Goal: Task Accomplishment & Management: Manage account settings

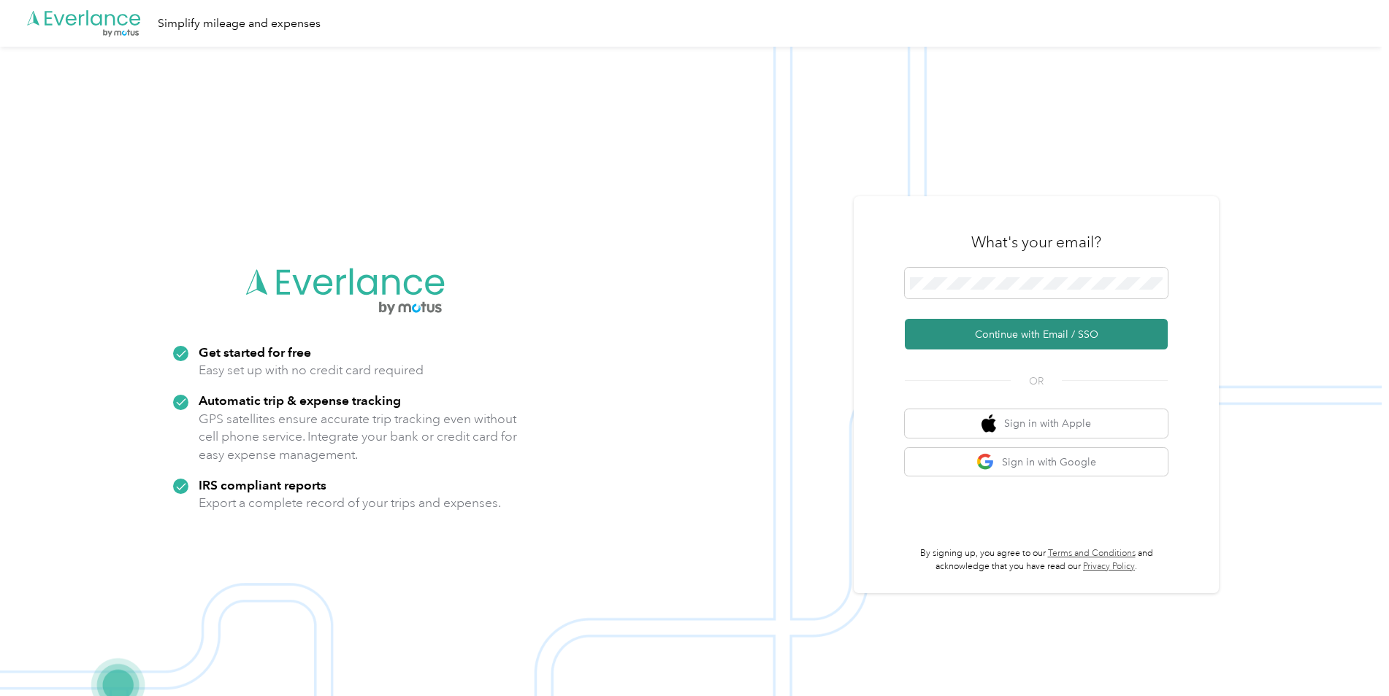
click at [1010, 334] on button "Continue with Email / SSO" at bounding box center [1036, 334] width 263 height 31
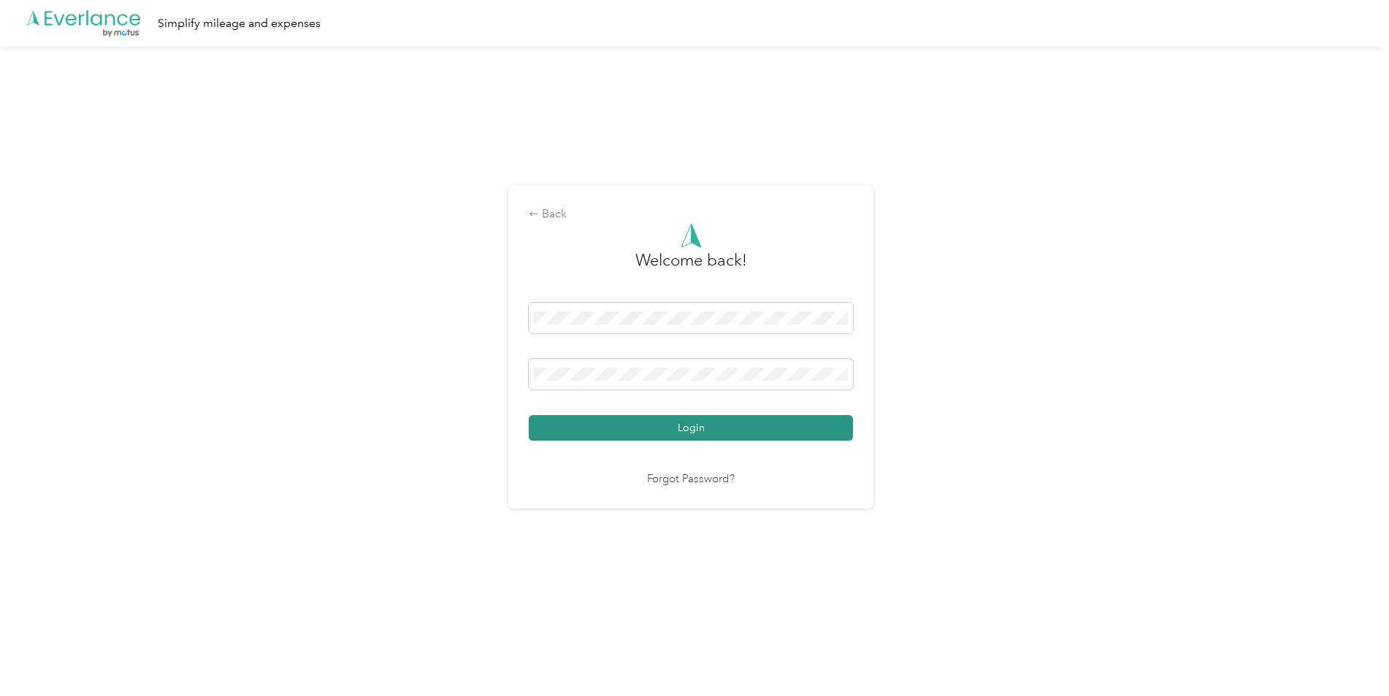
click at [721, 430] on button "Login" at bounding box center [691, 428] width 324 height 26
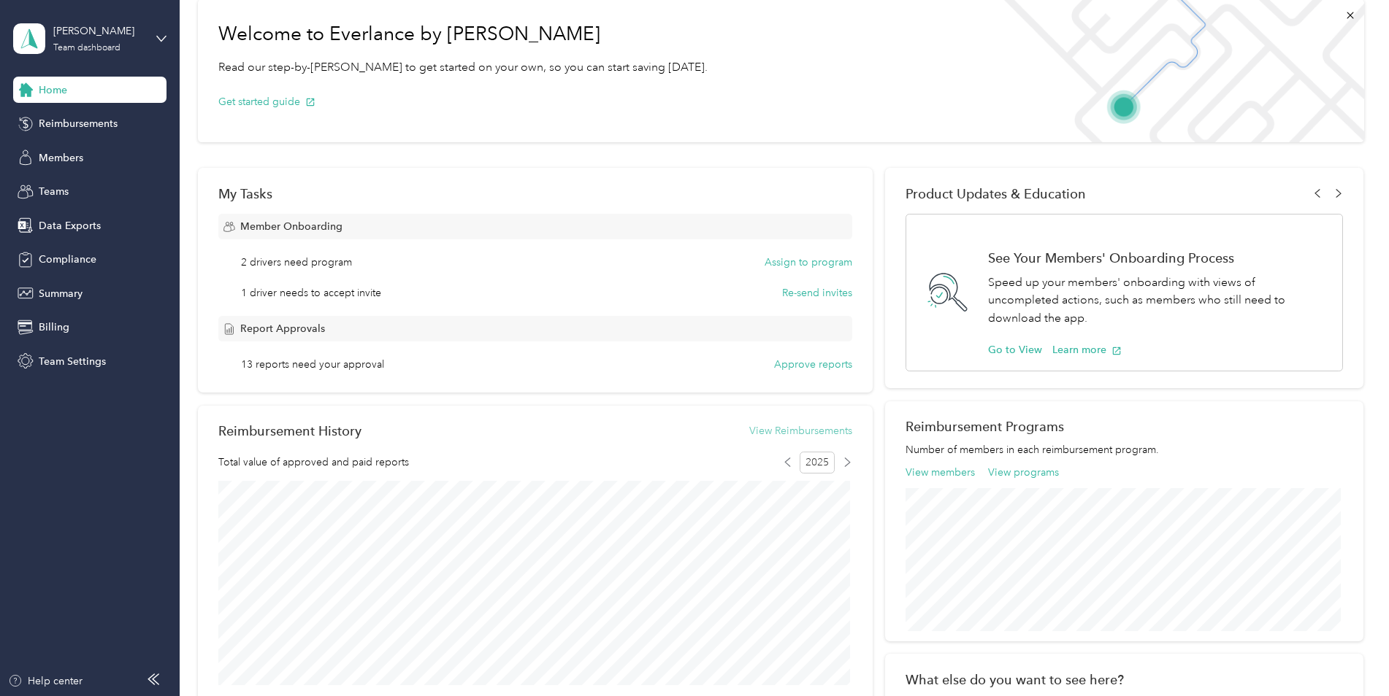
scroll to position [73, 0]
click at [796, 431] on button "View Reimbursements" at bounding box center [800, 430] width 103 height 15
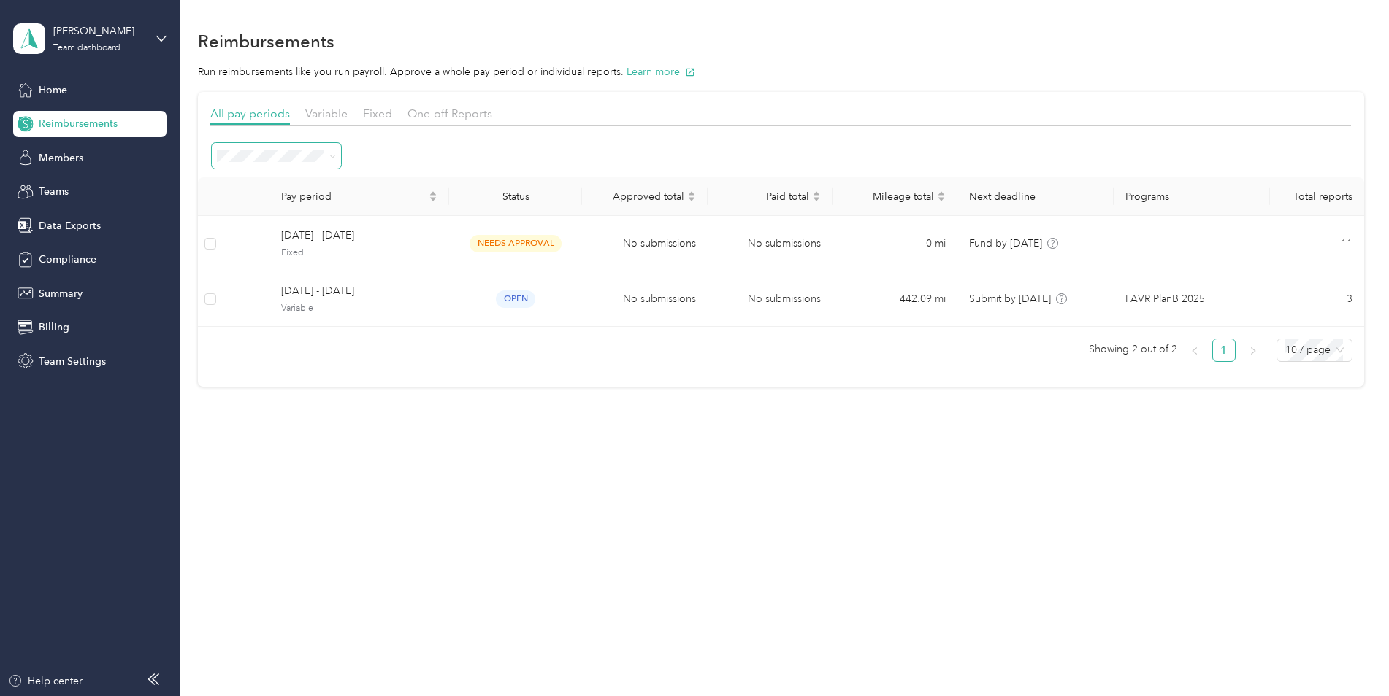
click at [335, 154] on icon at bounding box center [332, 156] width 7 height 7
click at [278, 185] on li "All periods" at bounding box center [276, 183] width 129 height 26
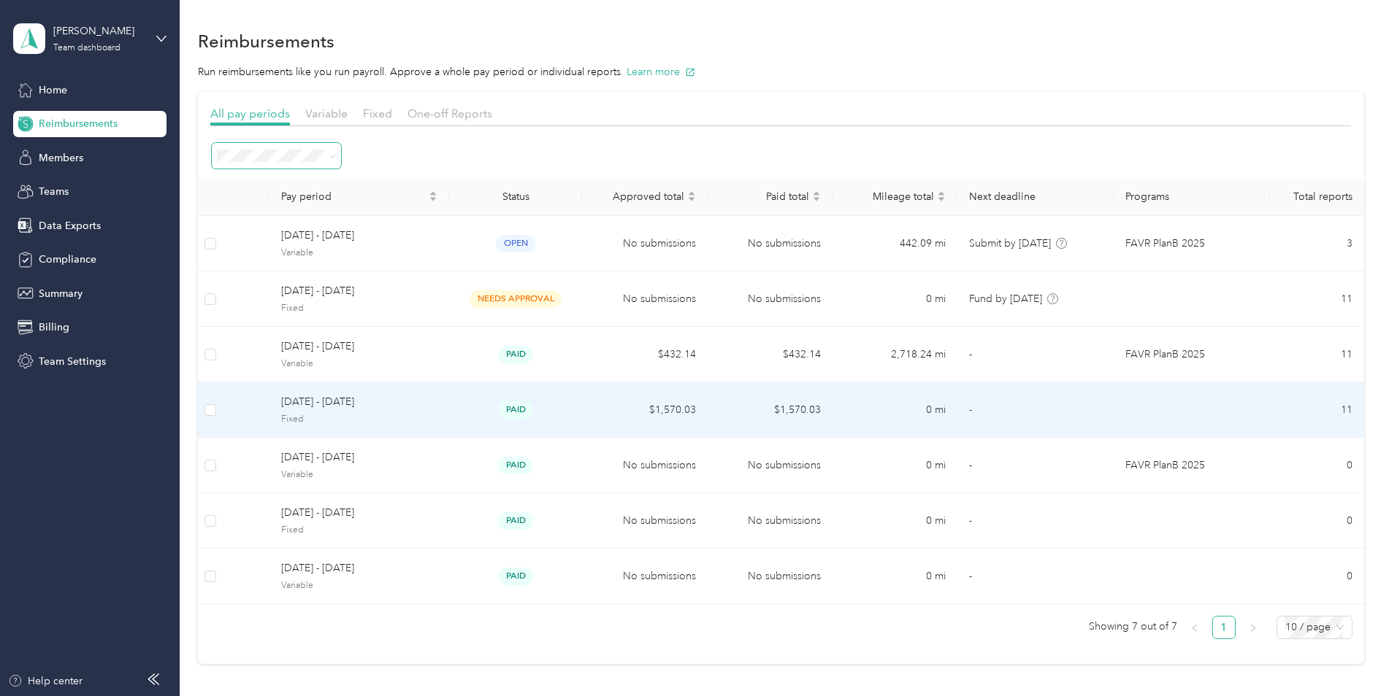
click at [326, 400] on span "[DATE] - [DATE]" at bounding box center [359, 402] width 156 height 16
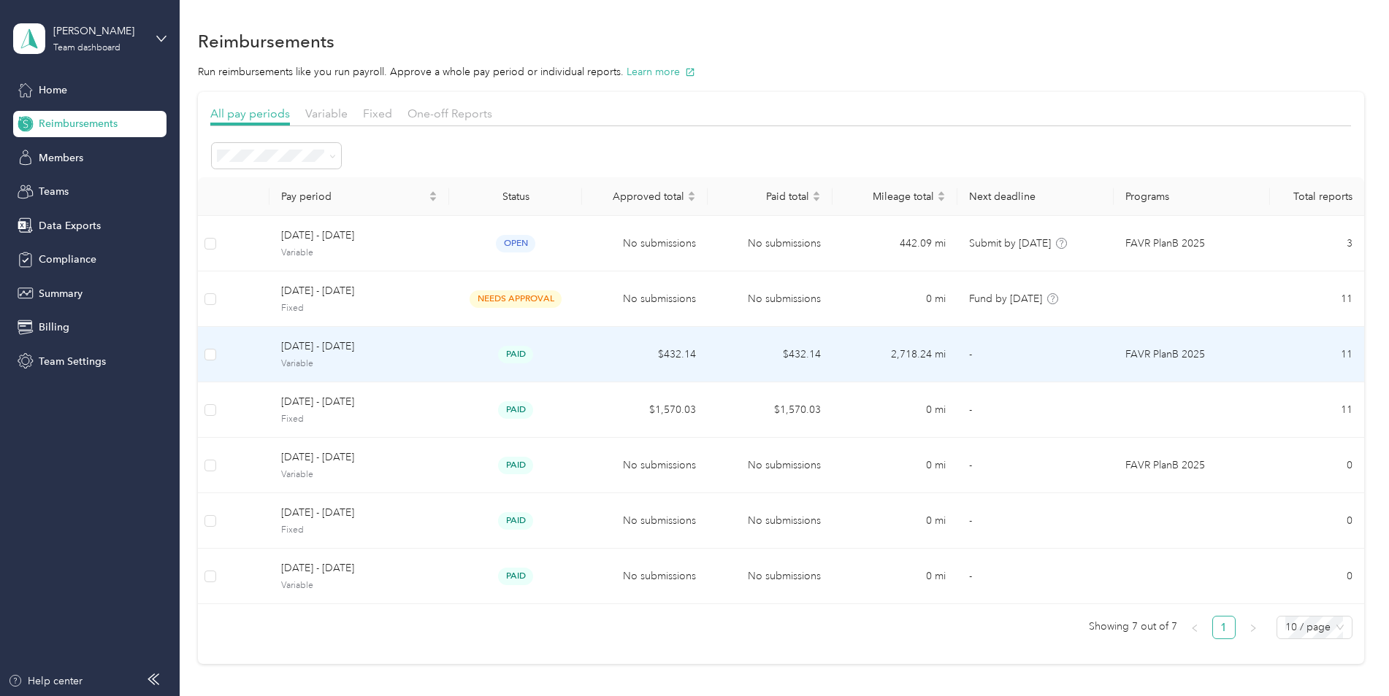
click at [354, 345] on span "[DATE] - [DATE]" at bounding box center [359, 347] width 156 height 16
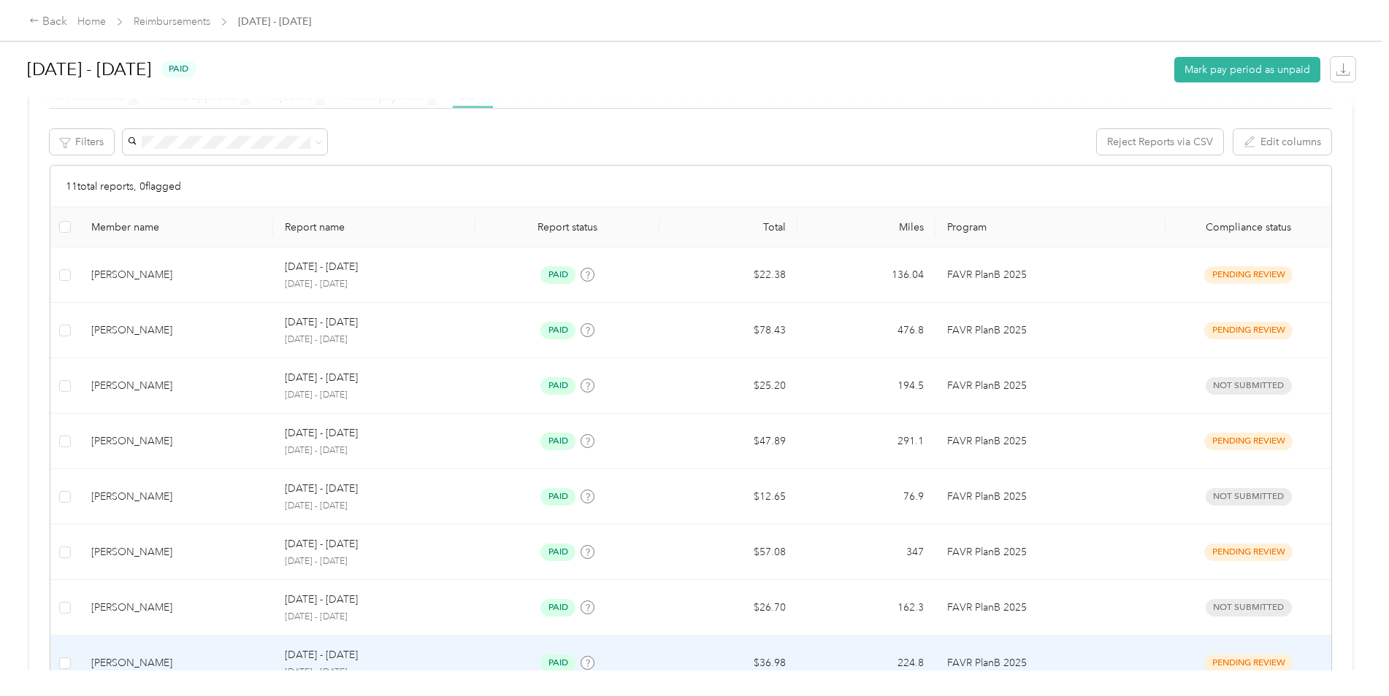
scroll to position [249, 0]
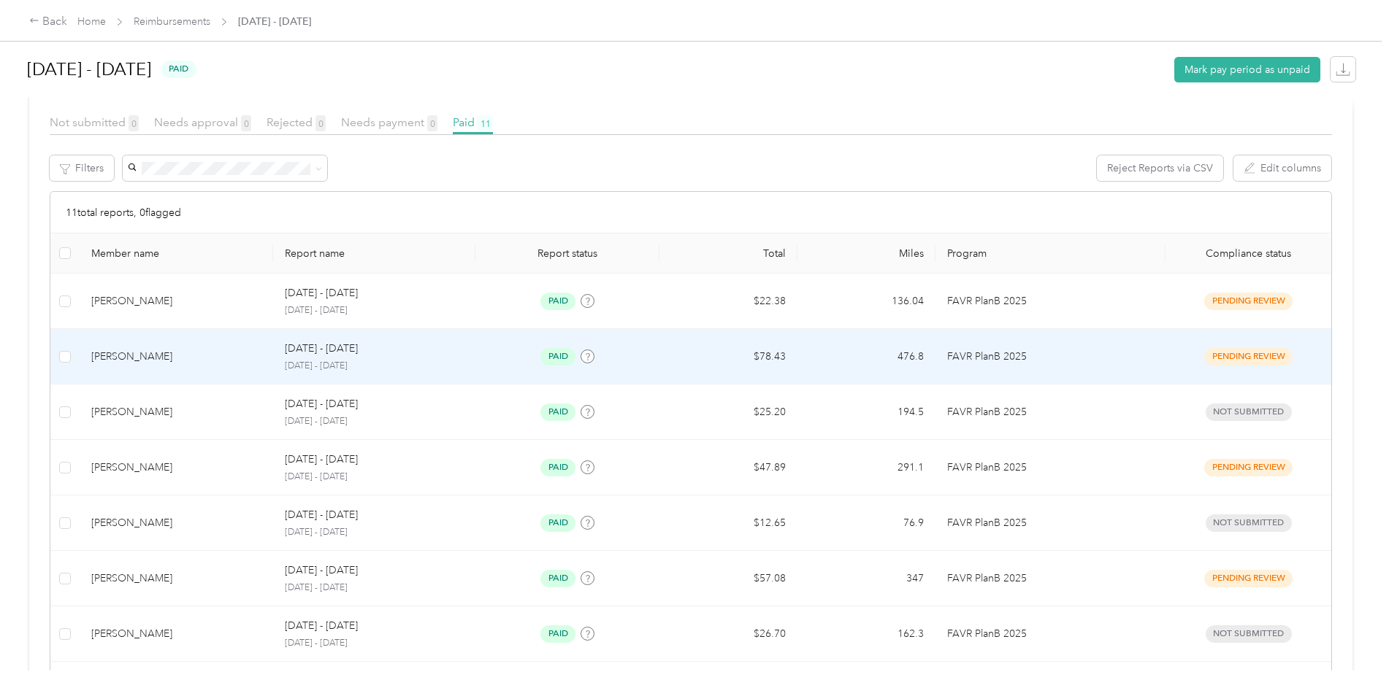
click at [767, 358] on td "$78.43" at bounding box center [728, 356] width 138 height 55
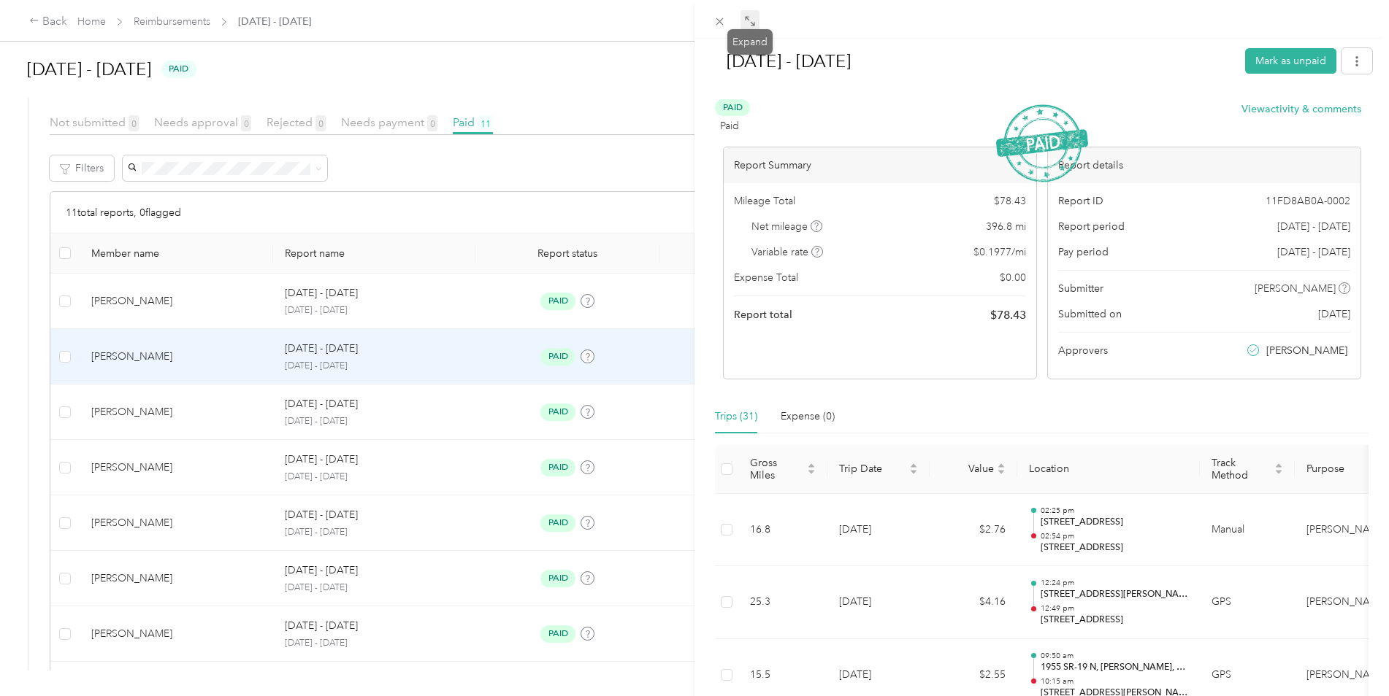
click at [747, 22] on icon at bounding box center [750, 21] width 12 height 12
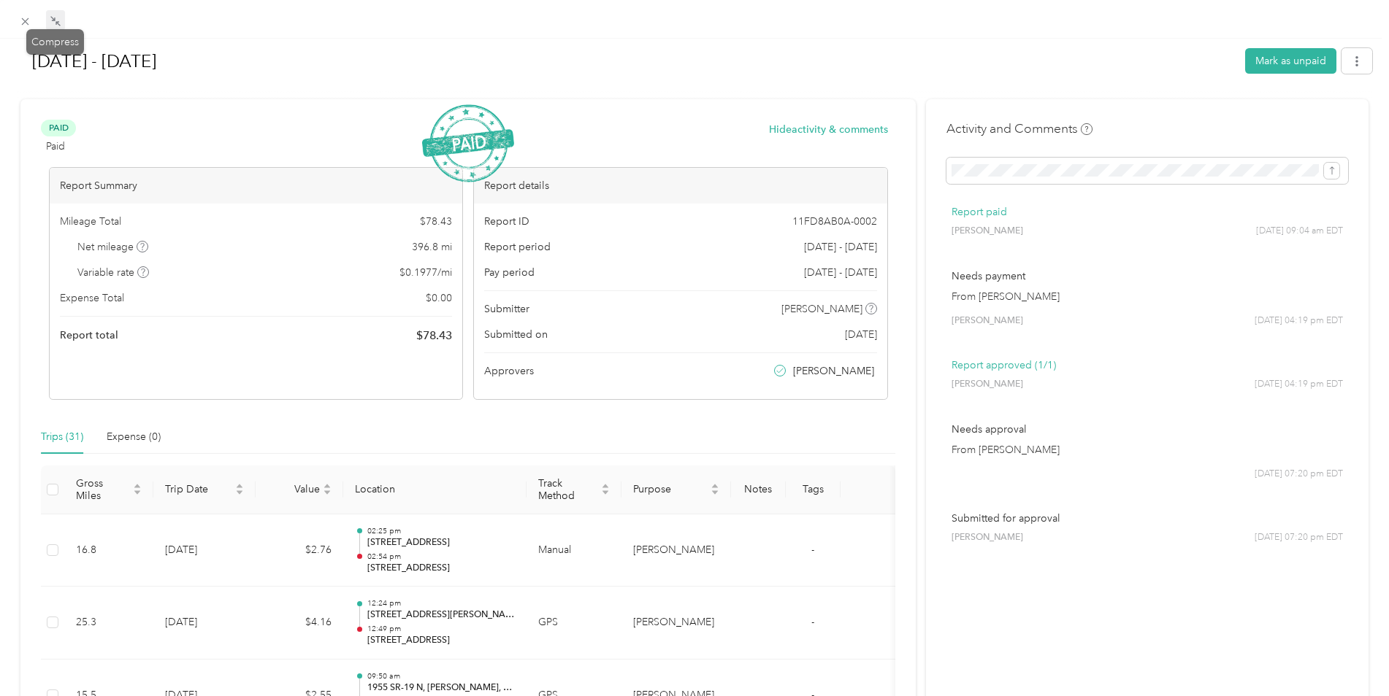
click at [60, 22] on icon at bounding box center [56, 21] width 12 height 12
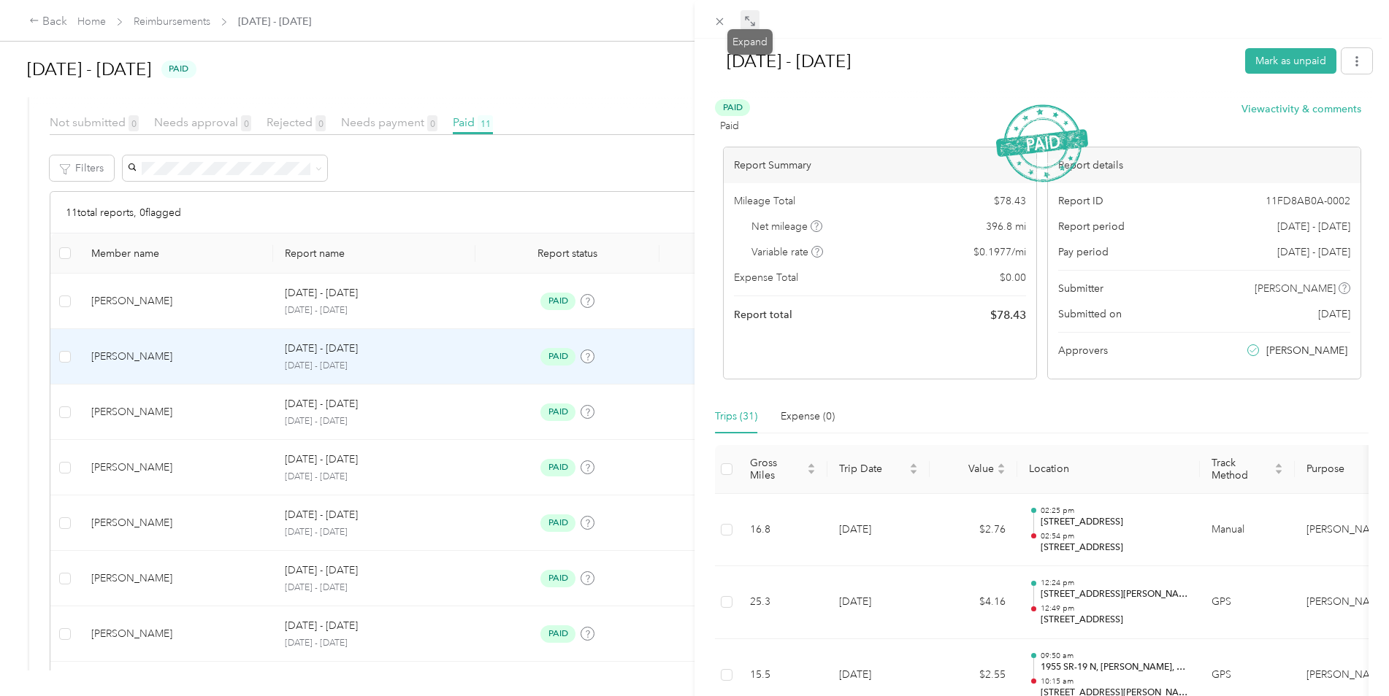
click at [750, 18] on icon at bounding box center [750, 21] width 12 height 12
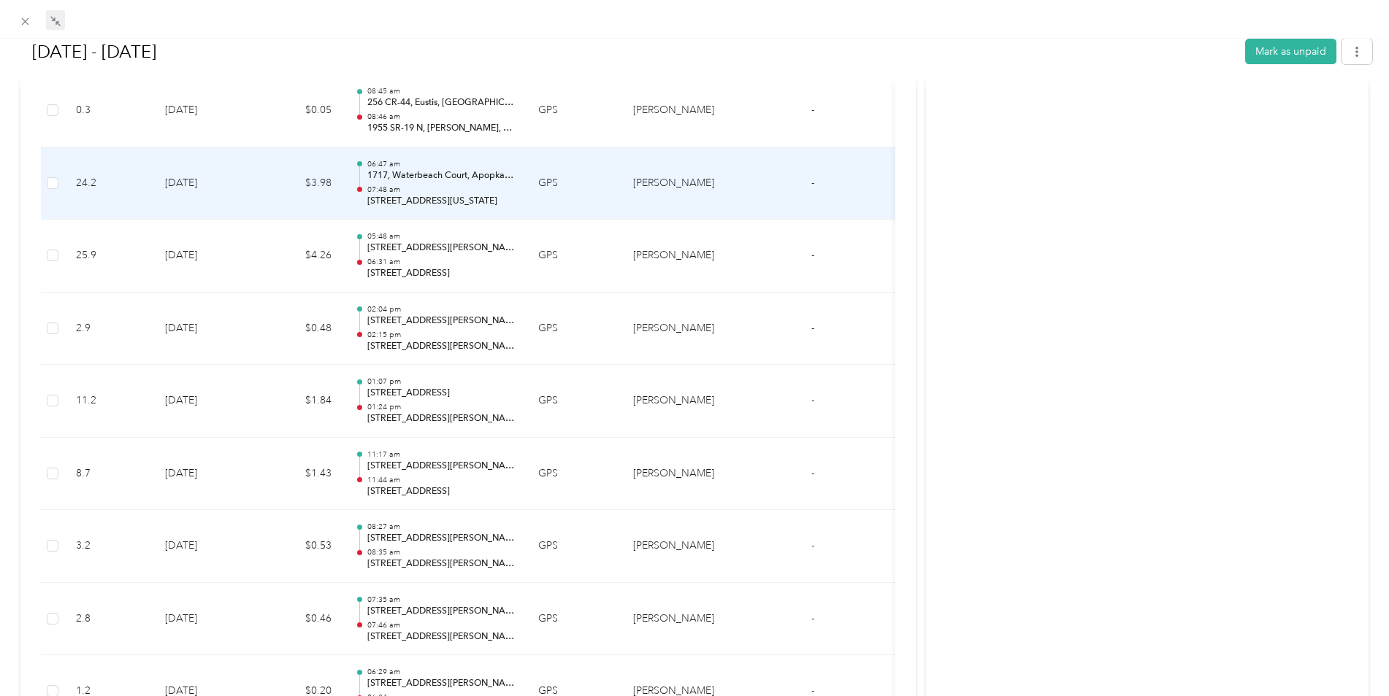
scroll to position [657, 0]
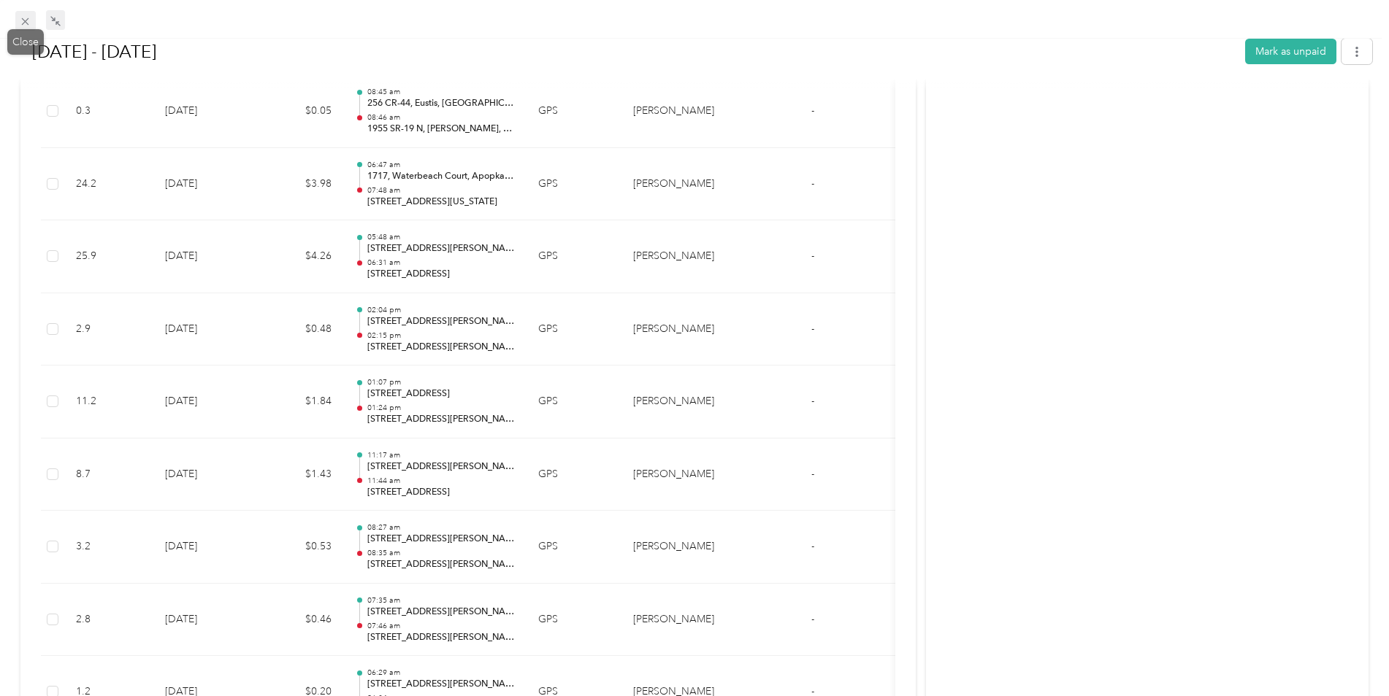
click at [25, 20] on icon at bounding box center [25, 21] width 12 height 12
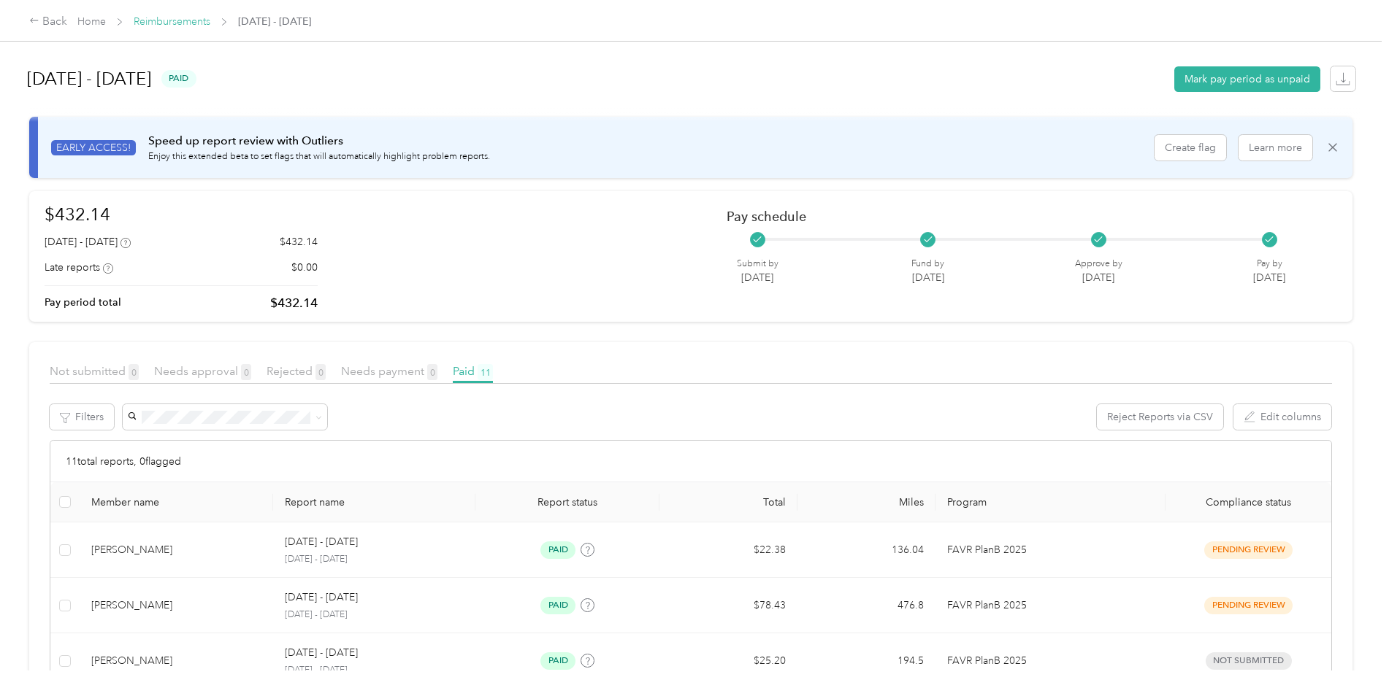
click at [164, 20] on link "Reimbursements" at bounding box center [172, 21] width 77 height 12
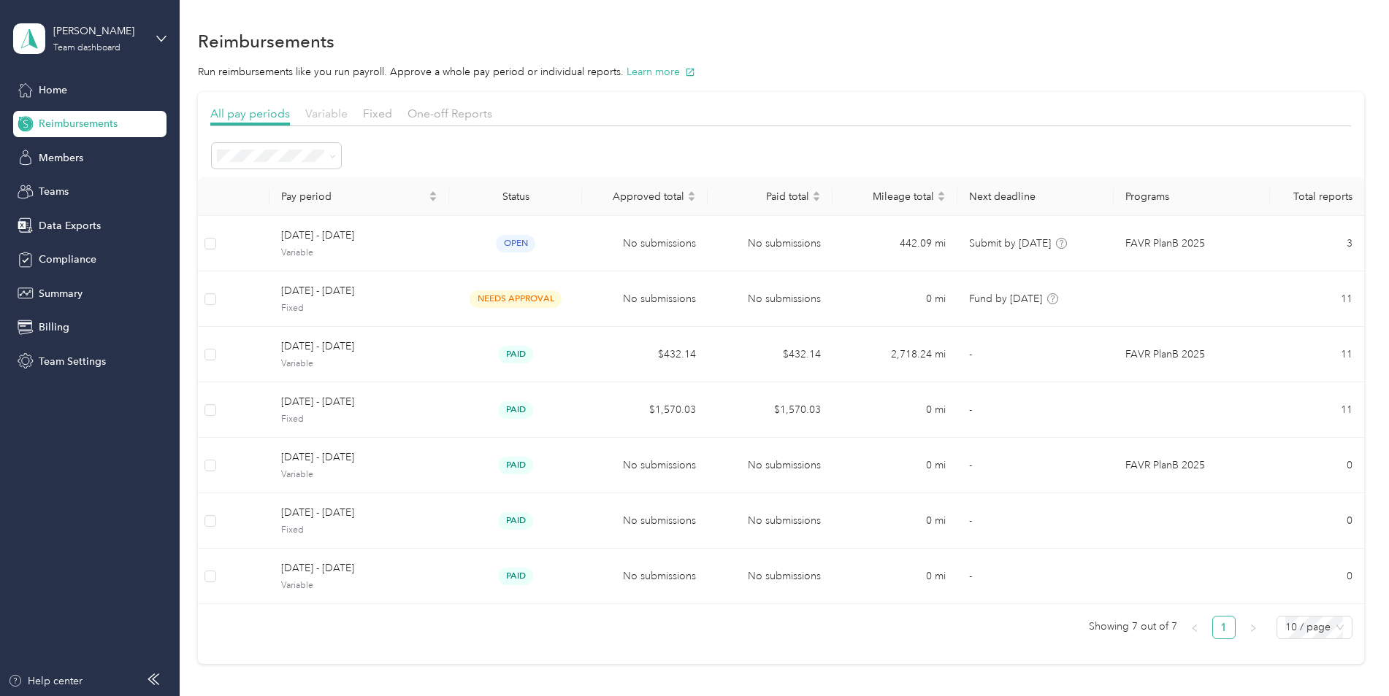
click at [328, 114] on span "Variable" at bounding box center [326, 114] width 42 height 14
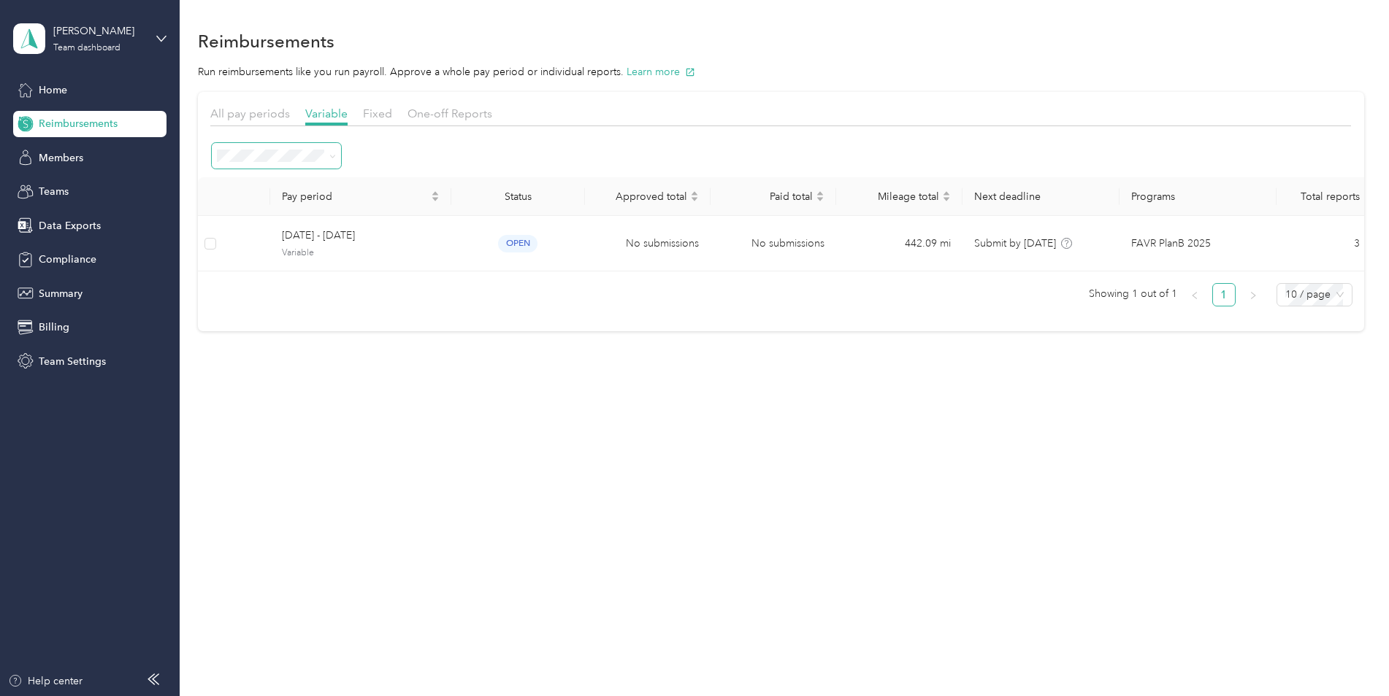
click at [334, 155] on icon at bounding box center [332, 156] width 7 height 7
click at [283, 180] on div "All periods" at bounding box center [276, 176] width 109 height 15
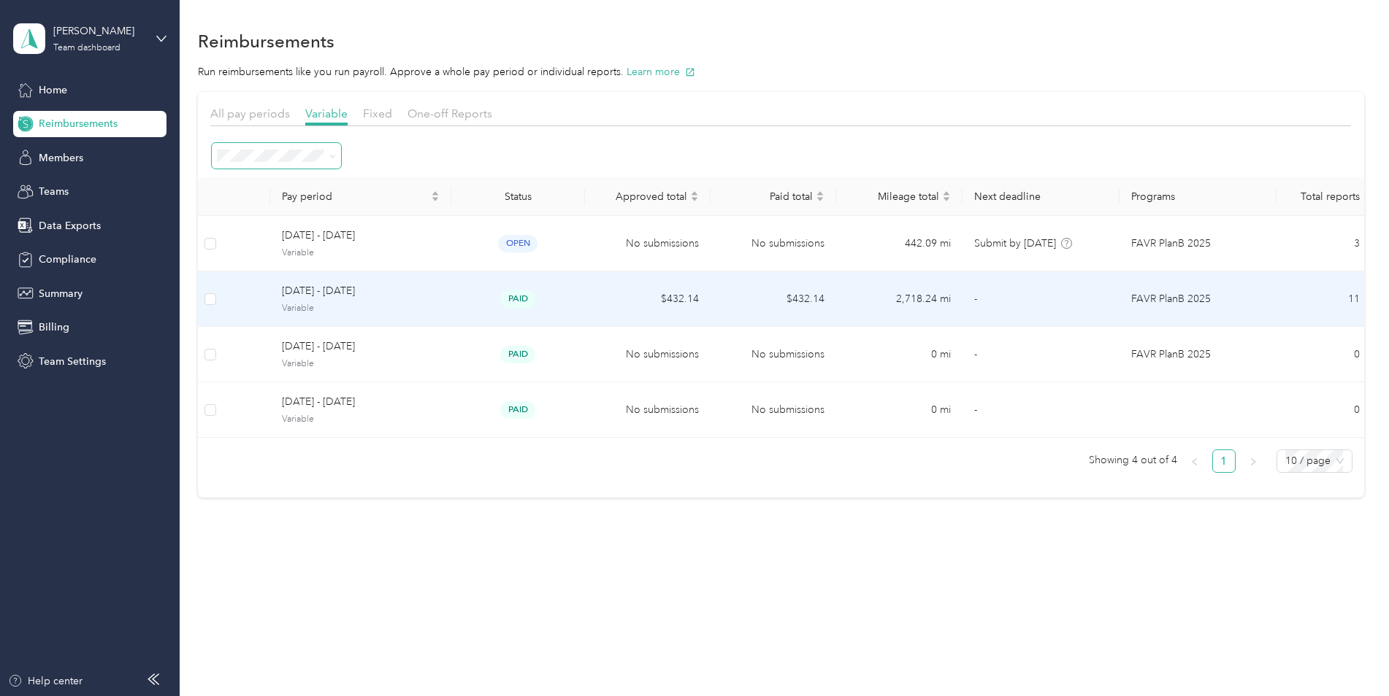
click at [350, 293] on span "[DATE] - [DATE]" at bounding box center [361, 291] width 158 height 16
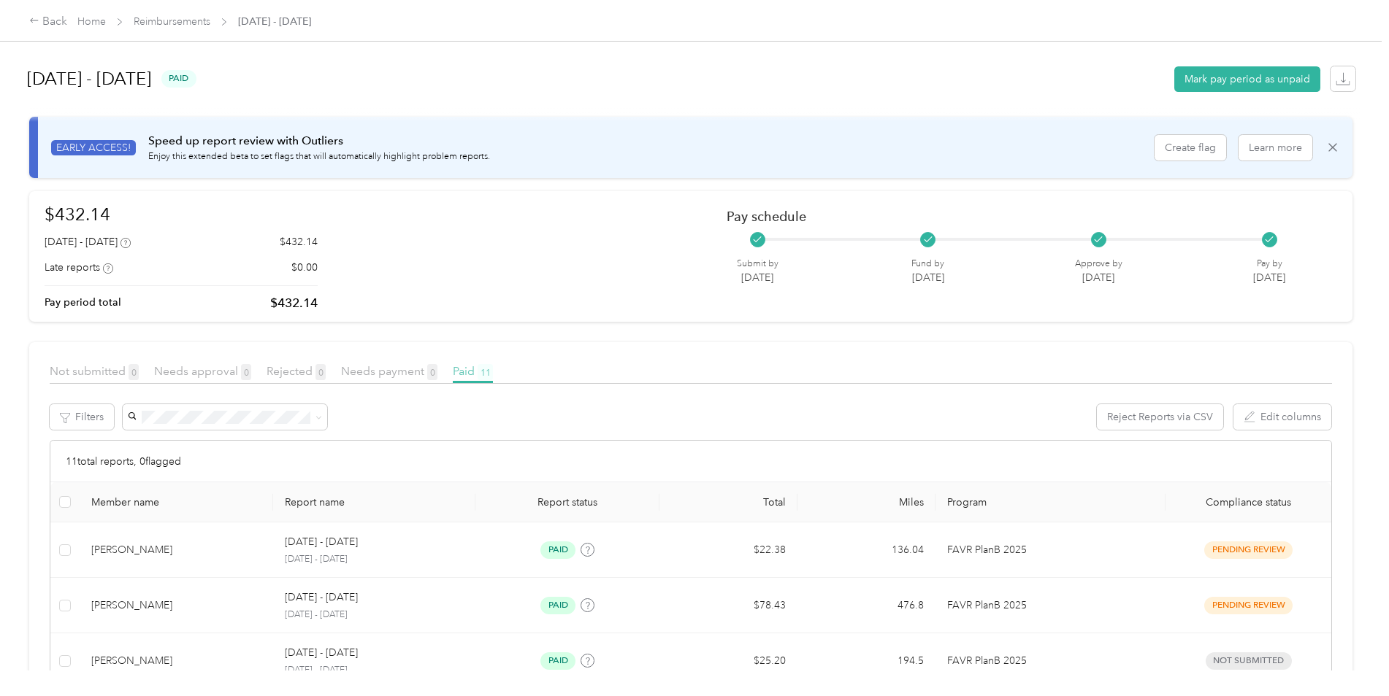
click at [467, 370] on span "Paid 11" at bounding box center [473, 371] width 40 height 14
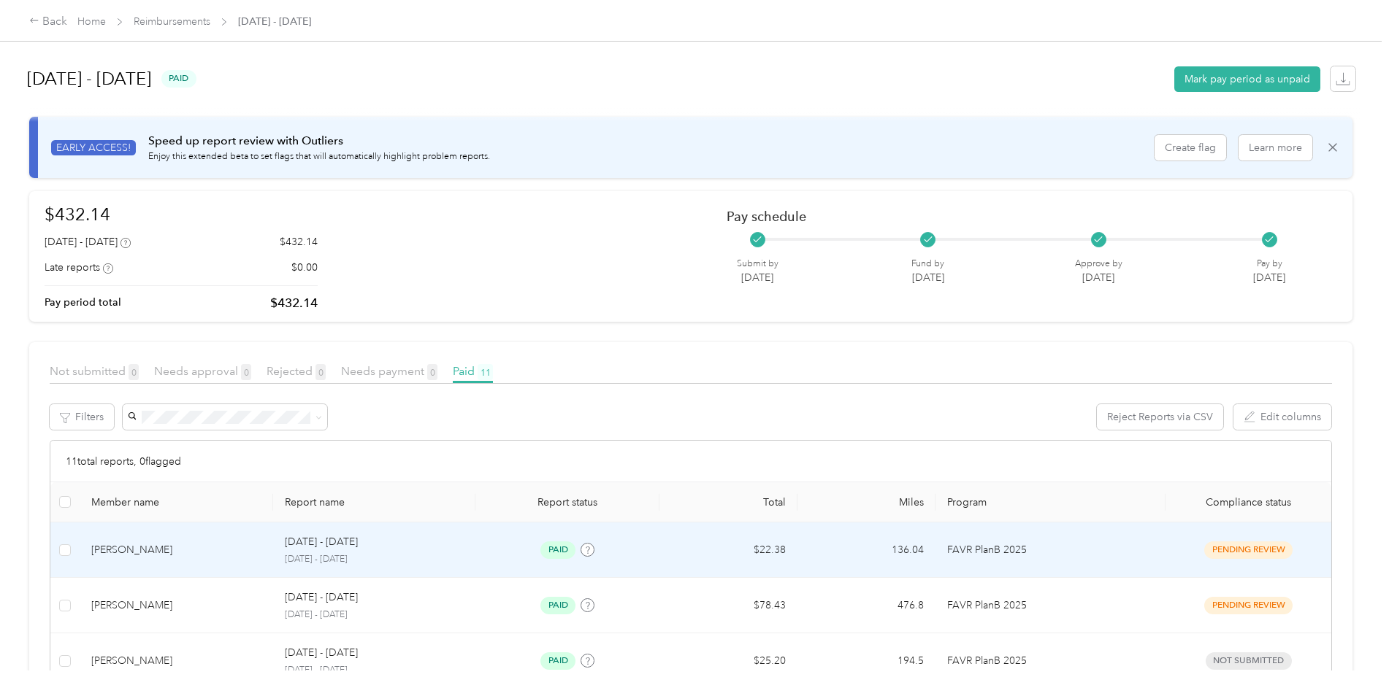
click at [556, 550] on span "paid" at bounding box center [557, 550] width 35 height 17
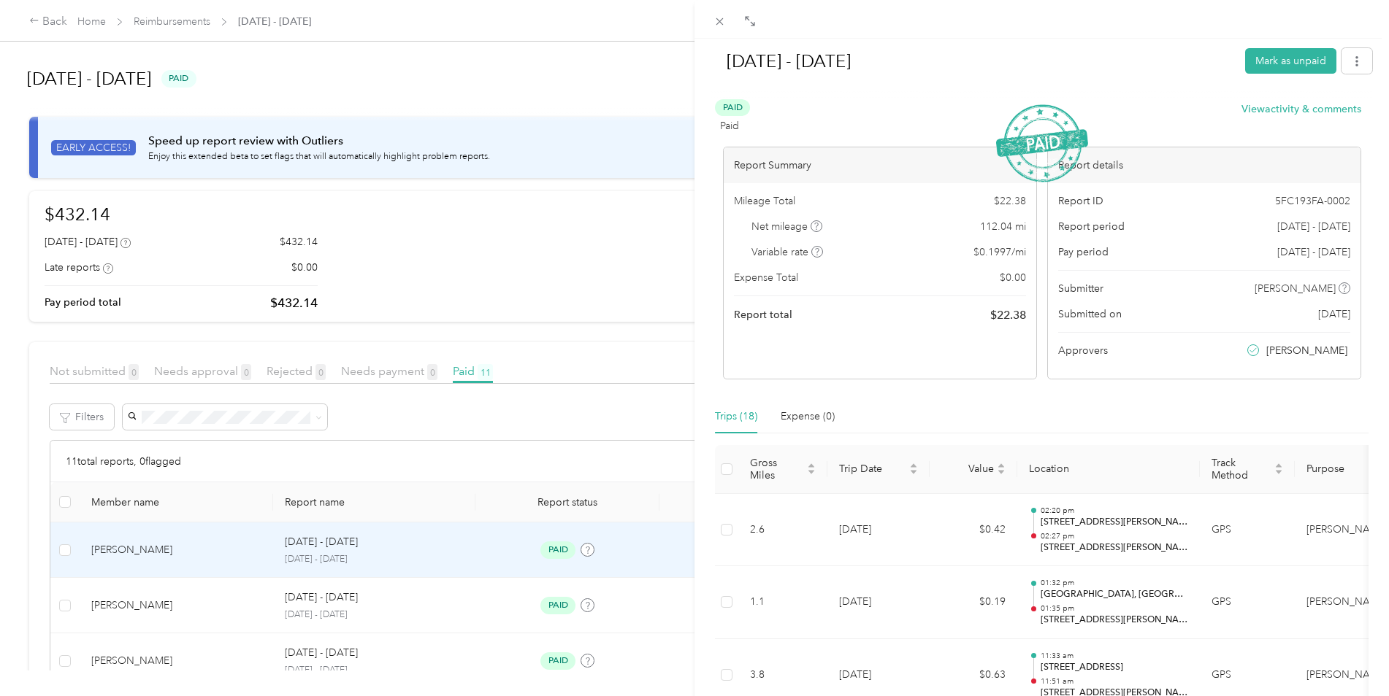
click at [164, 23] on div "[DATE] - [DATE] Mark as unpaid Paid Paid View activity & comments Report Summar…" at bounding box center [694, 348] width 1389 height 696
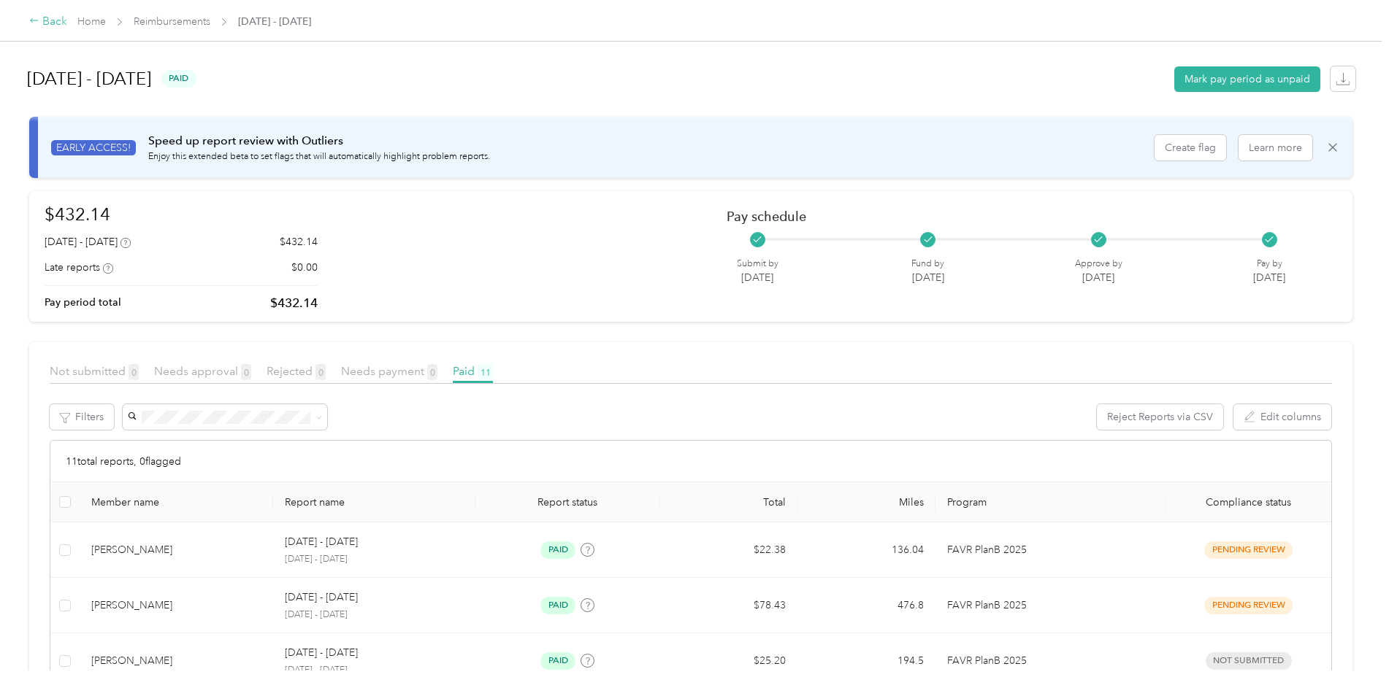
click at [46, 21] on div "Back" at bounding box center [48, 22] width 38 height 18
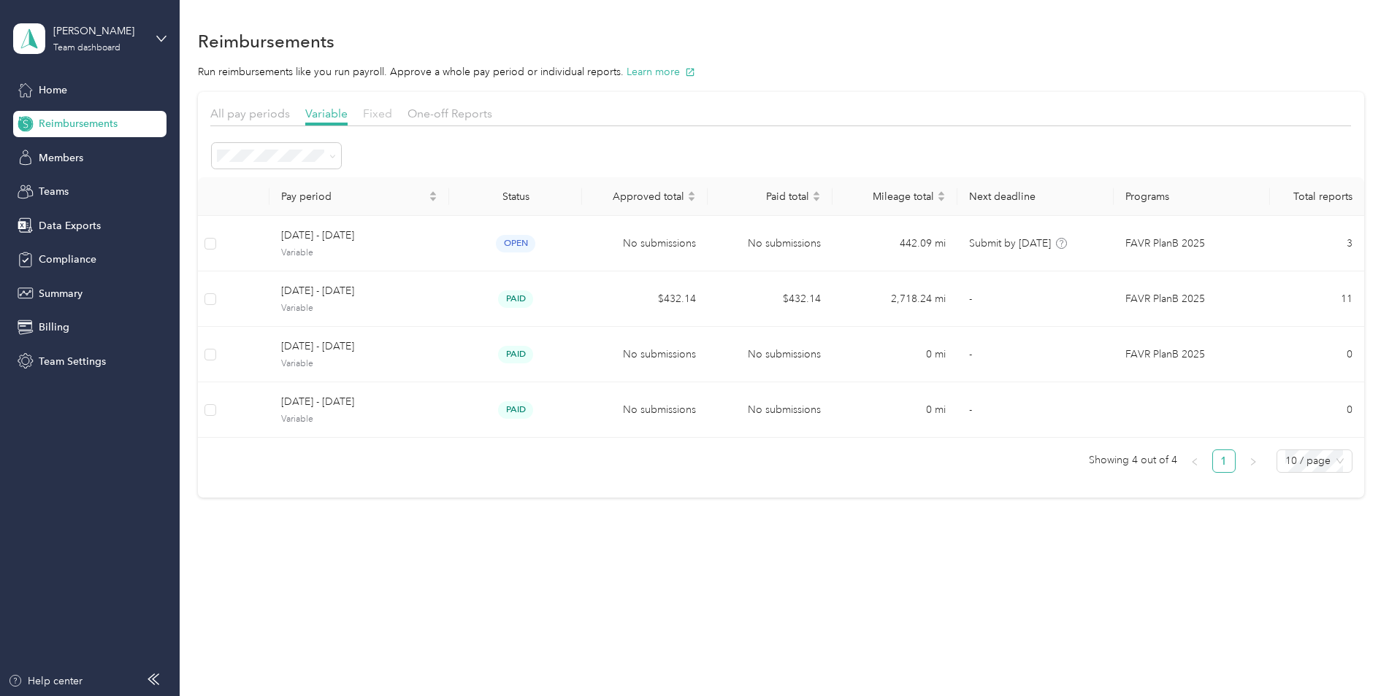
click at [385, 111] on span "Fixed" at bounding box center [377, 114] width 29 height 14
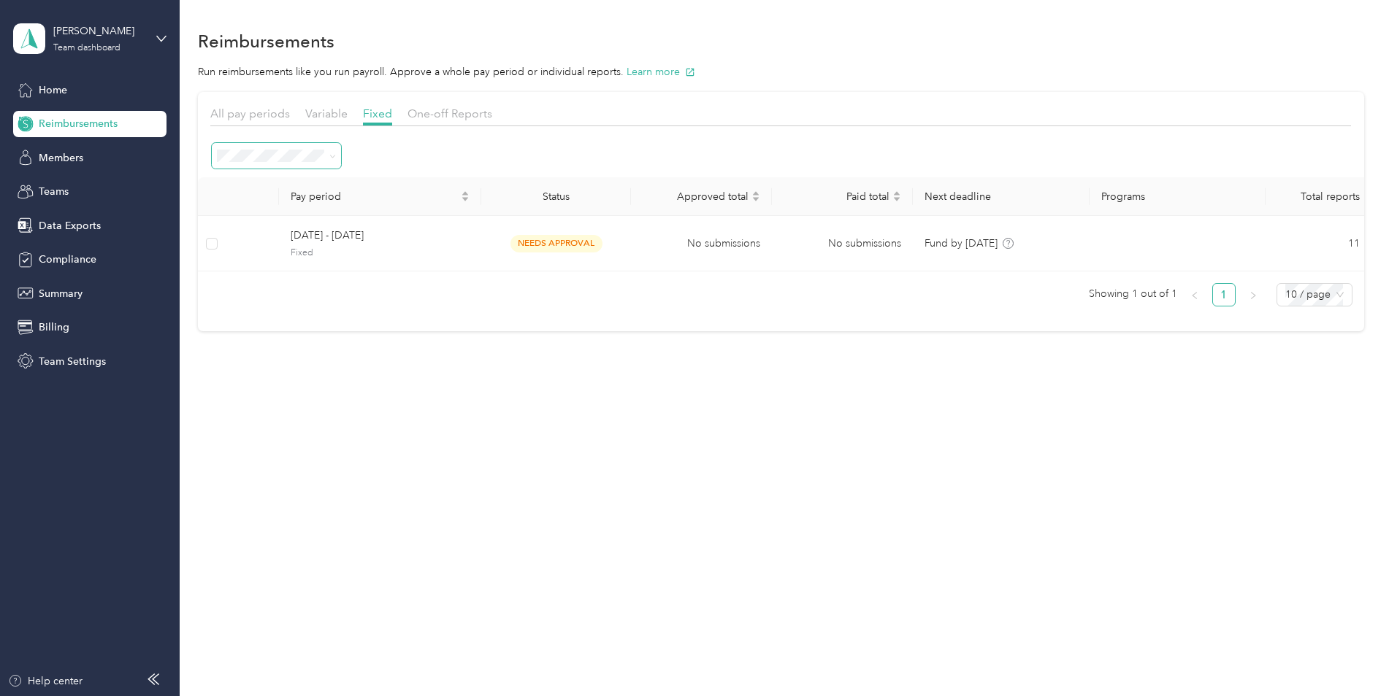
click at [329, 155] on span at bounding box center [330, 155] width 12 height 15
click at [333, 153] on icon at bounding box center [332, 156] width 7 height 7
click at [221, 288] on li "All" at bounding box center [276, 283] width 129 height 26
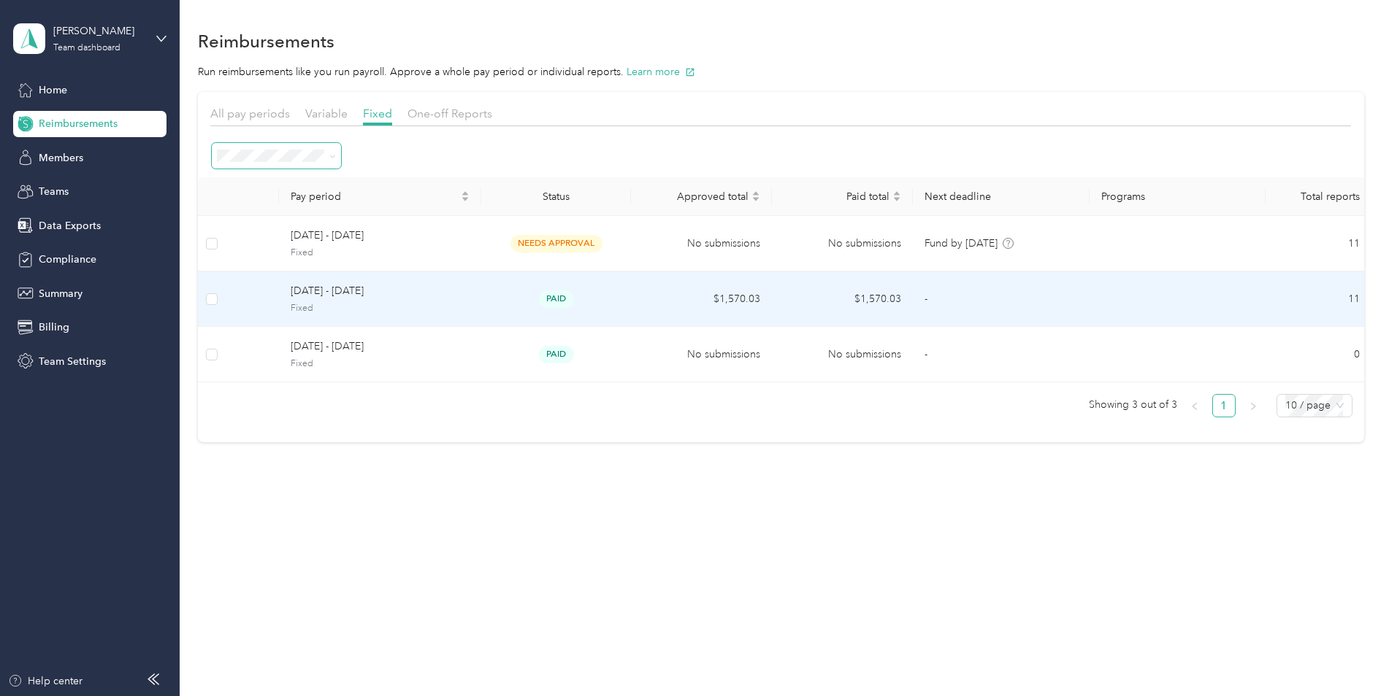
click at [374, 291] on span "[DATE] - [DATE]" at bounding box center [380, 291] width 179 height 16
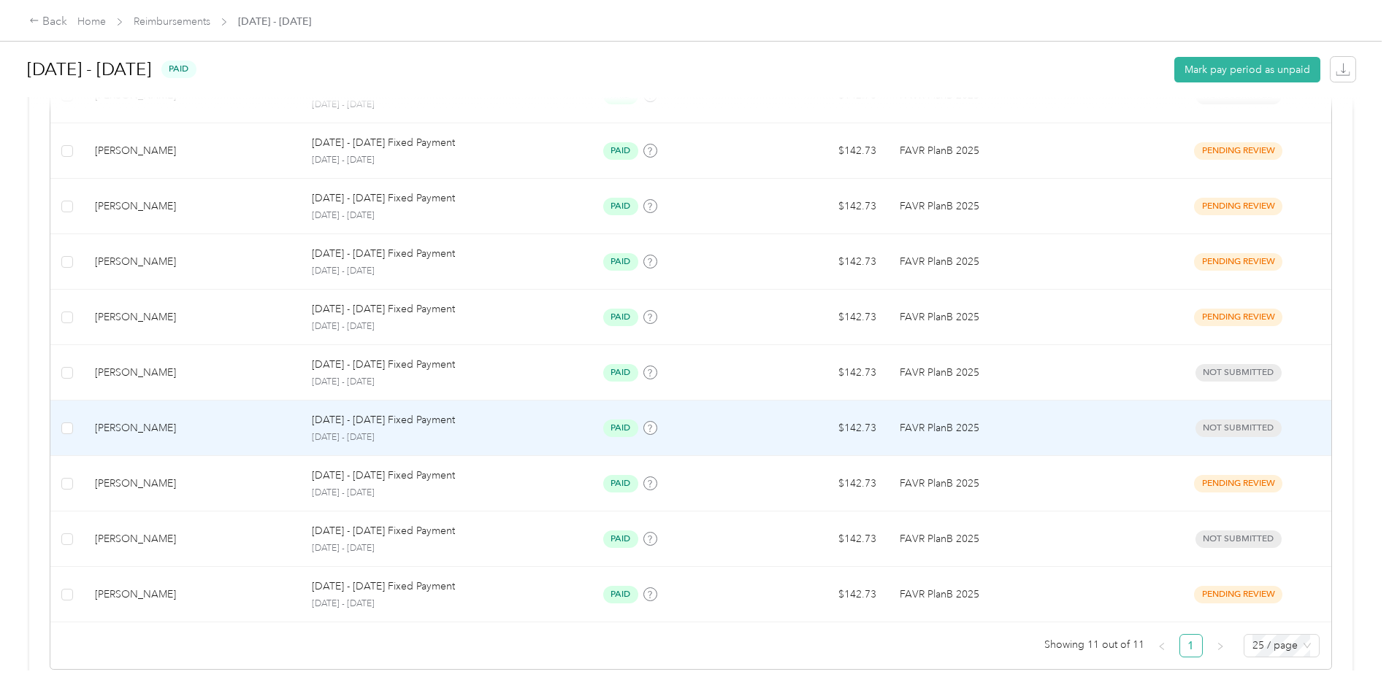
scroll to position [567, 0]
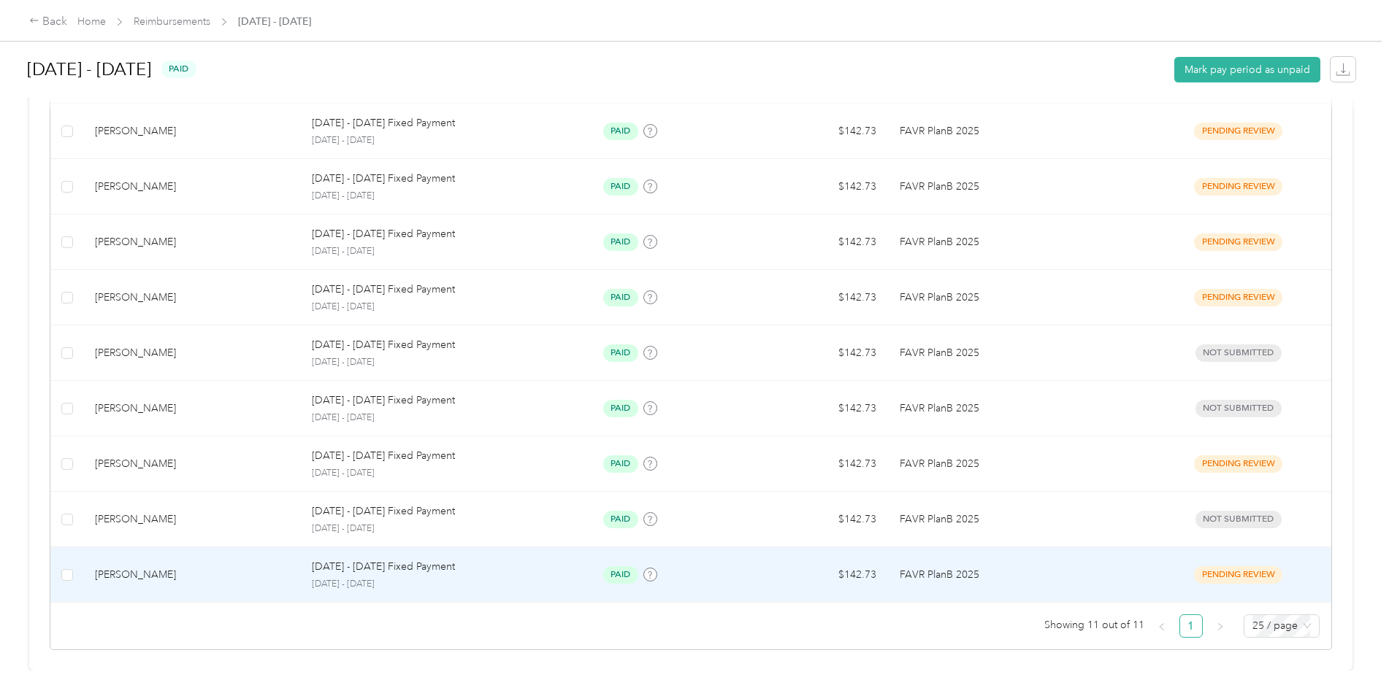
click at [134, 567] on div "[PERSON_NAME]" at bounding box center [191, 575] width 193 height 16
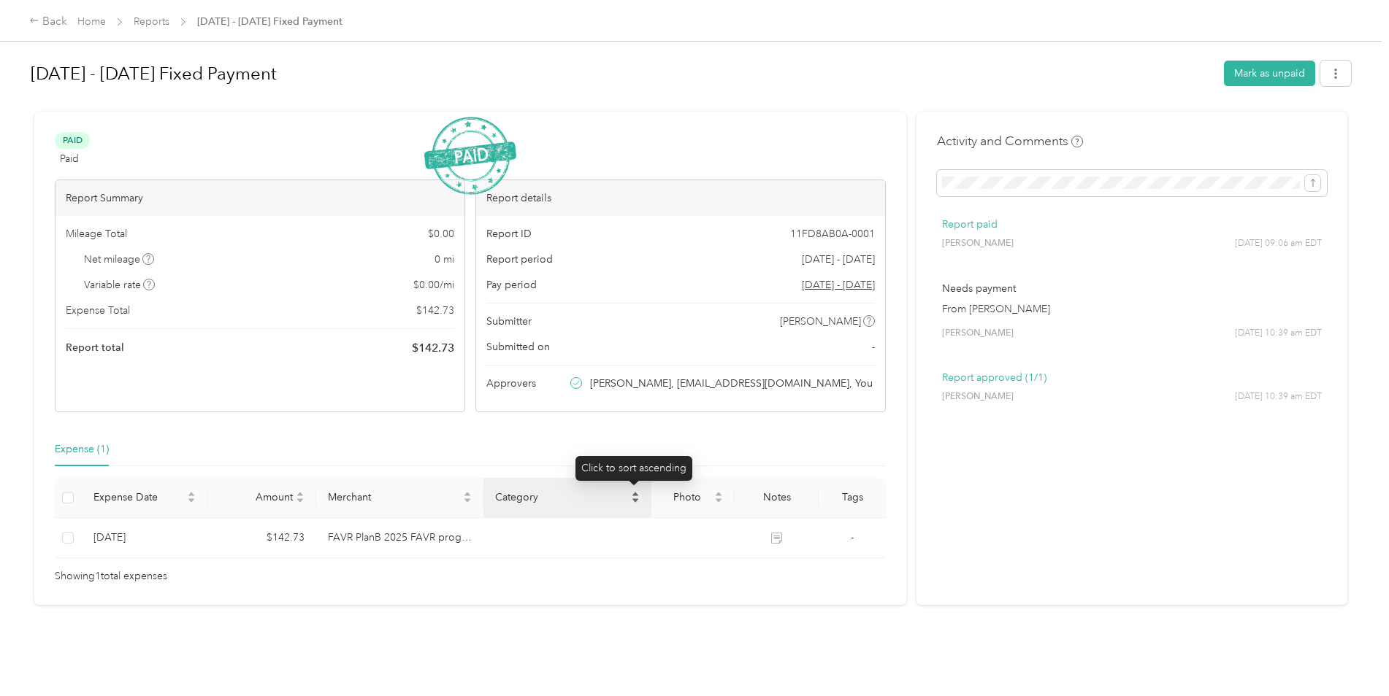
click at [631, 502] on icon "caret-down" at bounding box center [635, 500] width 9 height 9
click at [633, 492] on icon "caret-up" at bounding box center [635, 494] width 9 height 9
click at [47, 19] on div "Back" at bounding box center [48, 22] width 38 height 18
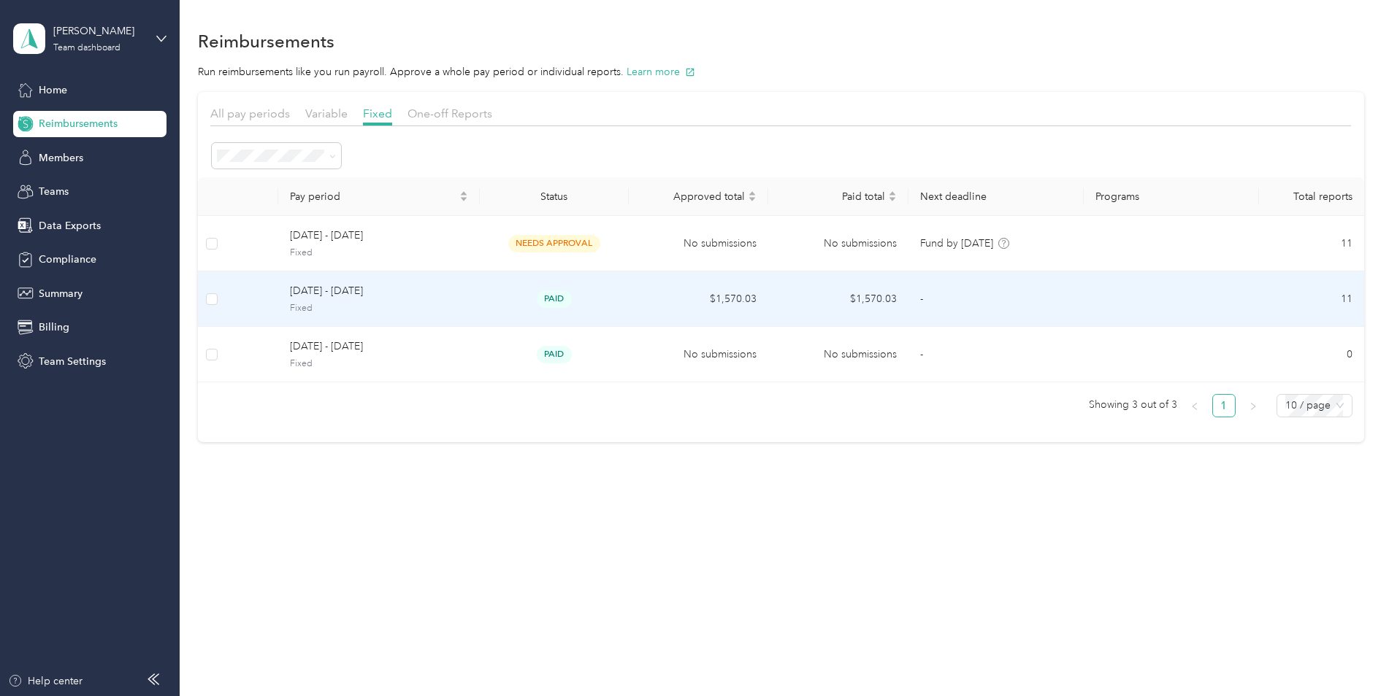
click at [364, 290] on span "[DATE] - [DATE]" at bounding box center [379, 291] width 178 height 16
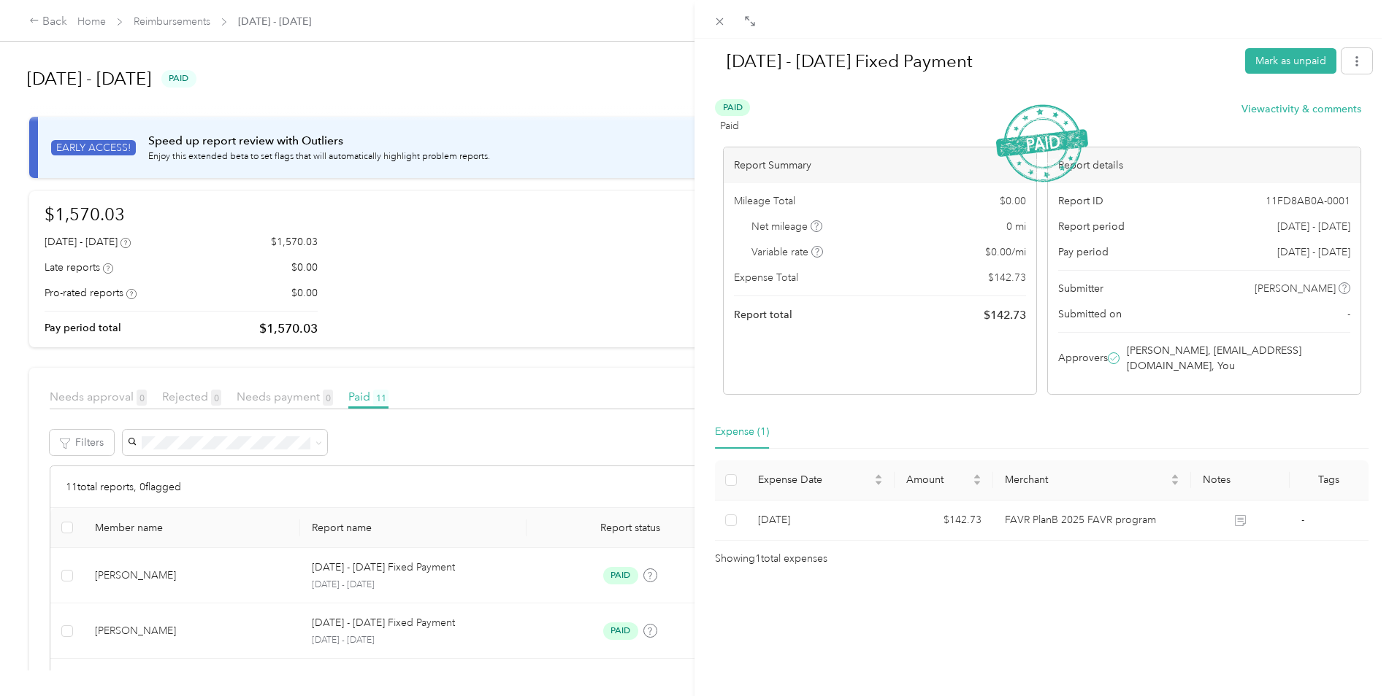
click at [619, 67] on div "[DATE] - [DATE] Fixed Payment Mark as unpaid Paid Paid View activity & comments…" at bounding box center [694, 348] width 1389 height 696
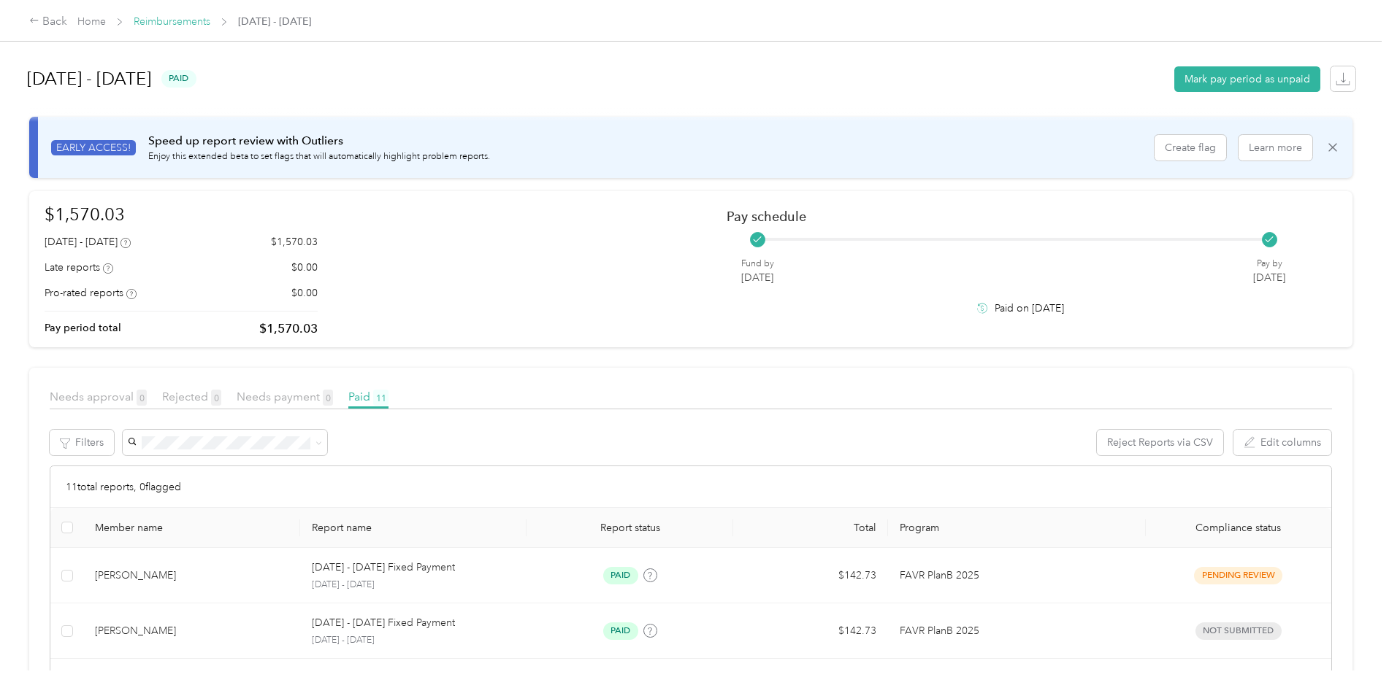
click at [170, 21] on link "Reimbursements" at bounding box center [172, 21] width 77 height 12
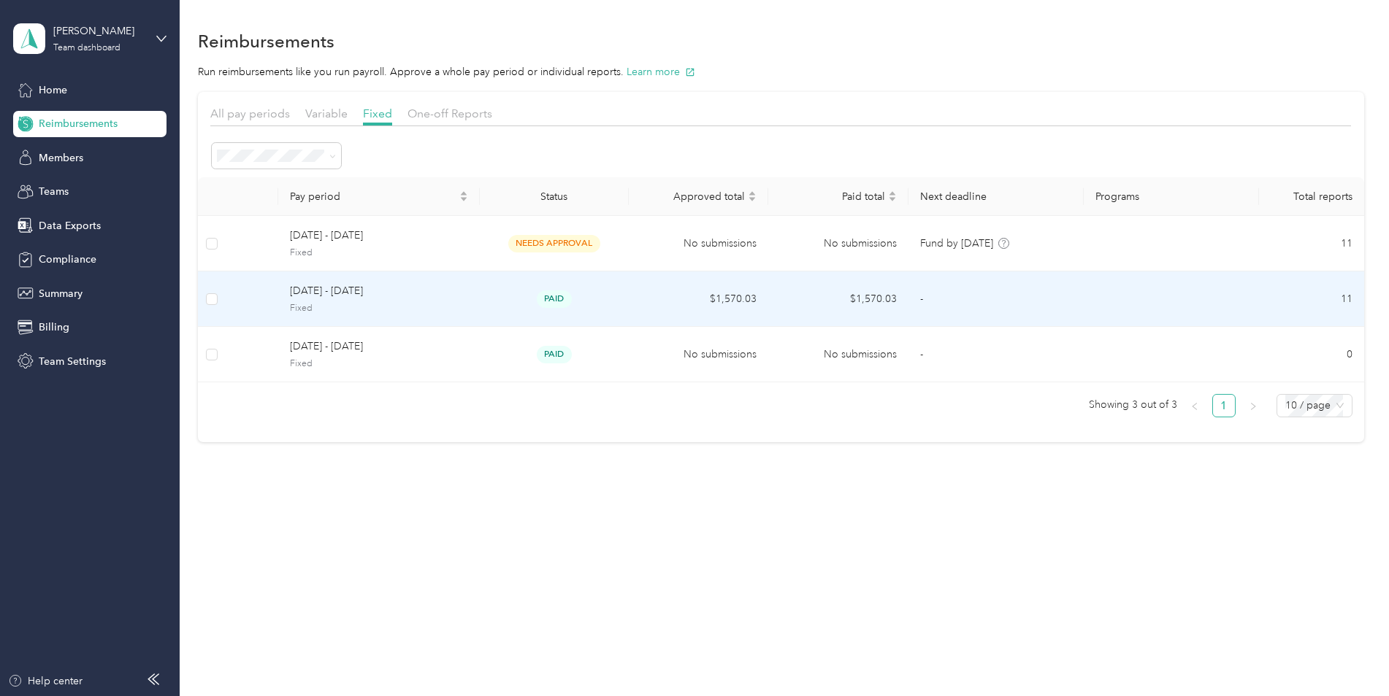
click at [358, 293] on span "[DATE] - [DATE]" at bounding box center [379, 291] width 178 height 16
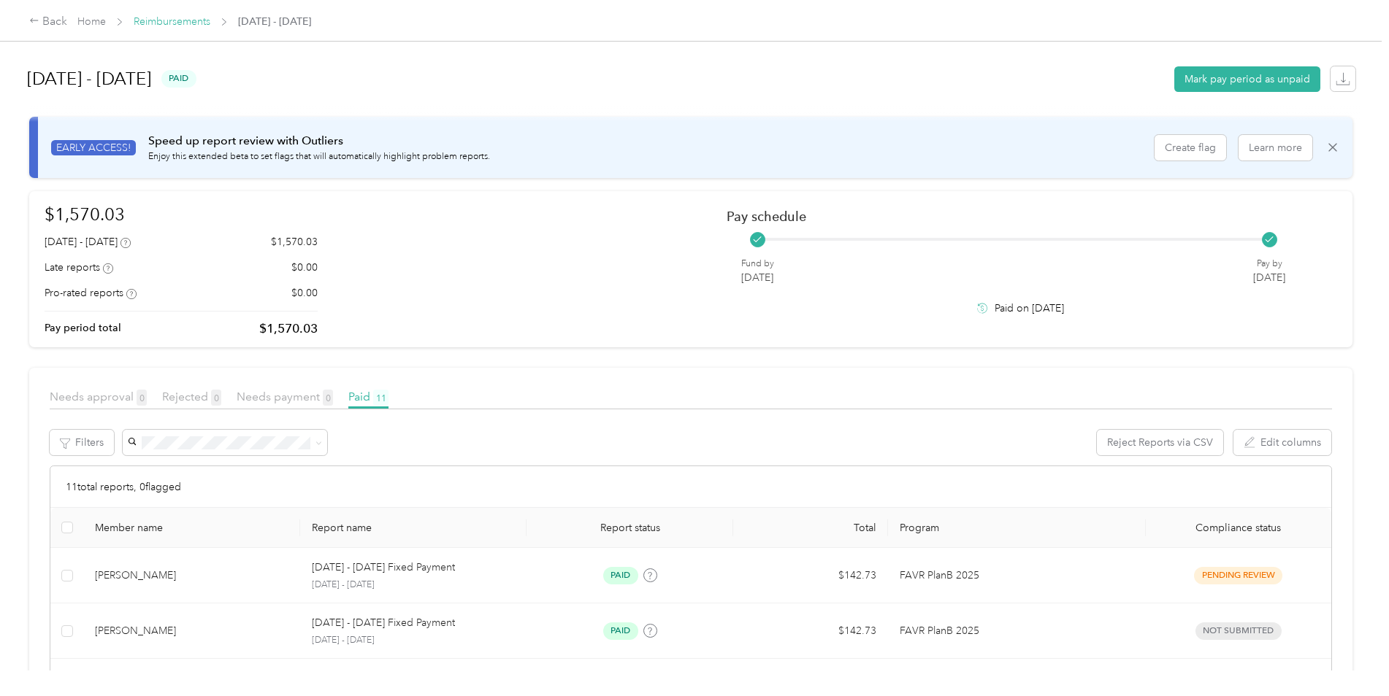
click at [169, 23] on link "Reimbursements" at bounding box center [172, 21] width 77 height 12
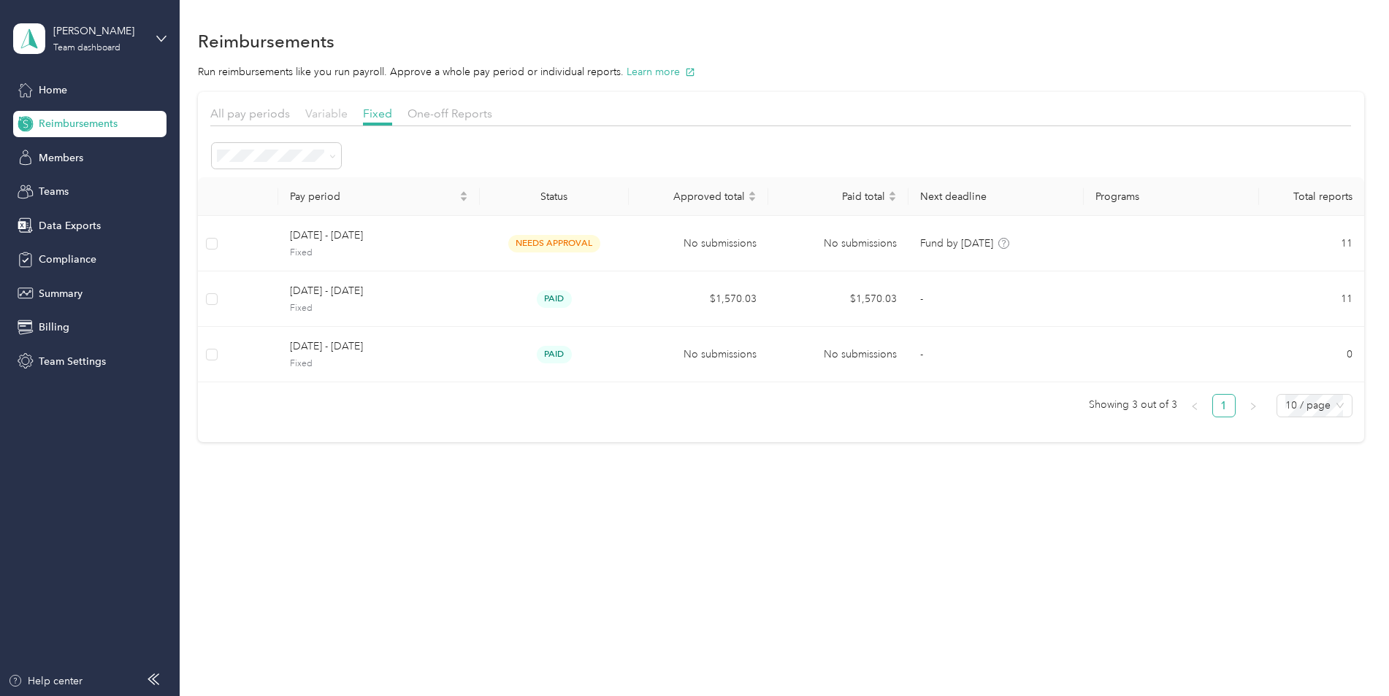
click at [325, 111] on span "Variable" at bounding box center [326, 114] width 42 height 14
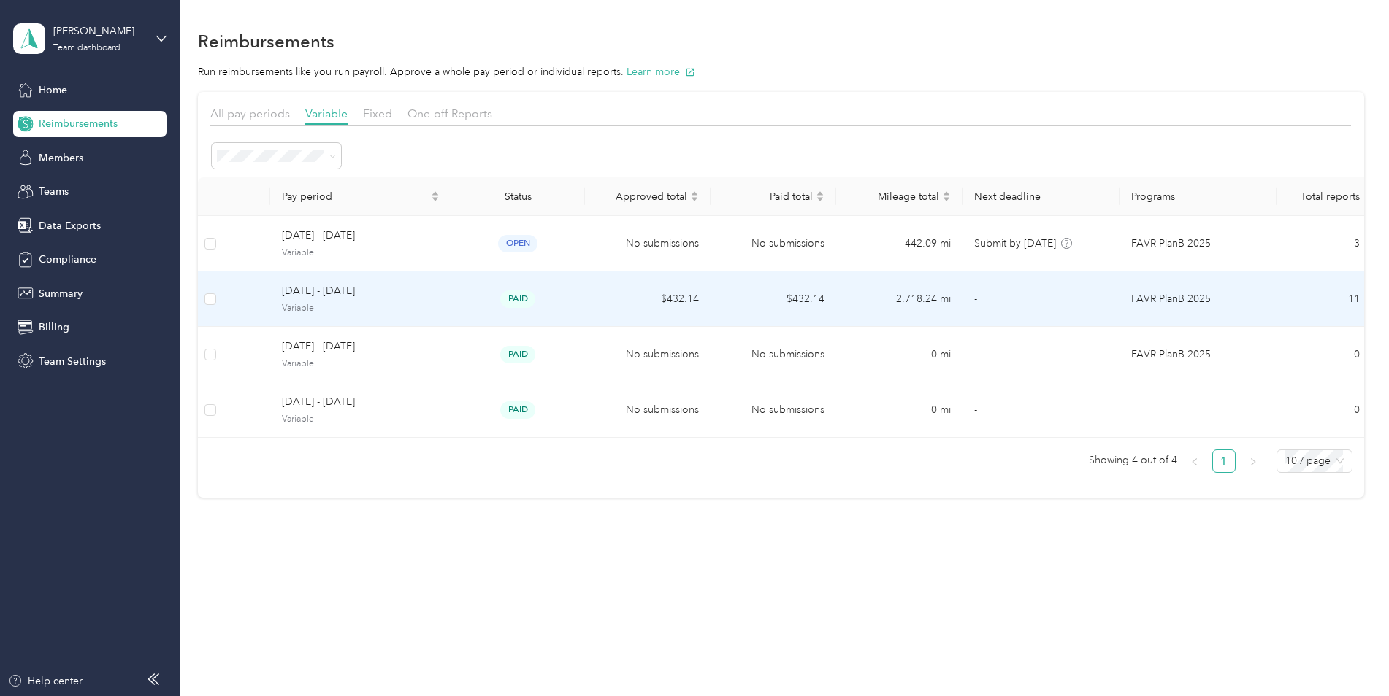
click at [345, 295] on span "[DATE] - [DATE]" at bounding box center [361, 291] width 158 height 16
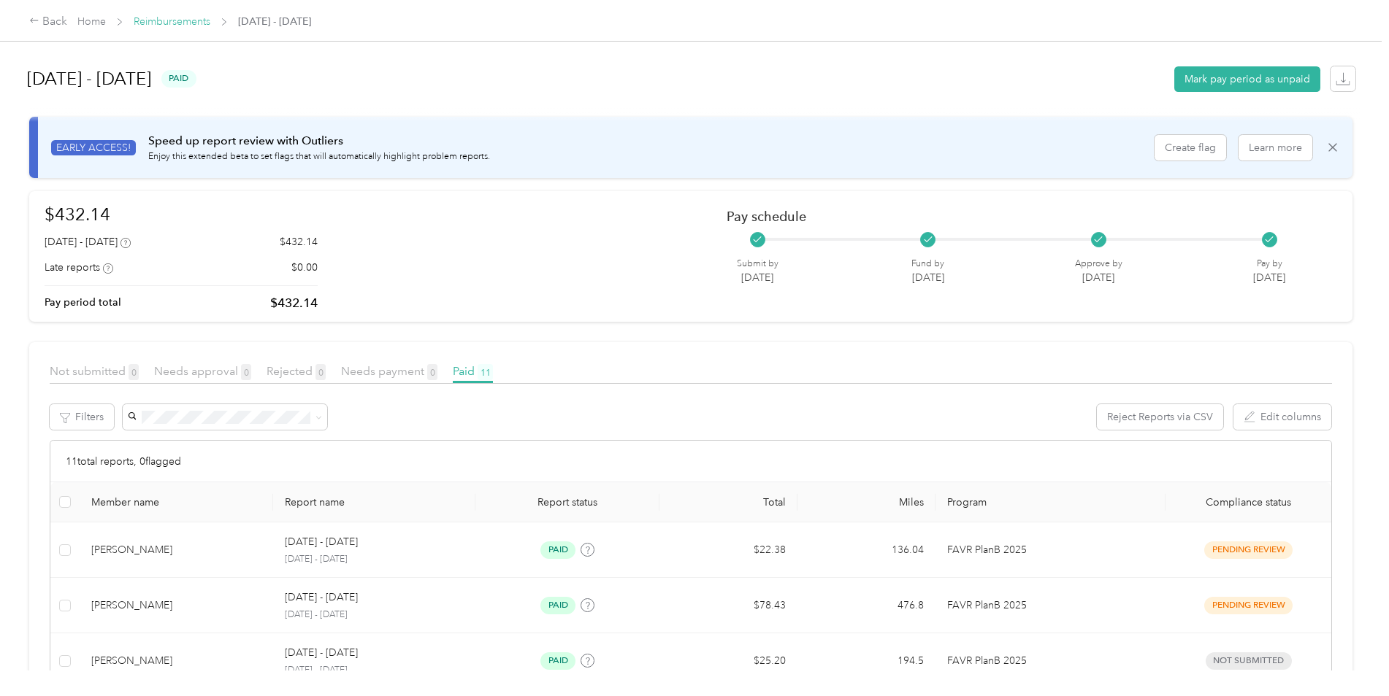
click at [186, 23] on link "Reimbursements" at bounding box center [172, 21] width 77 height 12
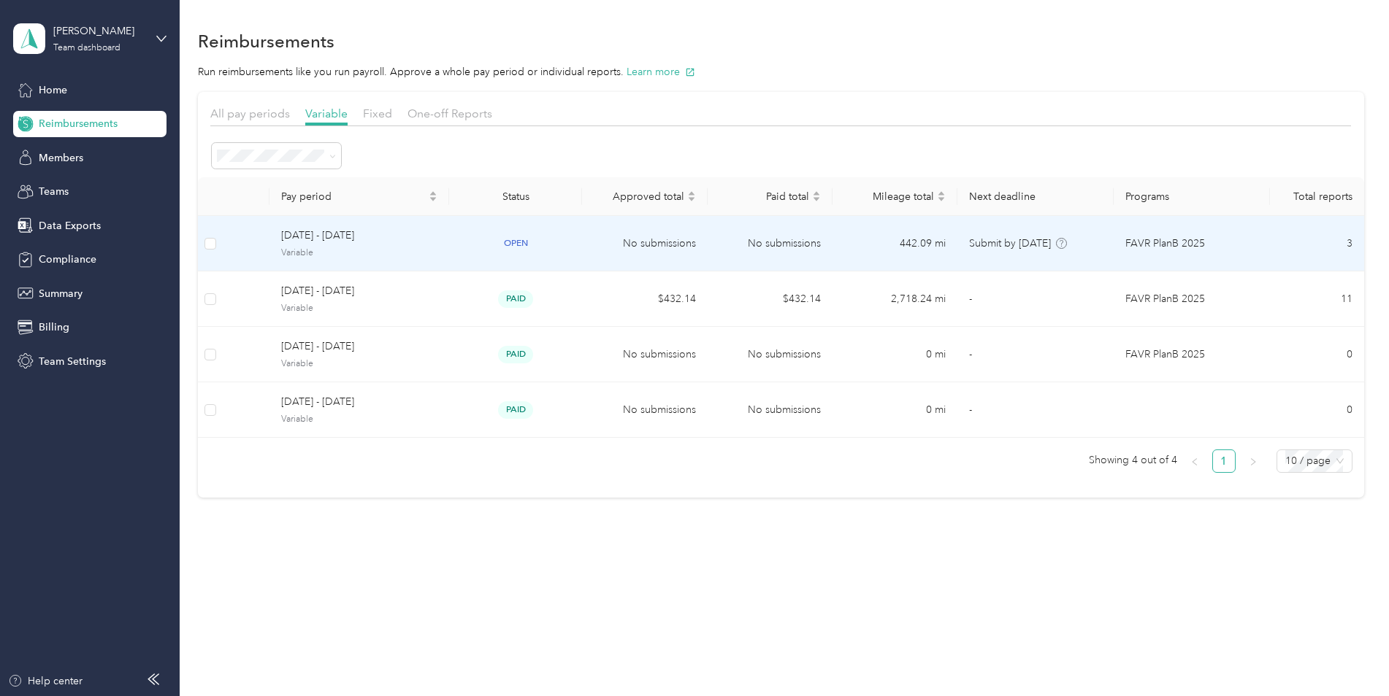
click at [341, 232] on span "[DATE] - [DATE]" at bounding box center [359, 236] width 156 height 16
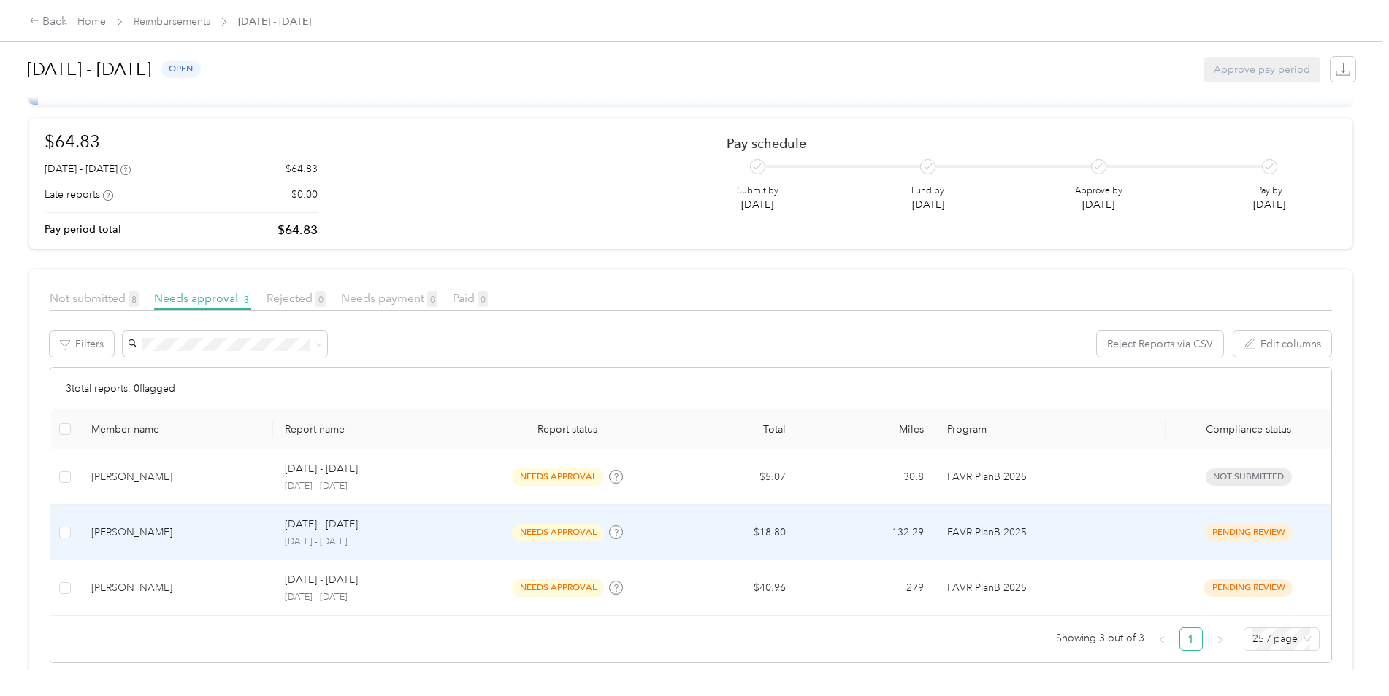
scroll to position [97, 0]
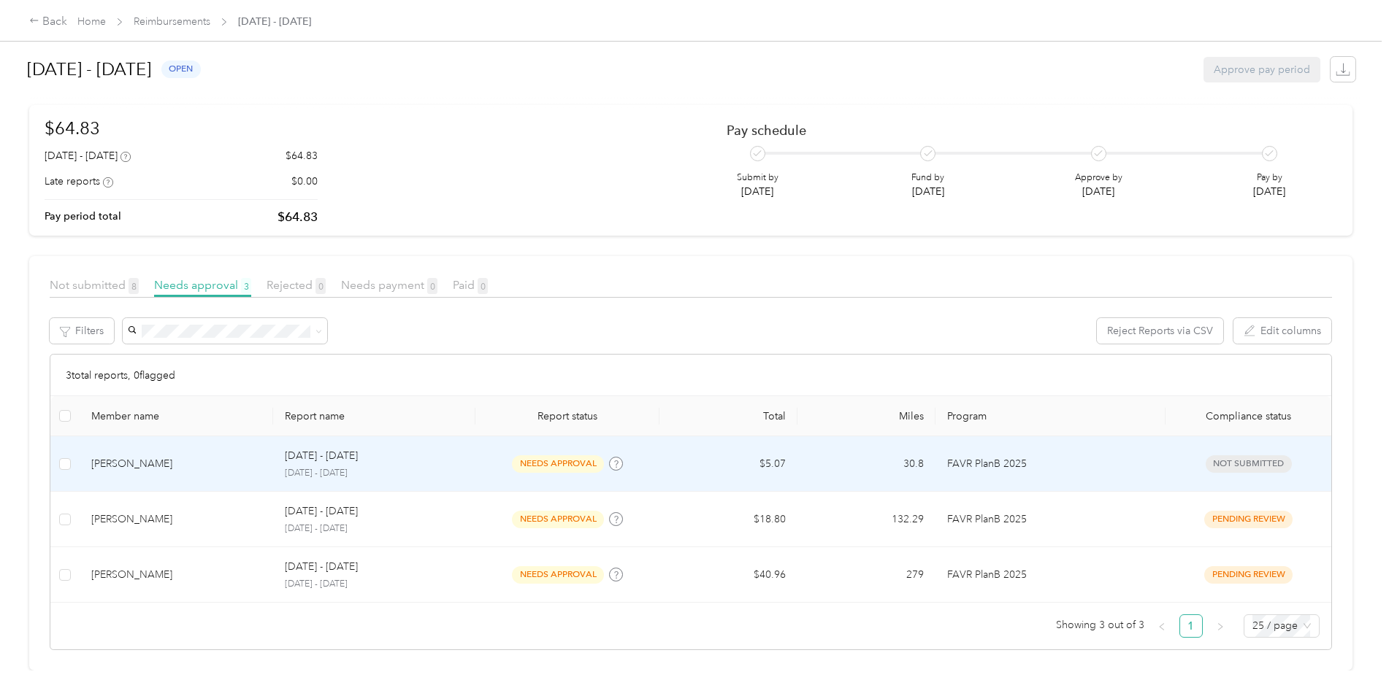
click at [152, 456] on div "[PERSON_NAME]" at bounding box center [176, 464] width 170 height 16
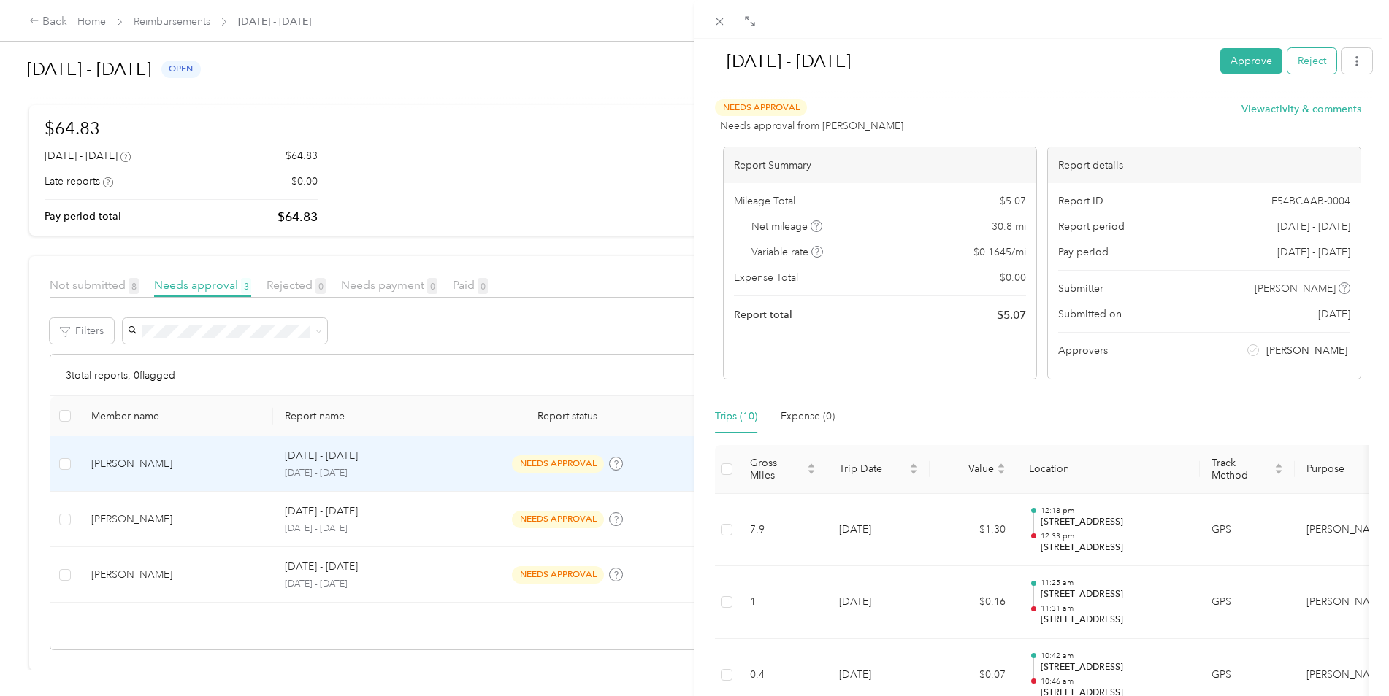
click at [1307, 60] on button "Reject" at bounding box center [1311, 61] width 49 height 26
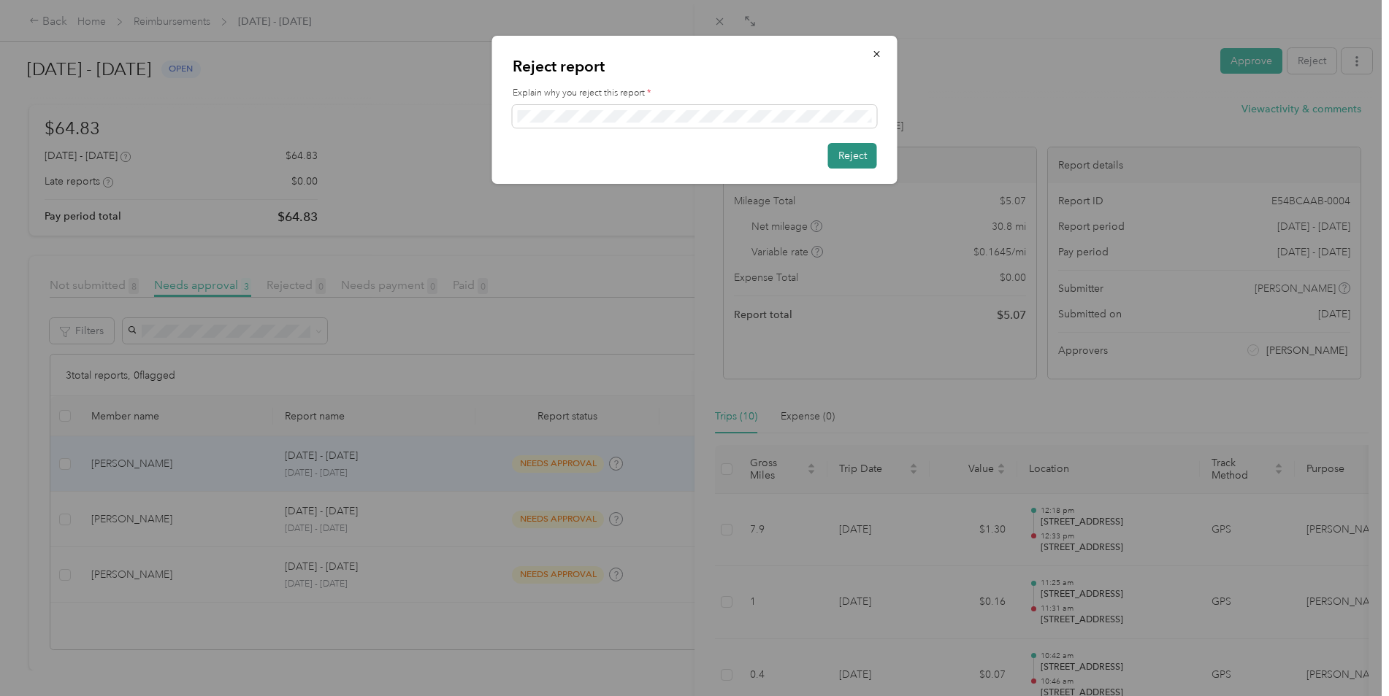
click at [848, 158] on button "Reject" at bounding box center [852, 156] width 49 height 26
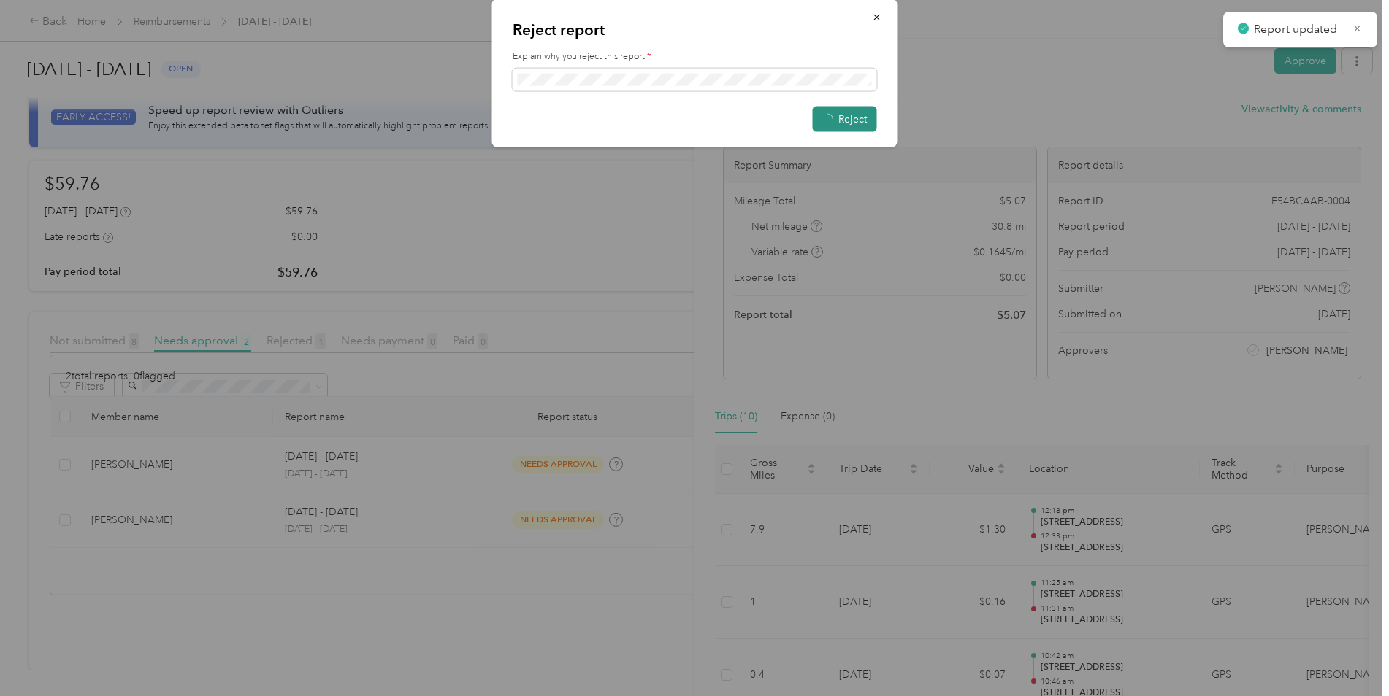
scroll to position [42, 0]
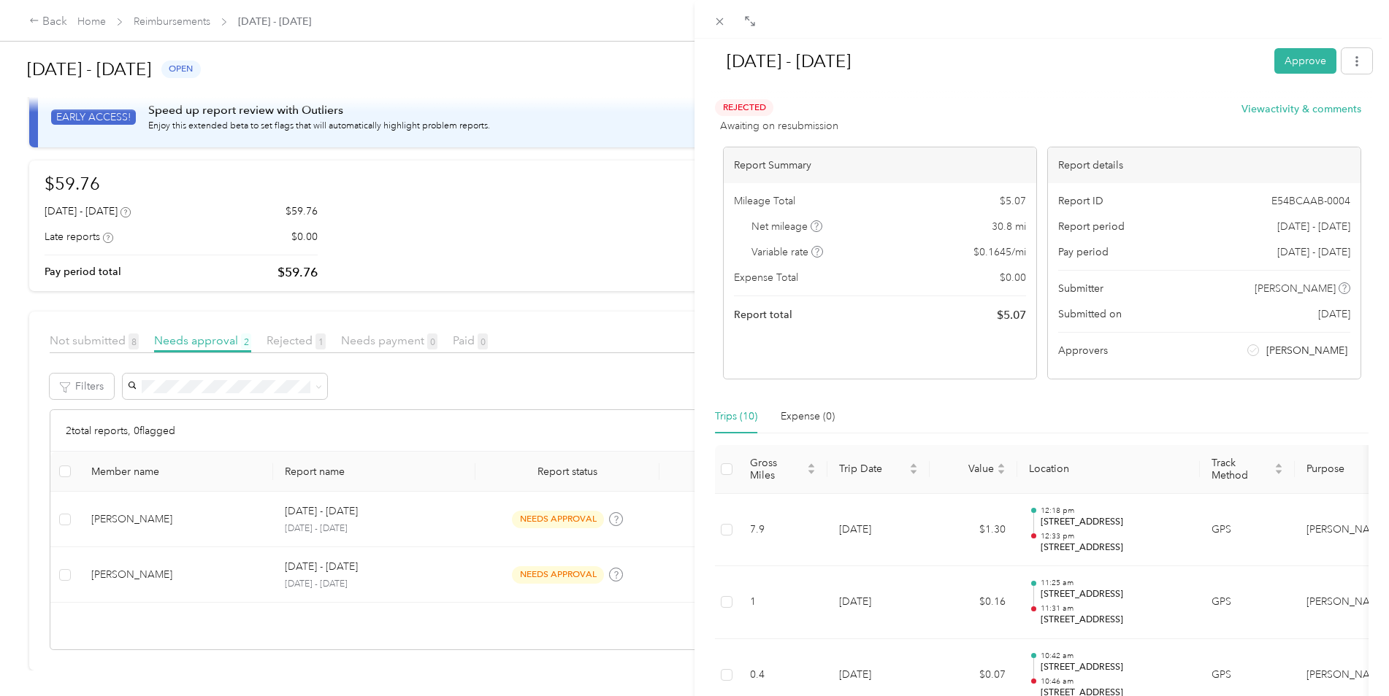
click at [129, 507] on div "[DATE] - [DATE] Approve Rejected Awaiting on resubmission View activity & comme…" at bounding box center [694, 348] width 1389 height 696
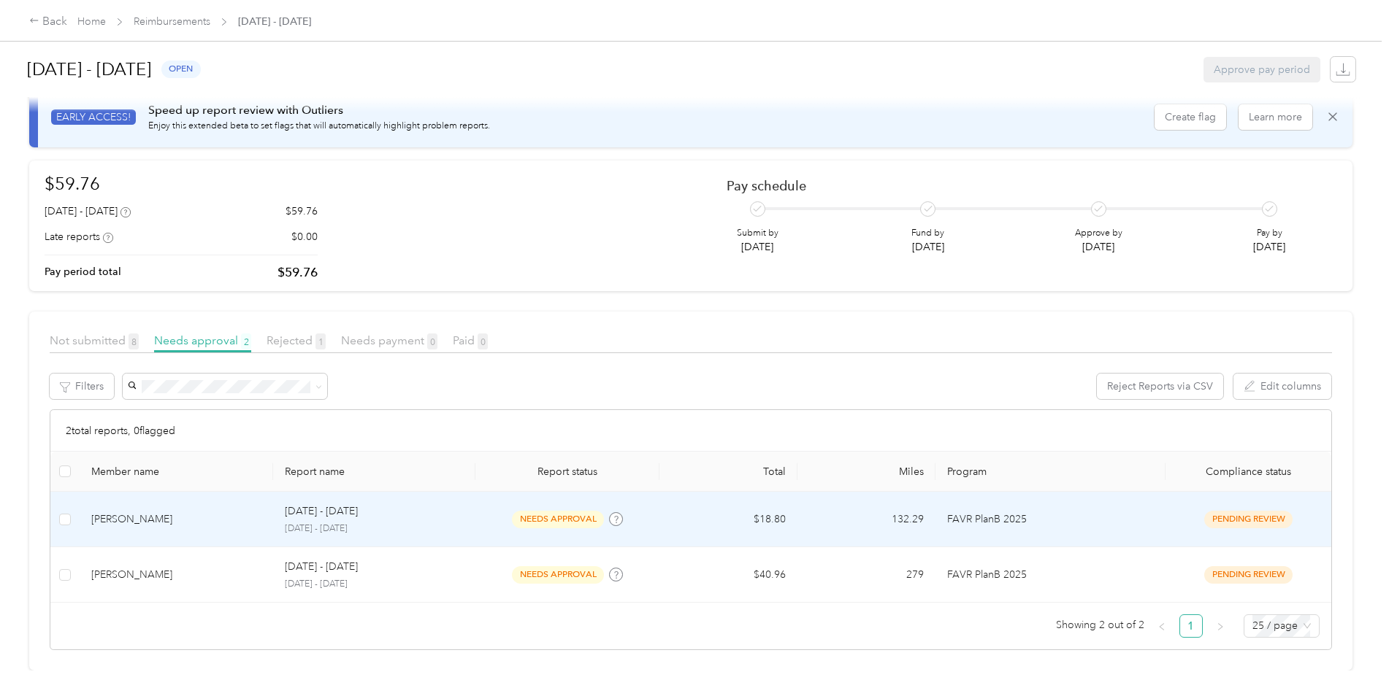
click at [553, 511] on span "needs approval" at bounding box center [558, 519] width 92 height 17
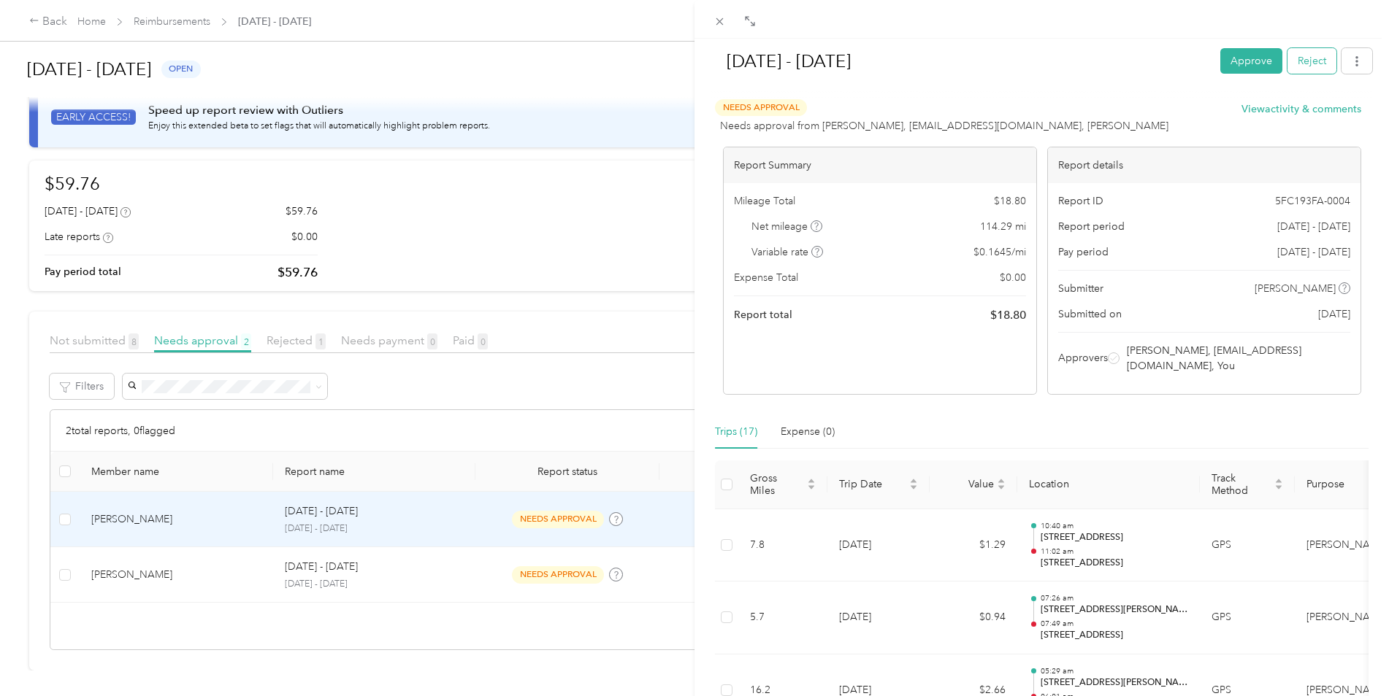
click at [1303, 68] on button "Reject" at bounding box center [1311, 61] width 49 height 26
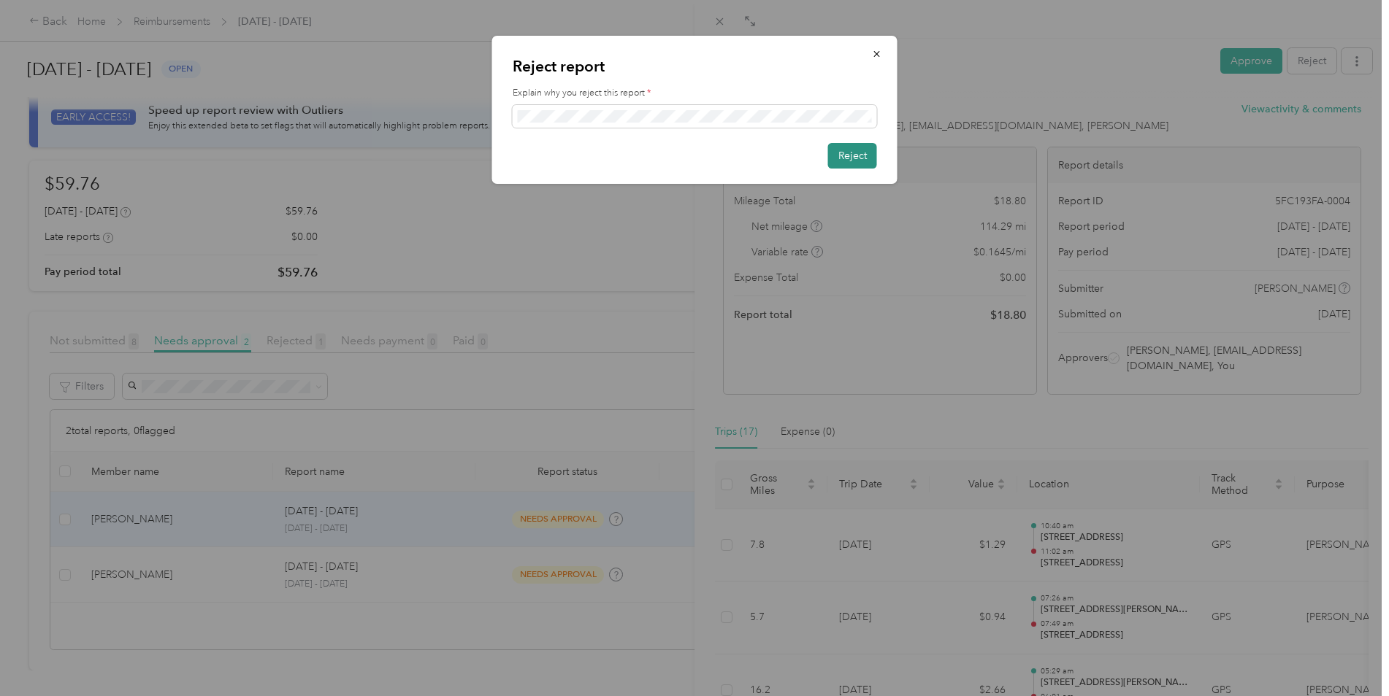
click at [855, 154] on button "Reject" at bounding box center [852, 156] width 49 height 26
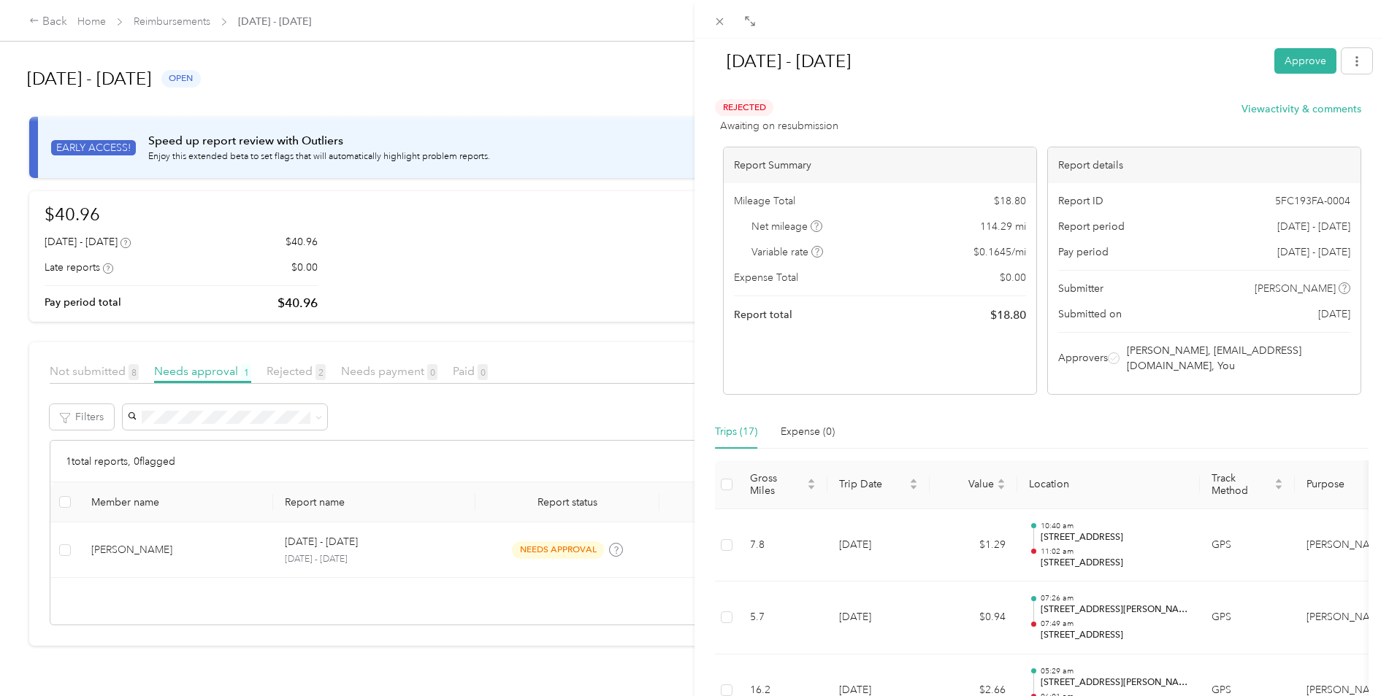
click at [65, 551] on div "[DATE] - [DATE] Approve Rejected Awaiting on resubmission View activity & comme…" at bounding box center [694, 348] width 1389 height 696
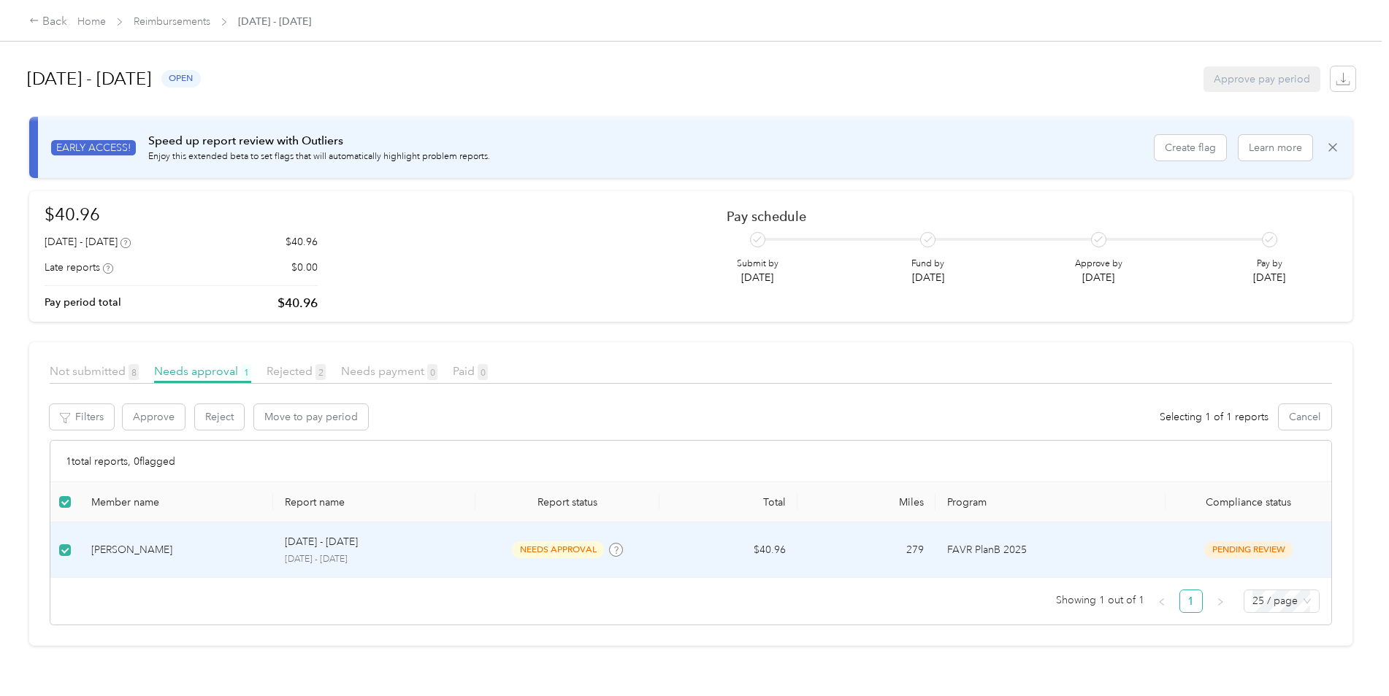
click at [189, 574] on td "[PERSON_NAME]" at bounding box center [176, 550] width 193 height 55
click at [132, 552] on div "[PERSON_NAME]" at bounding box center [176, 550] width 170 height 16
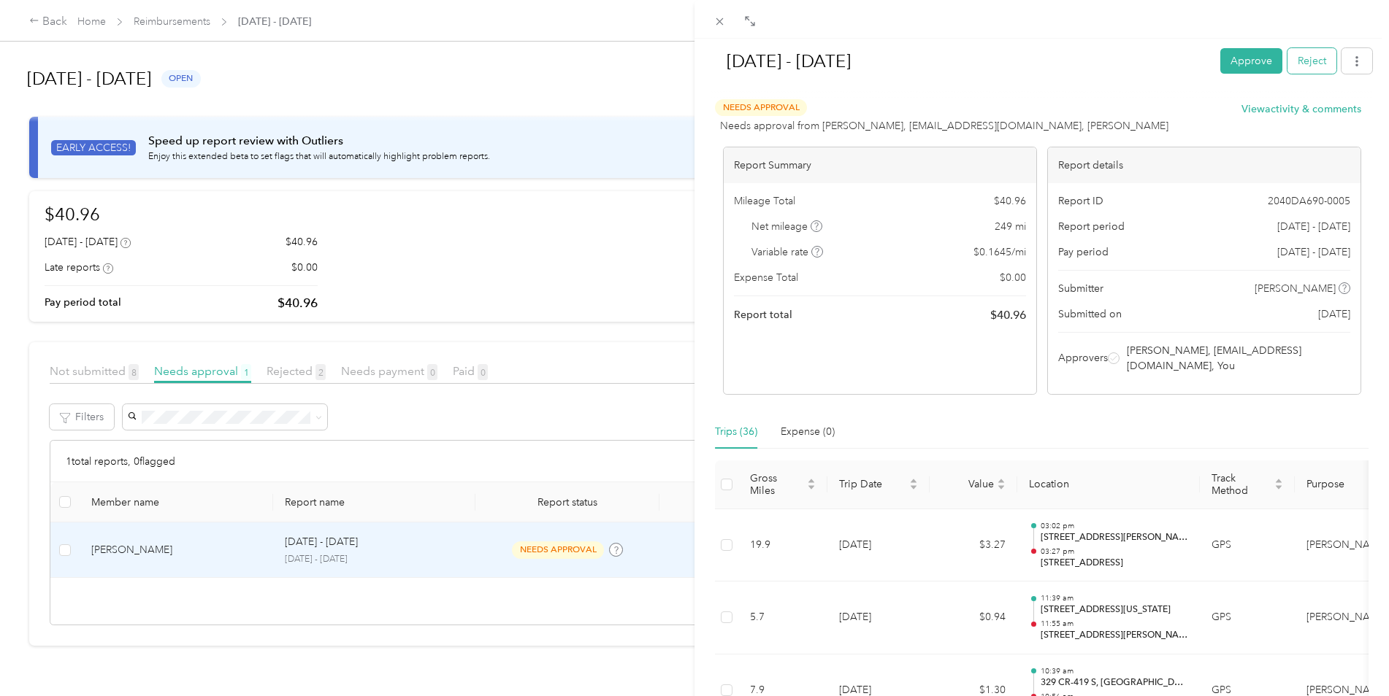
click at [1308, 55] on button "Reject" at bounding box center [1311, 61] width 49 height 26
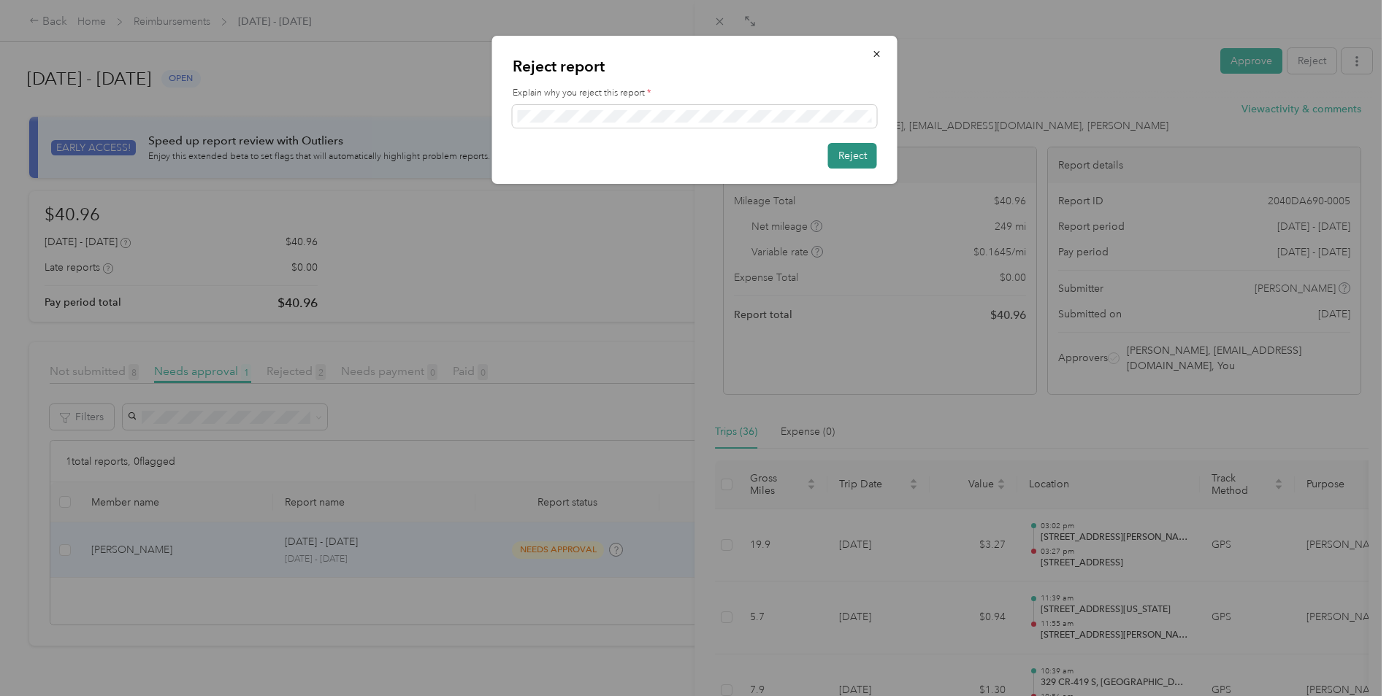
click at [857, 162] on button "Reject" at bounding box center [852, 156] width 49 height 26
click at [873, 55] on icon "button" at bounding box center [877, 54] width 10 height 10
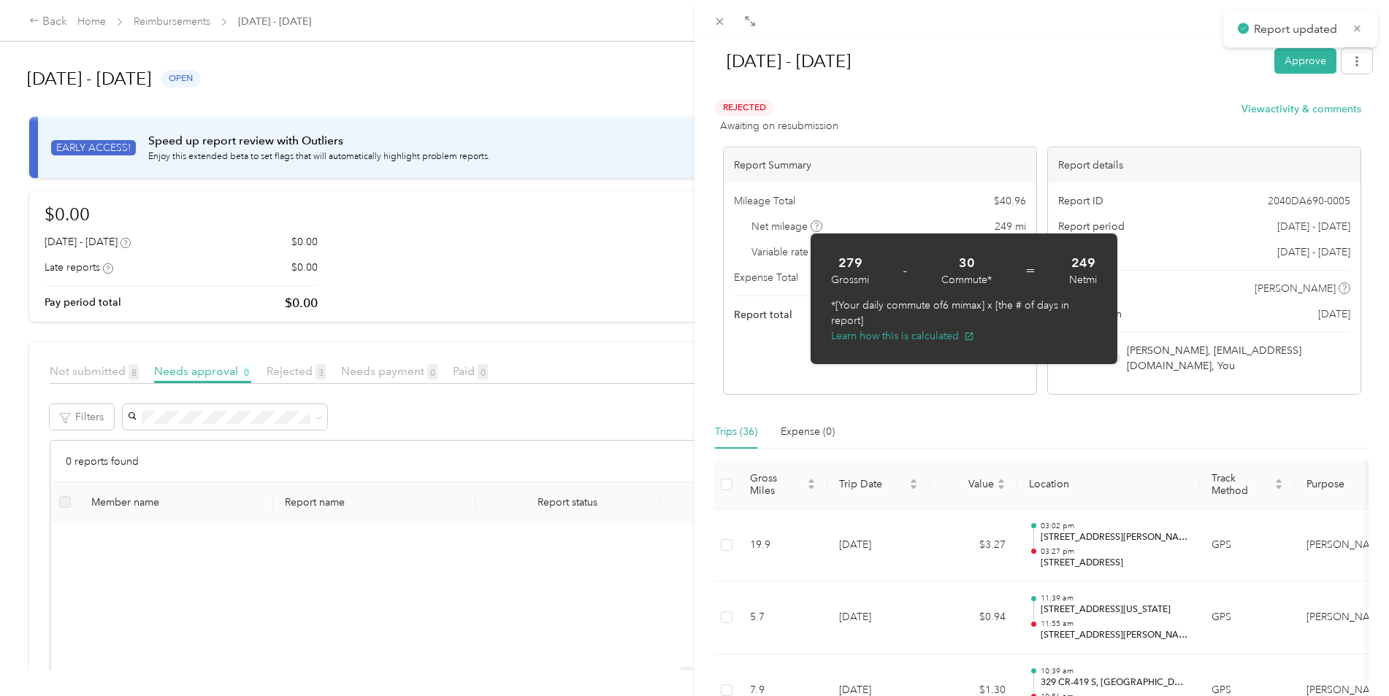
click at [1122, 80] on div "[DATE] - [DATE] Approve" at bounding box center [1041, 63] width 661 height 43
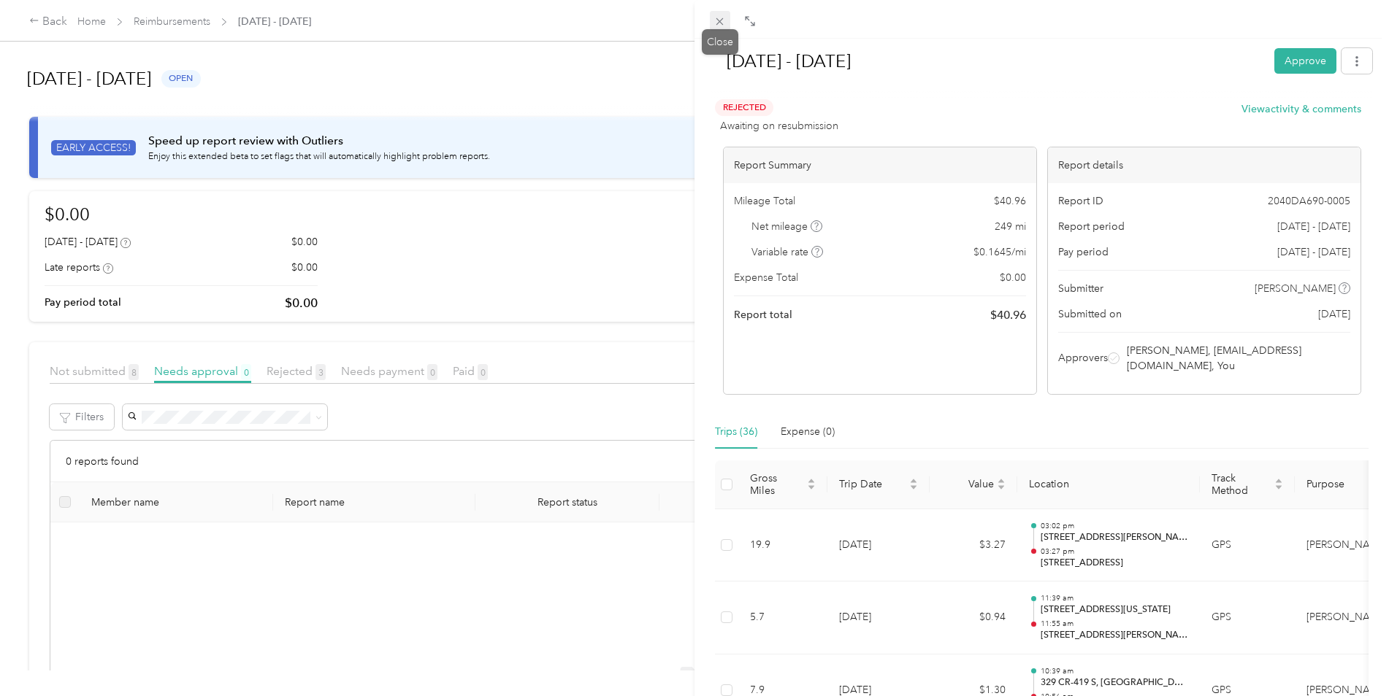
click at [718, 21] on icon at bounding box center [719, 21] width 12 height 12
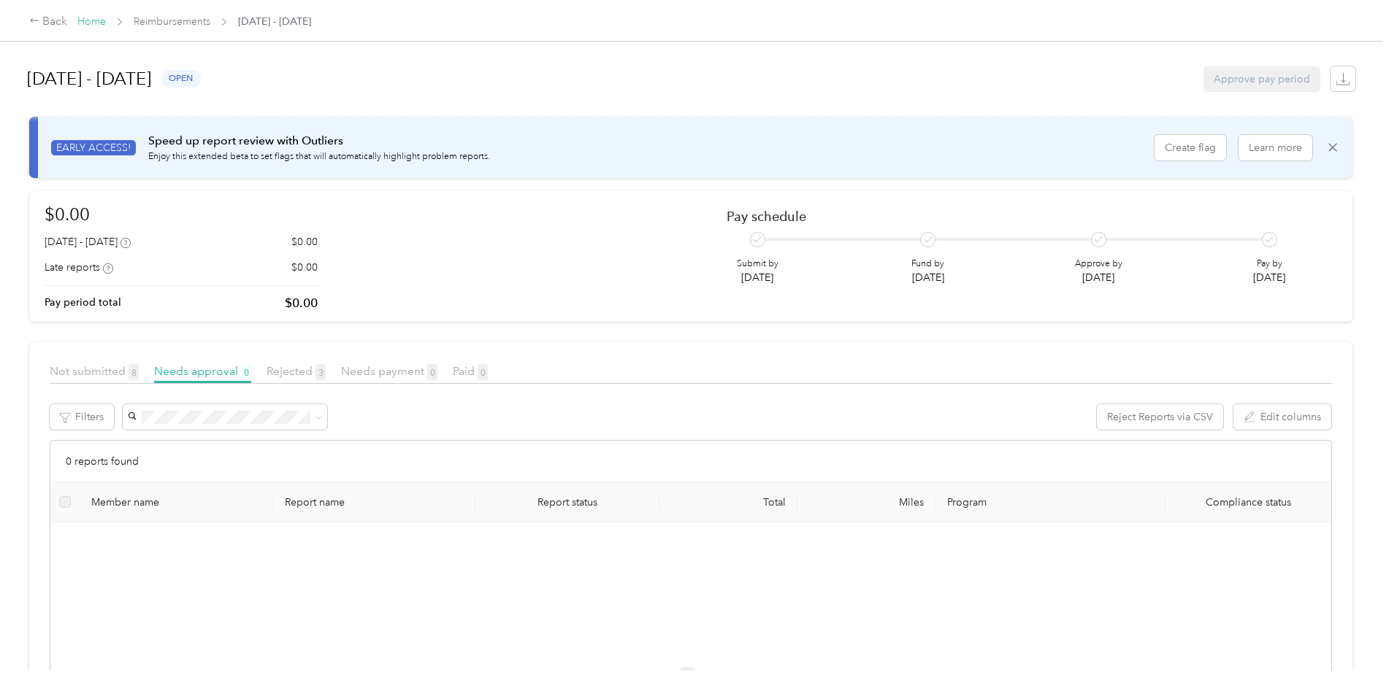
click at [90, 17] on link "Home" at bounding box center [91, 21] width 28 height 12
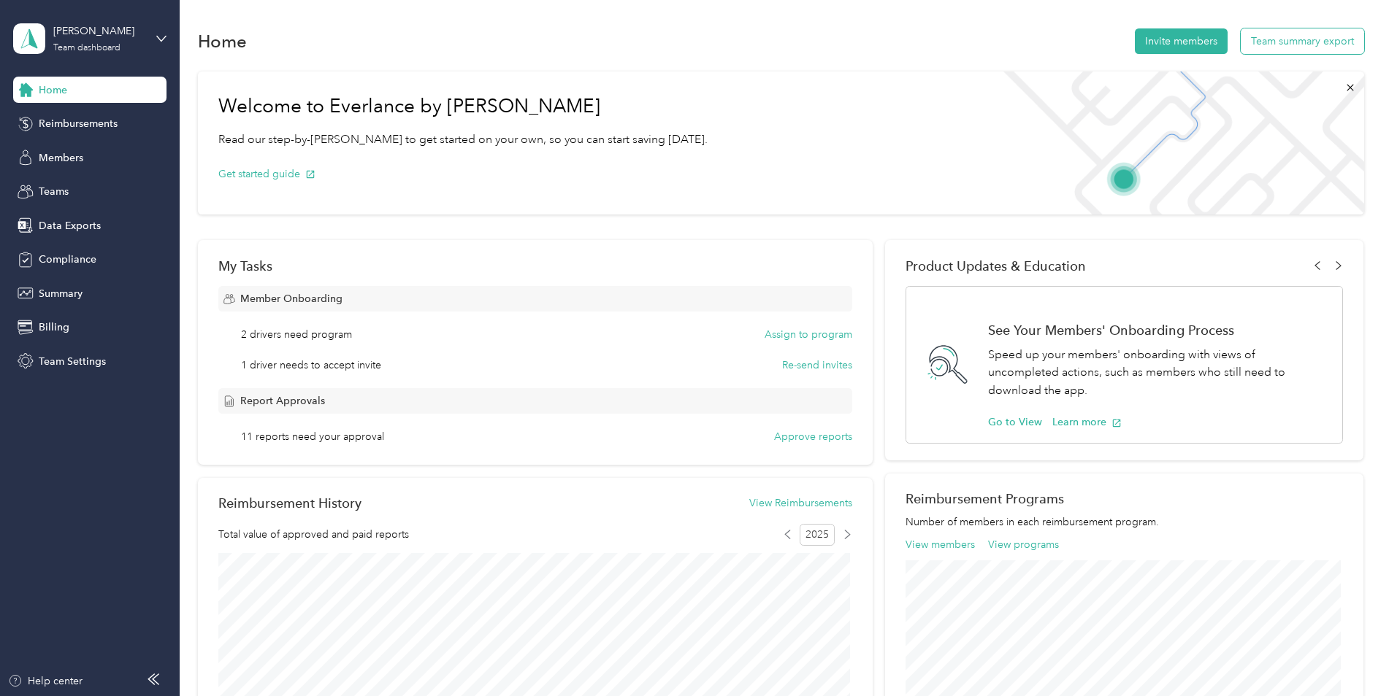
click at [1287, 40] on button "Team summary export" at bounding box center [1301, 41] width 123 height 26
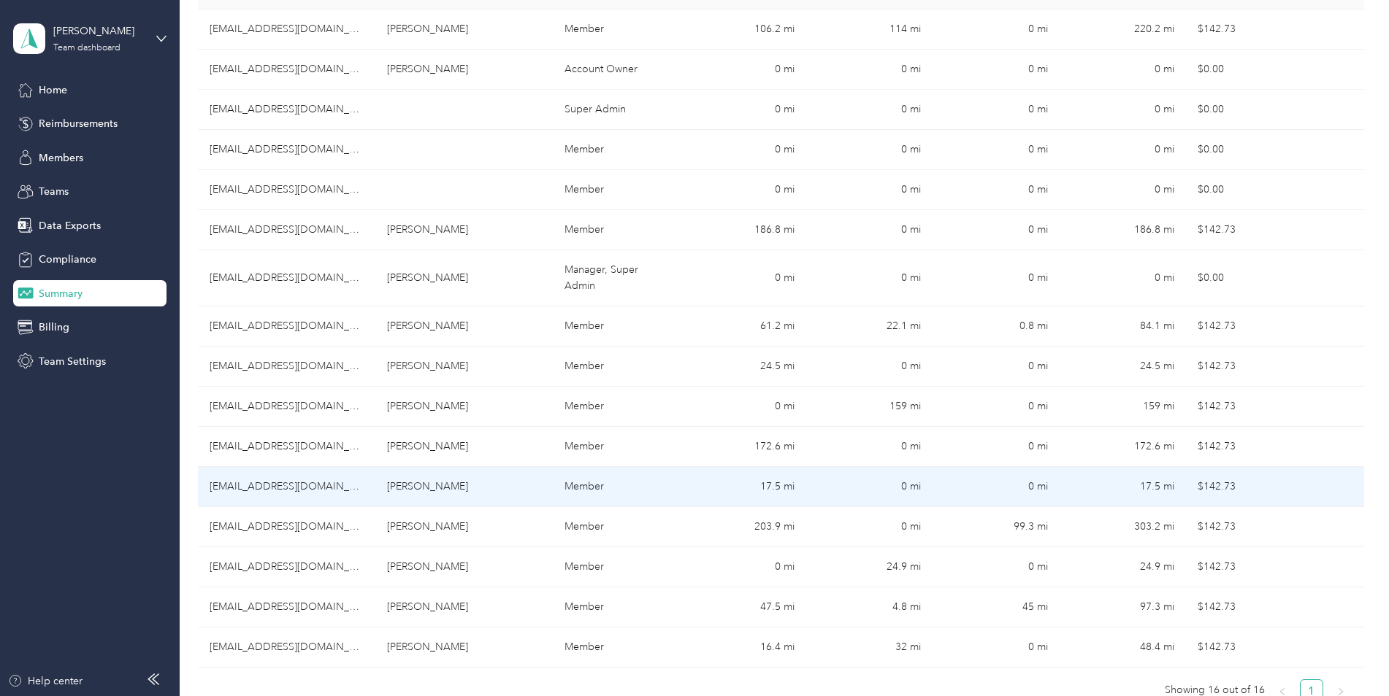
scroll to position [219, 0]
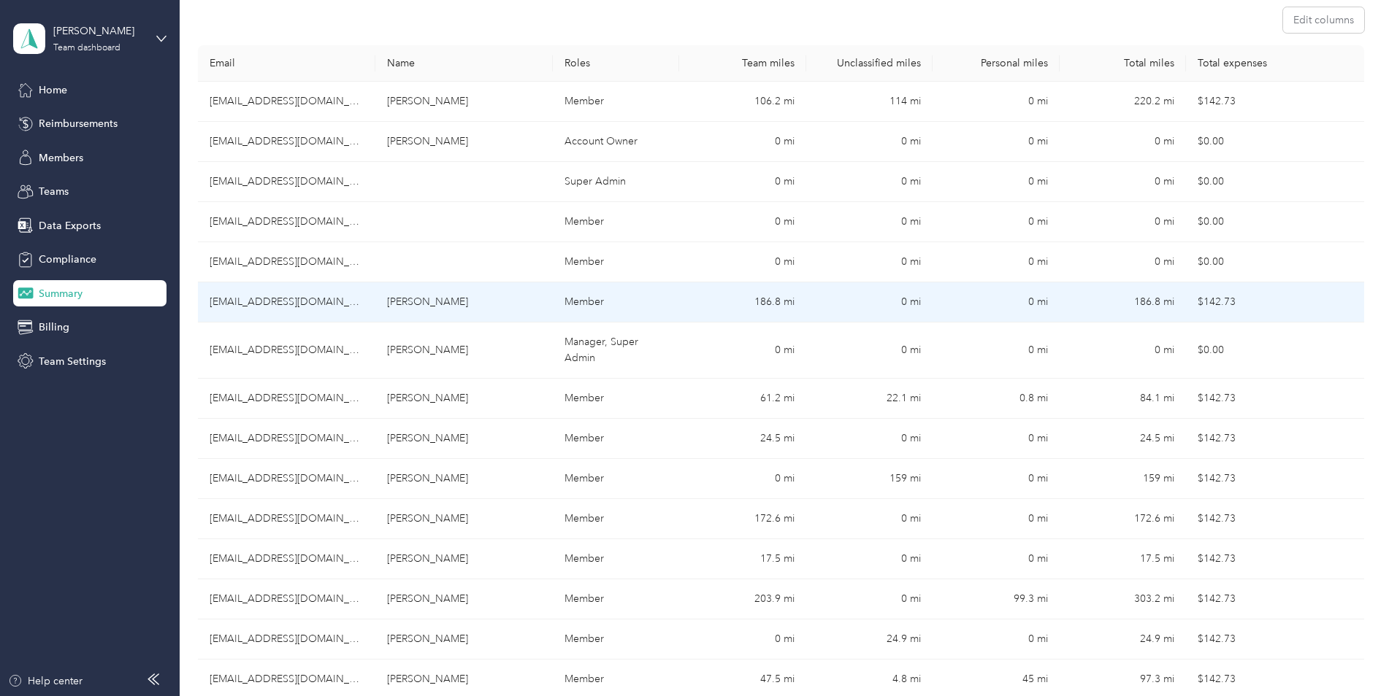
click at [429, 301] on td "[PERSON_NAME]" at bounding box center [463, 303] width 177 height 40
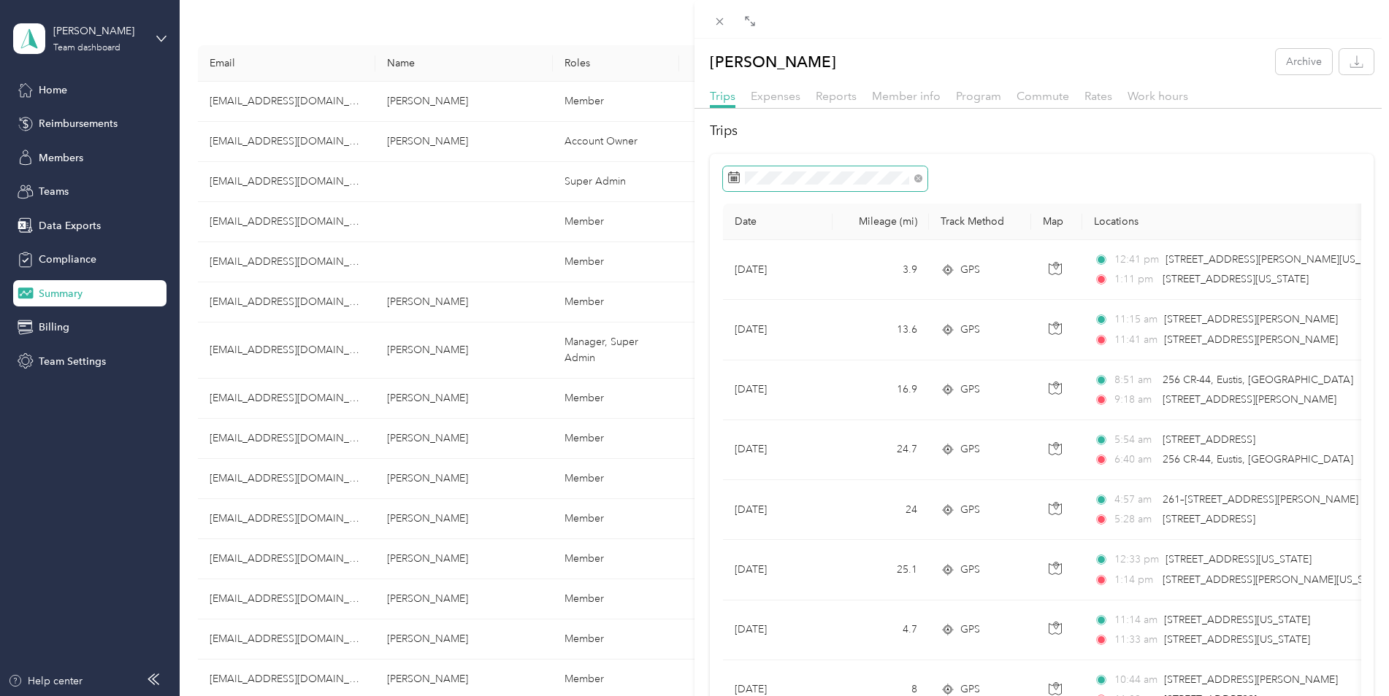
click at [732, 179] on rect at bounding box center [732, 178] width 1 height 1
click at [731, 174] on icon at bounding box center [730, 173] width 1 height 2
click at [723, 21] on icon at bounding box center [719, 21] width 12 height 12
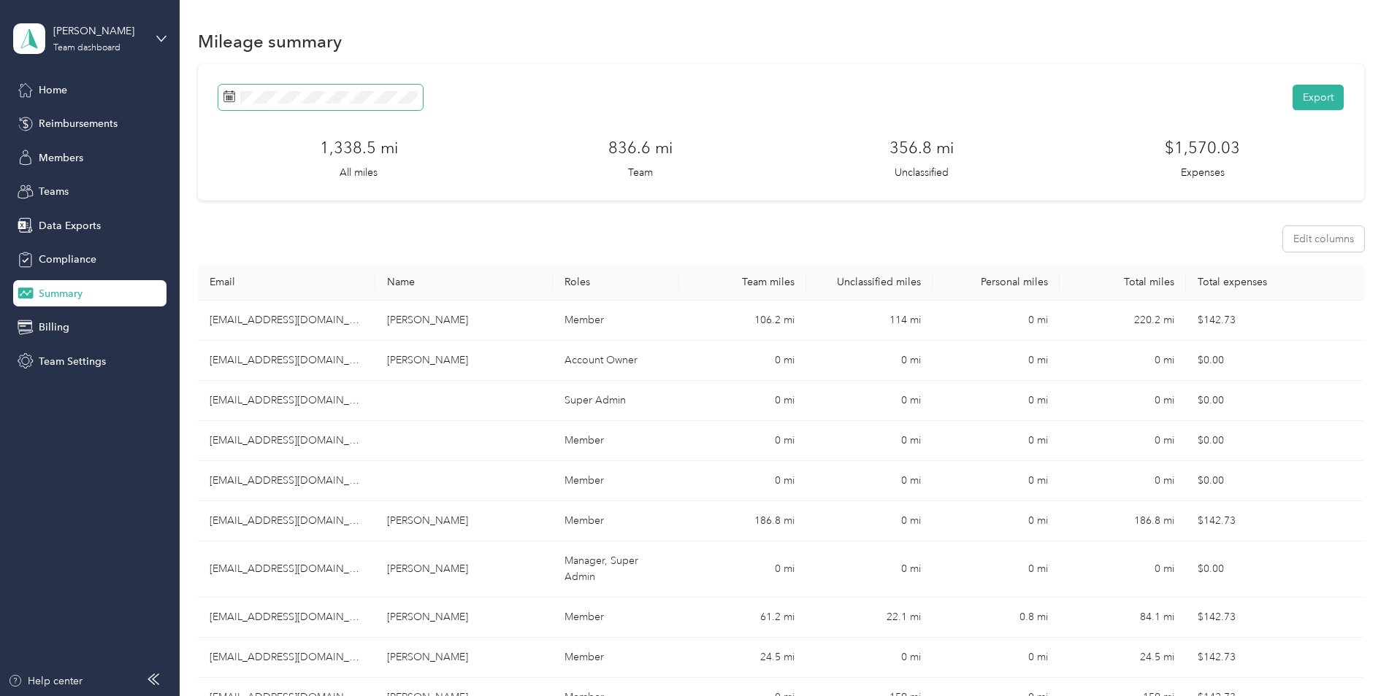
click at [229, 96] on rect at bounding box center [228, 96] width 1 height 1
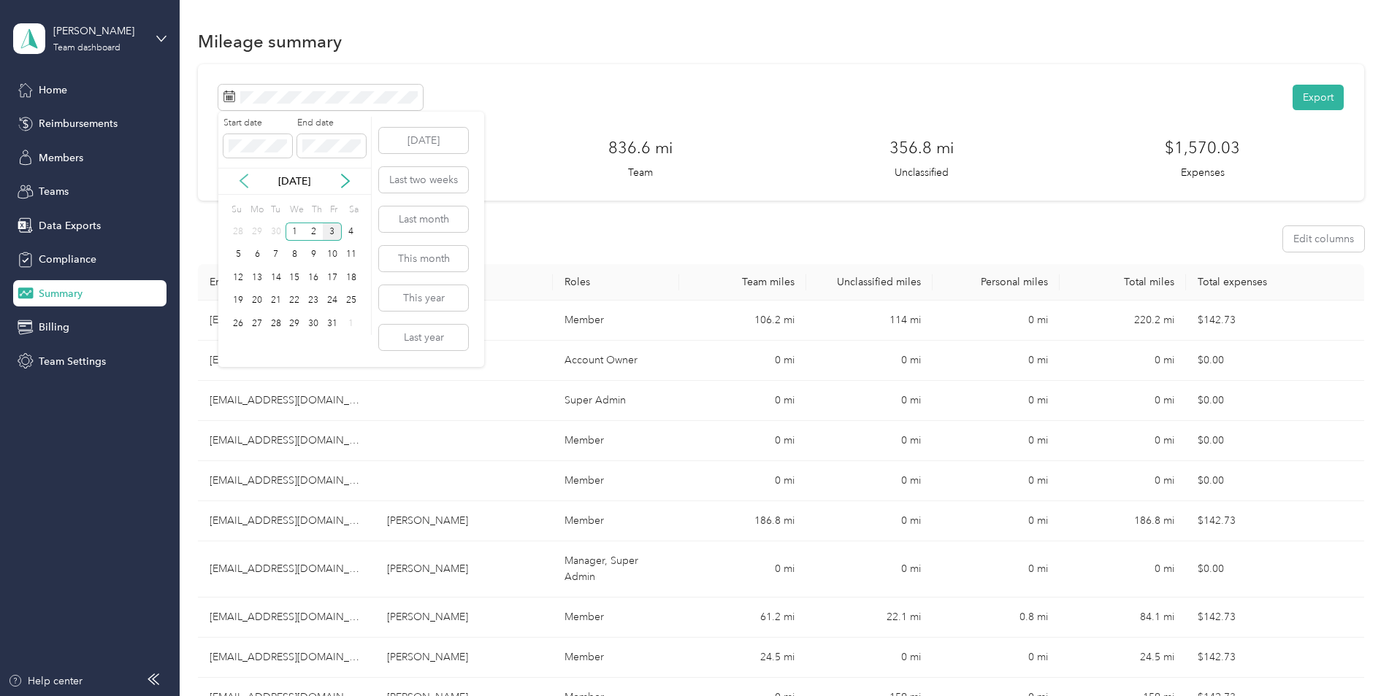
click at [242, 177] on icon at bounding box center [244, 181] width 15 height 15
click at [240, 304] on div "21" at bounding box center [238, 301] width 19 height 18
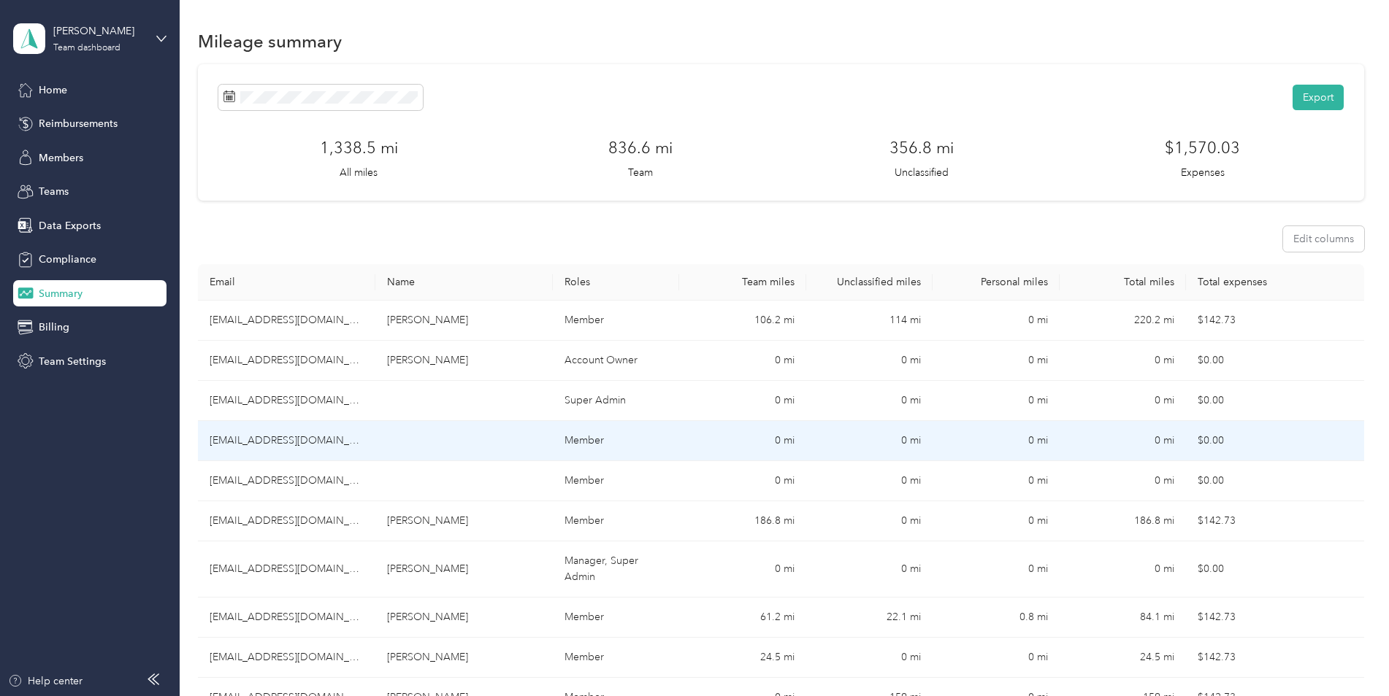
click at [382, 432] on td at bounding box center [463, 441] width 177 height 40
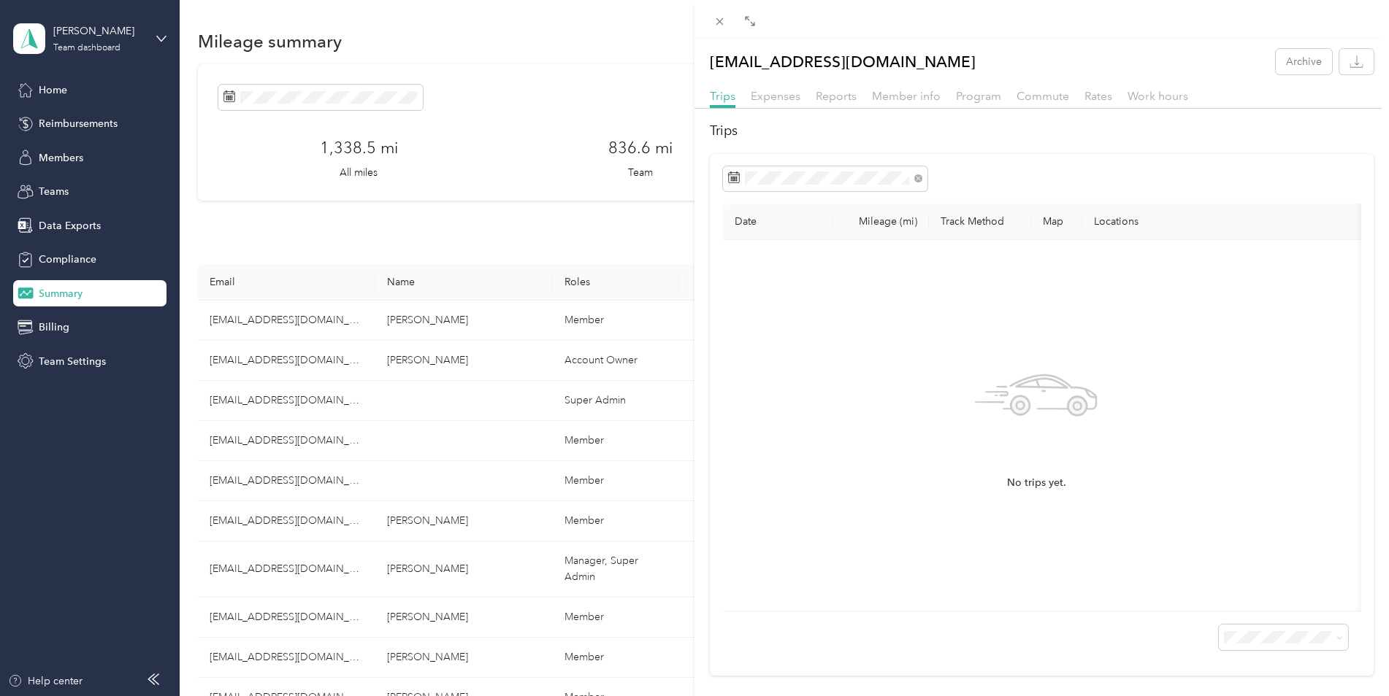
click at [375, 94] on div "[EMAIL_ADDRESS][DOMAIN_NAME] Archive Trips Expenses Reports Member info Program…" at bounding box center [694, 348] width 1389 height 696
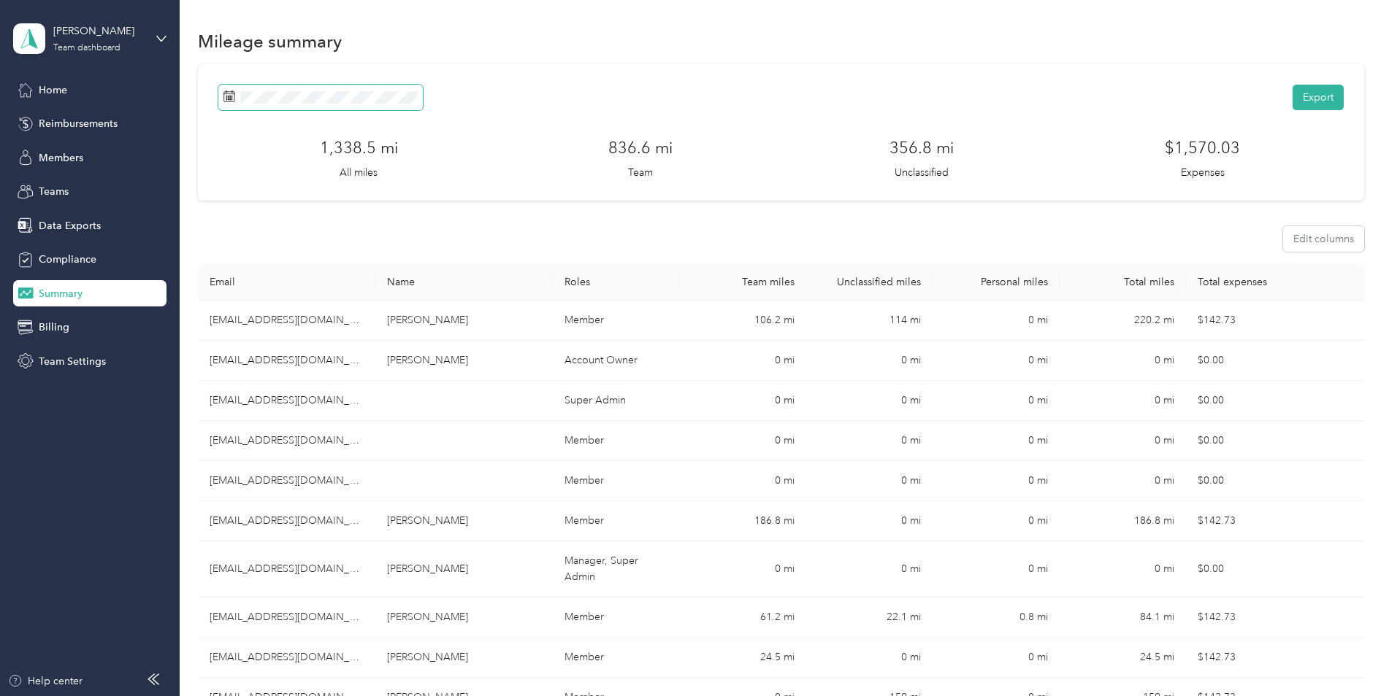
click at [231, 94] on icon at bounding box center [228, 94] width 11 height 0
click at [245, 178] on icon at bounding box center [244, 181] width 15 height 15
click at [239, 301] on div "21" at bounding box center [238, 301] width 19 height 18
click at [229, 95] on icon at bounding box center [229, 97] width 12 height 12
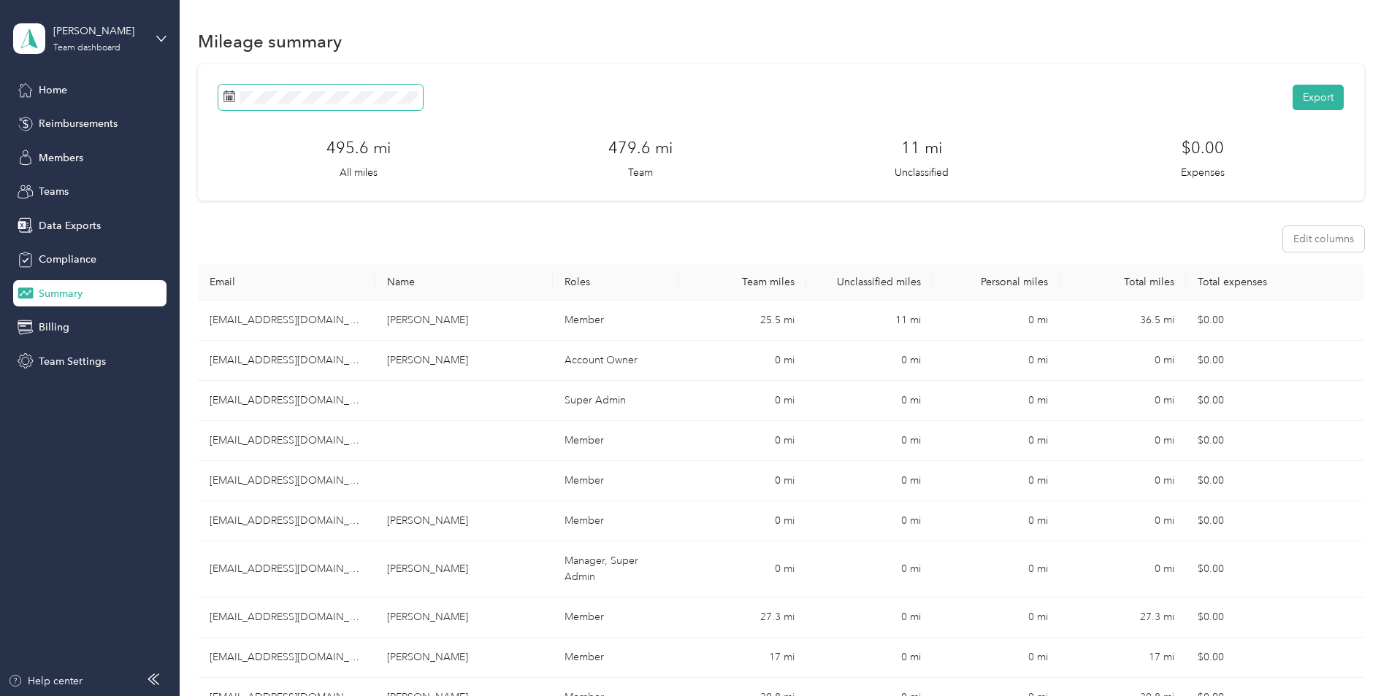
click at [236, 98] on span at bounding box center [320, 98] width 204 height 26
click at [233, 96] on icon at bounding box center [229, 97] width 12 height 12
click at [358, 105] on span at bounding box center [320, 98] width 204 height 26
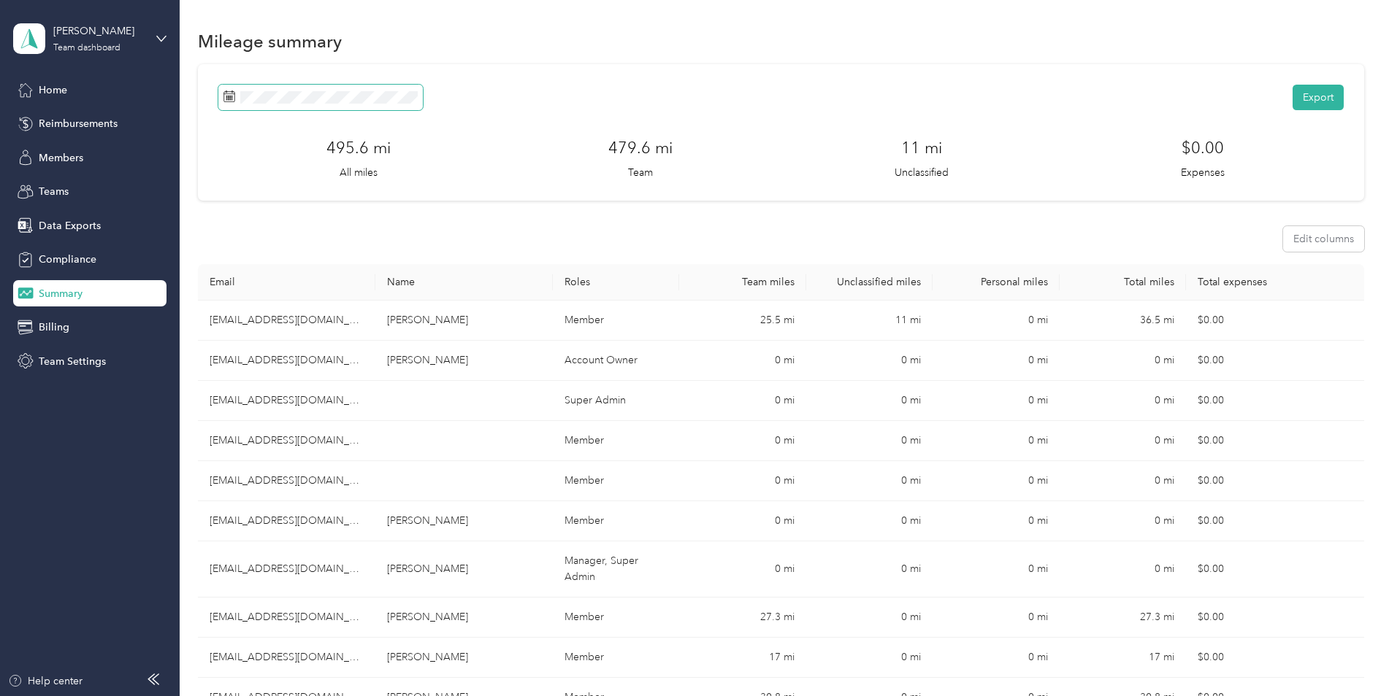
click at [231, 95] on icon at bounding box center [229, 97] width 12 height 12
drag, startPoint x: 231, startPoint y: 95, endPoint x: 418, endPoint y: 182, distance: 205.4
click at [418, 188] on div "Export 495.6 mi All miles 479.6 mi Team 11 mi Unclassified $0.00 Expenses" at bounding box center [781, 132] width 1166 height 137
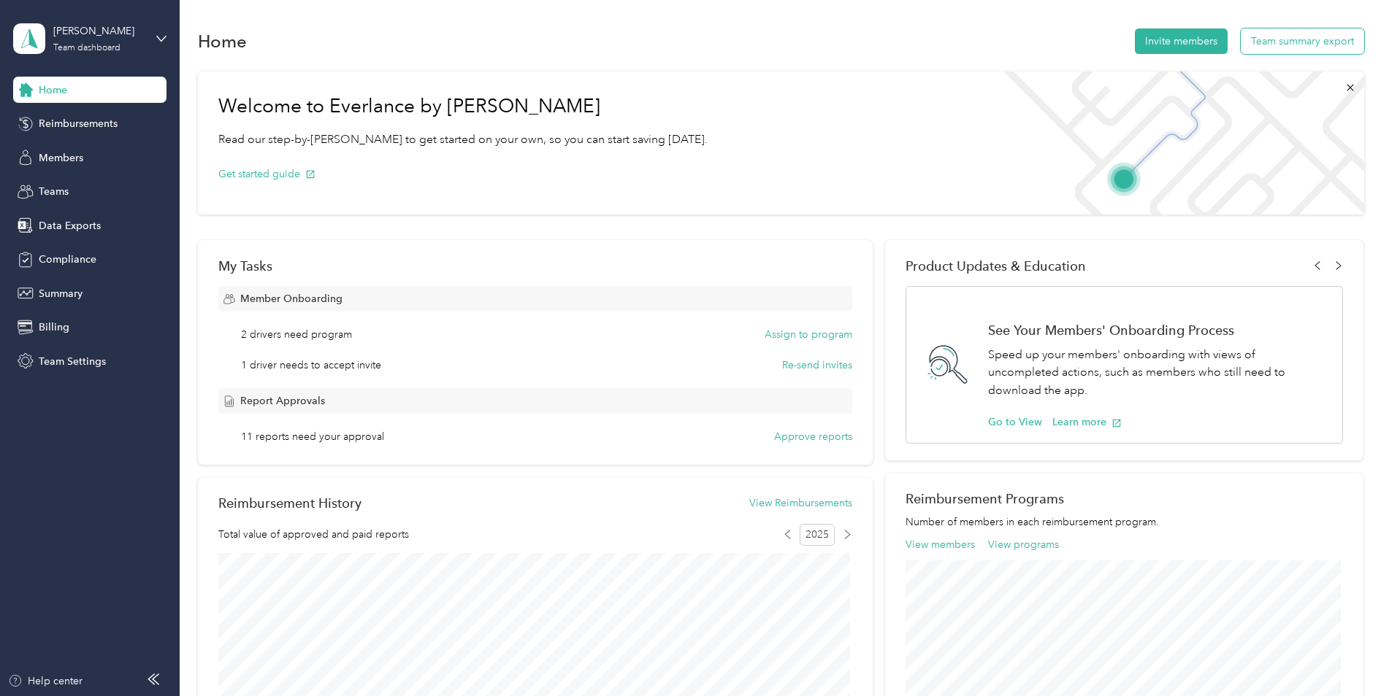
click at [1284, 39] on button "Team summary export" at bounding box center [1301, 41] width 123 height 26
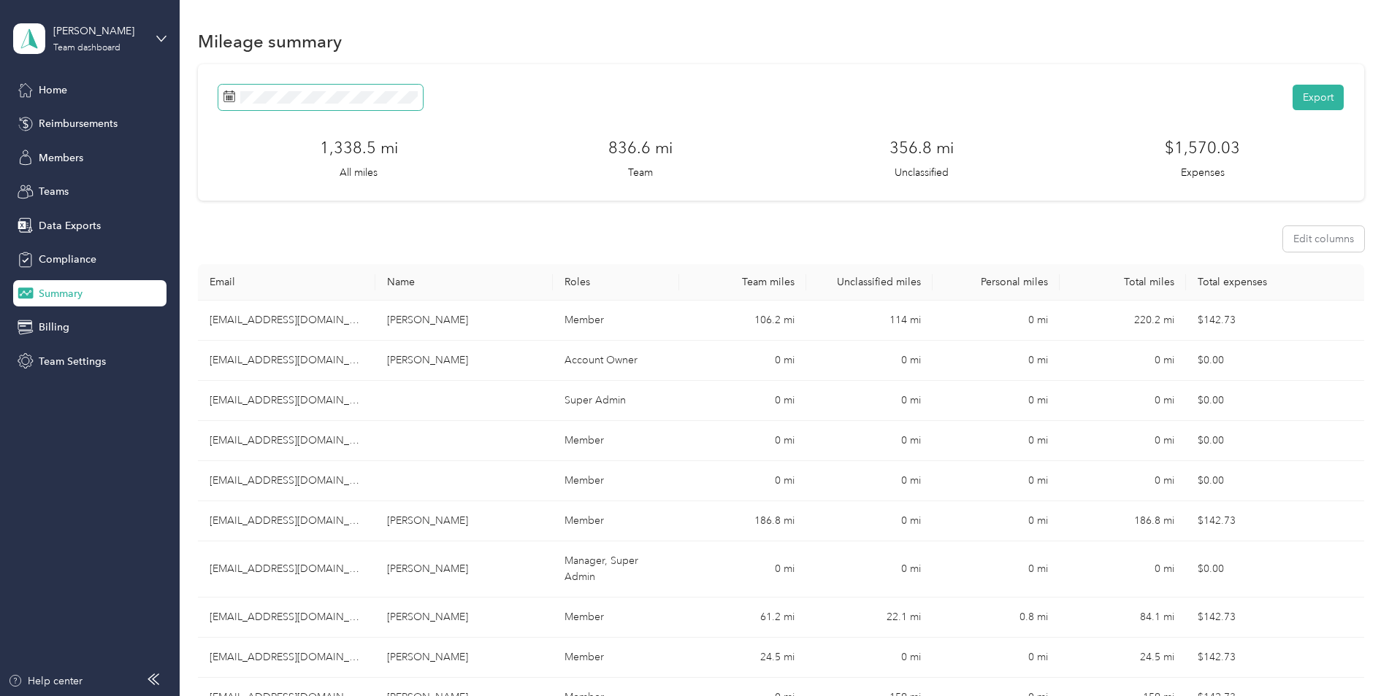
click at [225, 97] on icon at bounding box center [229, 97] width 12 height 12
click at [227, 96] on icon at bounding box center [229, 97] width 12 height 12
click at [299, 106] on span at bounding box center [320, 98] width 204 height 26
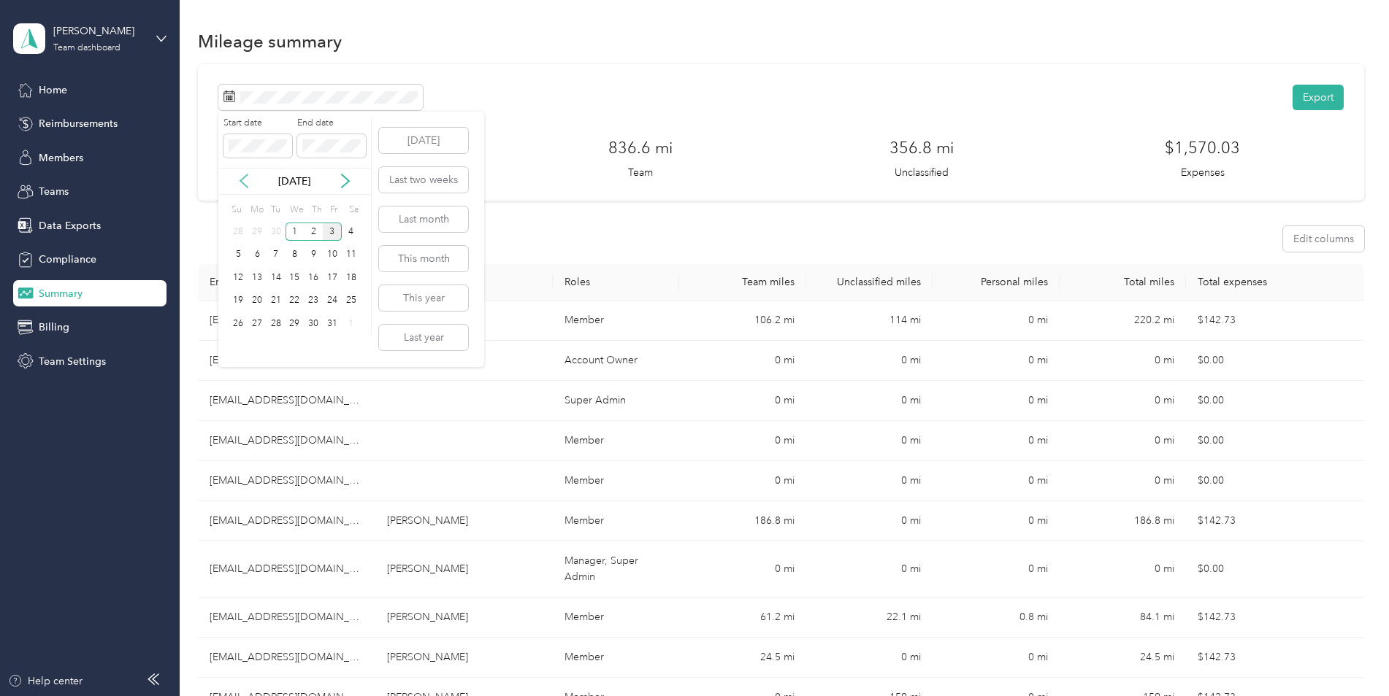
click at [239, 178] on icon at bounding box center [244, 181] width 15 height 15
click at [243, 297] on div "21" at bounding box center [238, 301] width 19 height 18
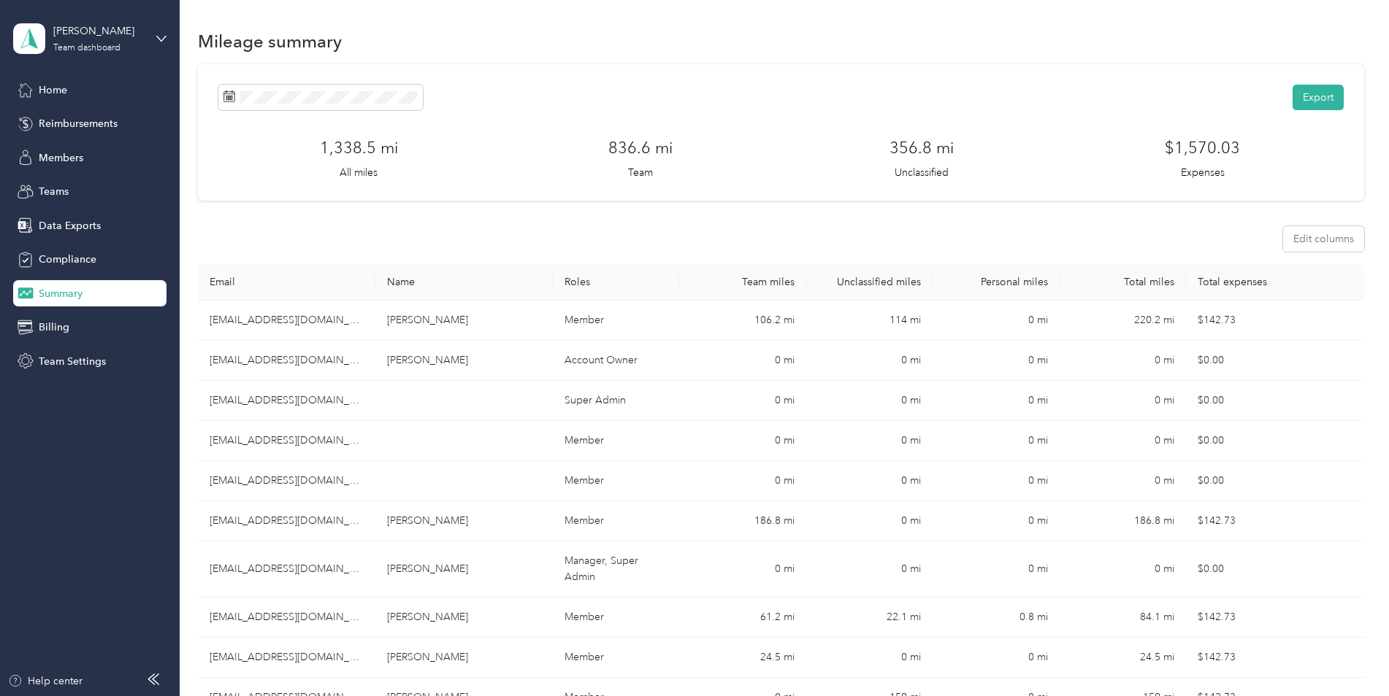
click at [583, 90] on div "Export" at bounding box center [780, 98] width 1125 height 26
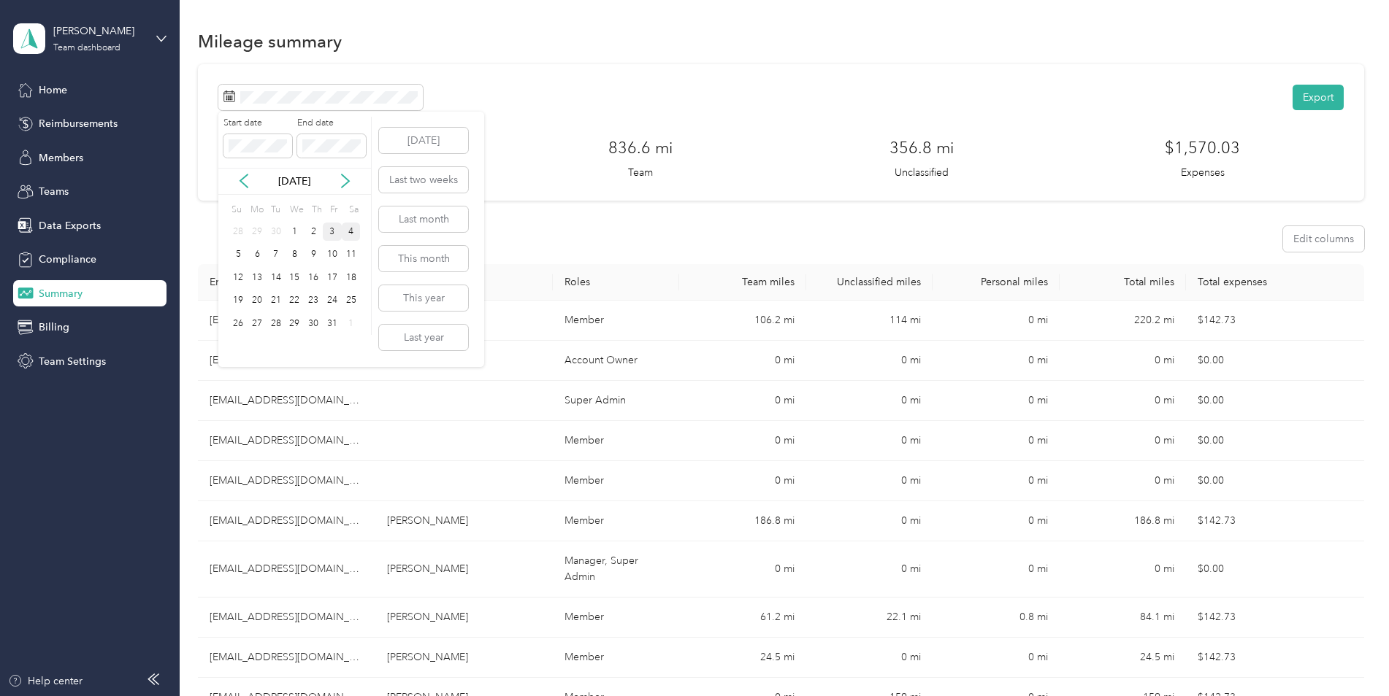
click at [350, 230] on div "4" at bounding box center [351, 232] width 19 height 18
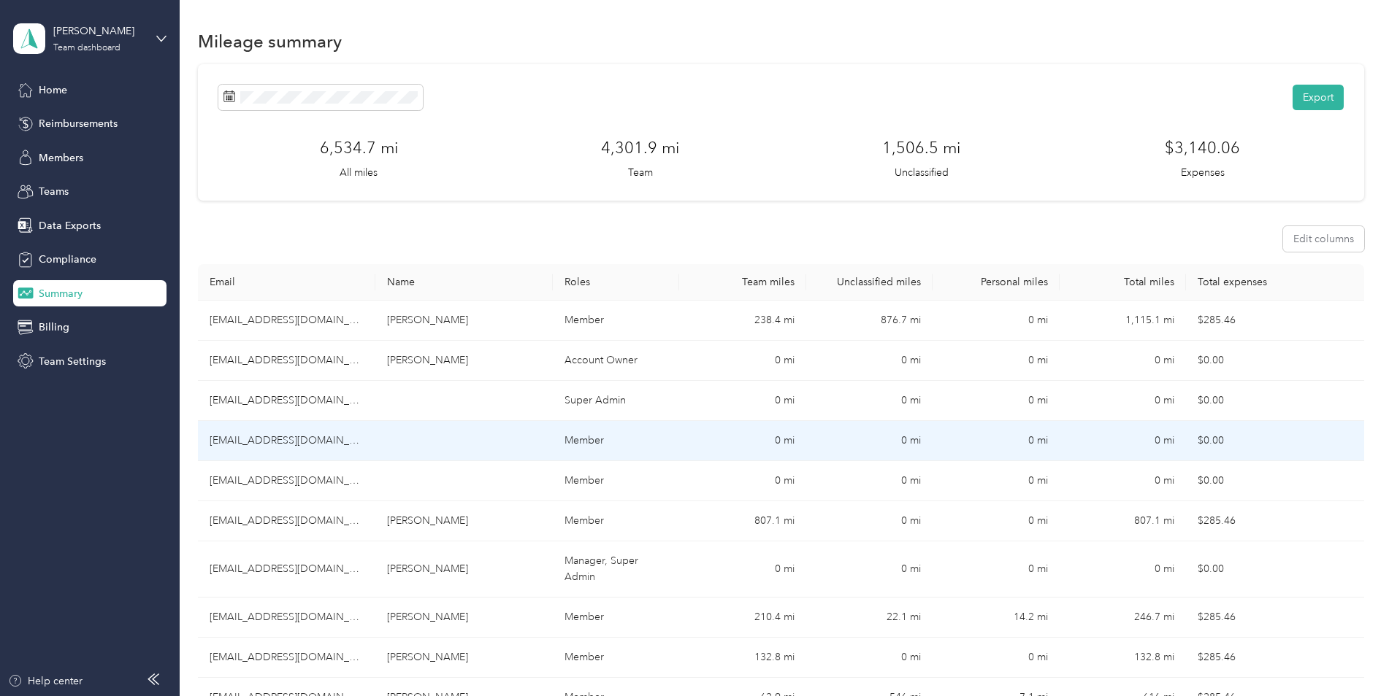
scroll to position [73, 0]
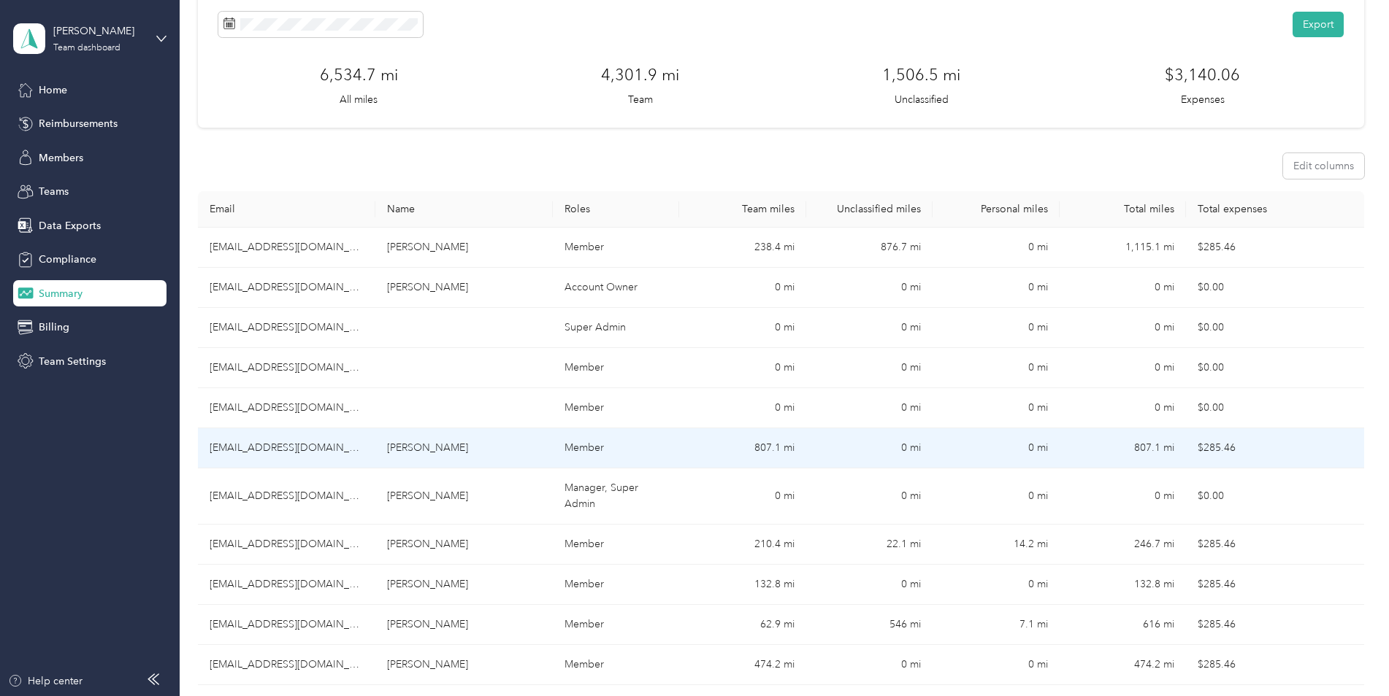
click at [277, 447] on td "[EMAIL_ADDRESS][DOMAIN_NAME]" at bounding box center [286, 449] width 177 height 40
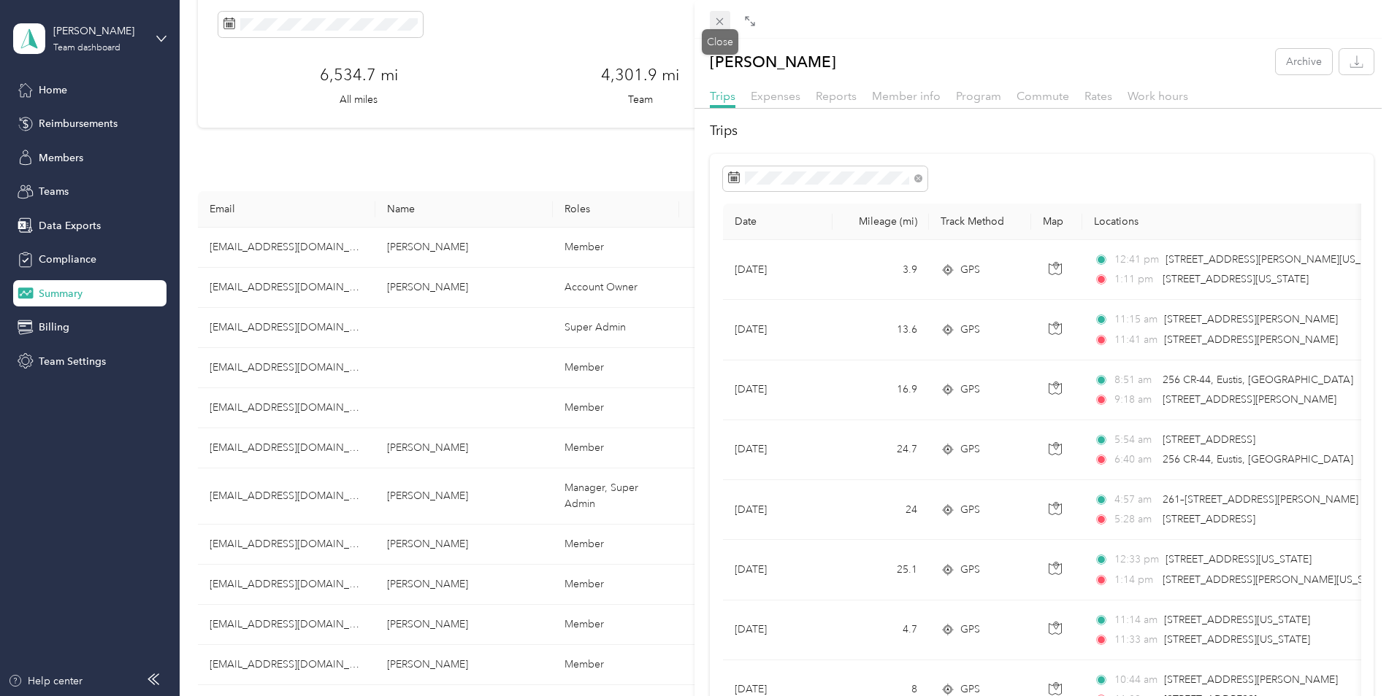
click at [718, 19] on icon at bounding box center [719, 21] width 7 height 7
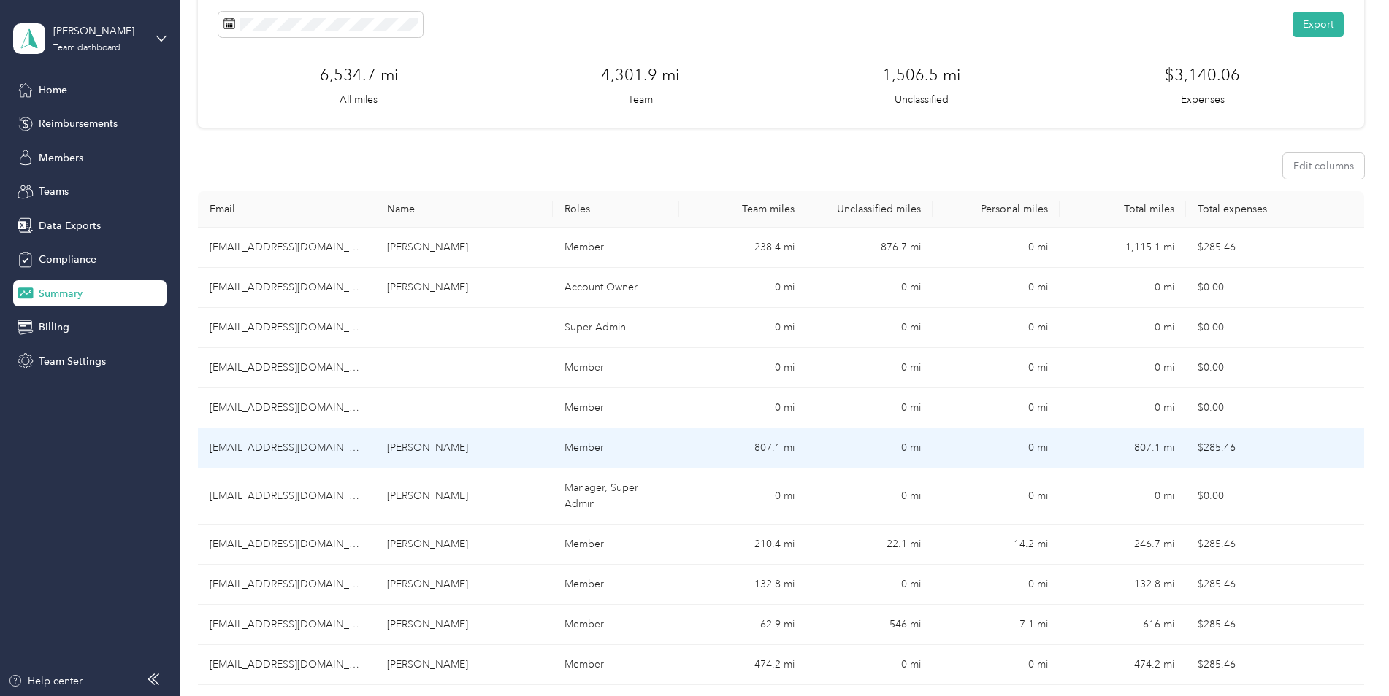
click at [231, 447] on td "[EMAIL_ADDRESS][DOMAIN_NAME]" at bounding box center [286, 449] width 177 height 40
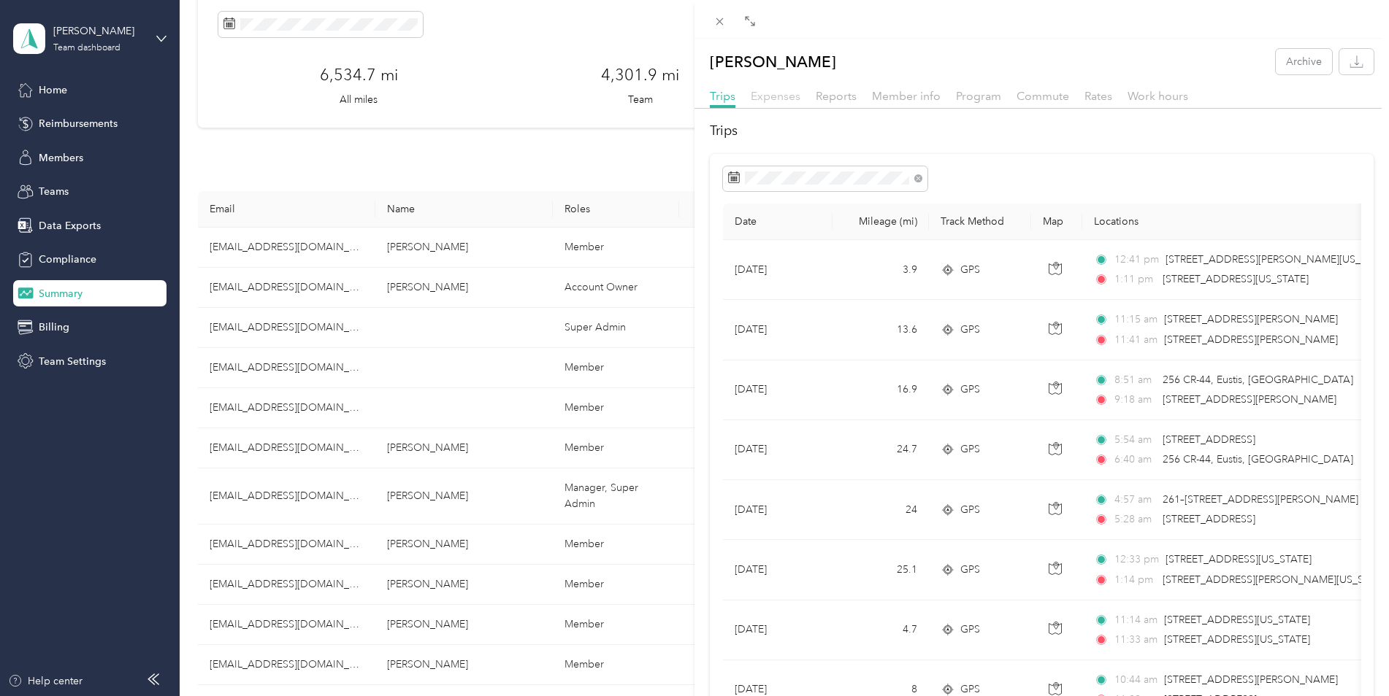
click at [788, 91] on span "Expenses" at bounding box center [775, 96] width 50 height 14
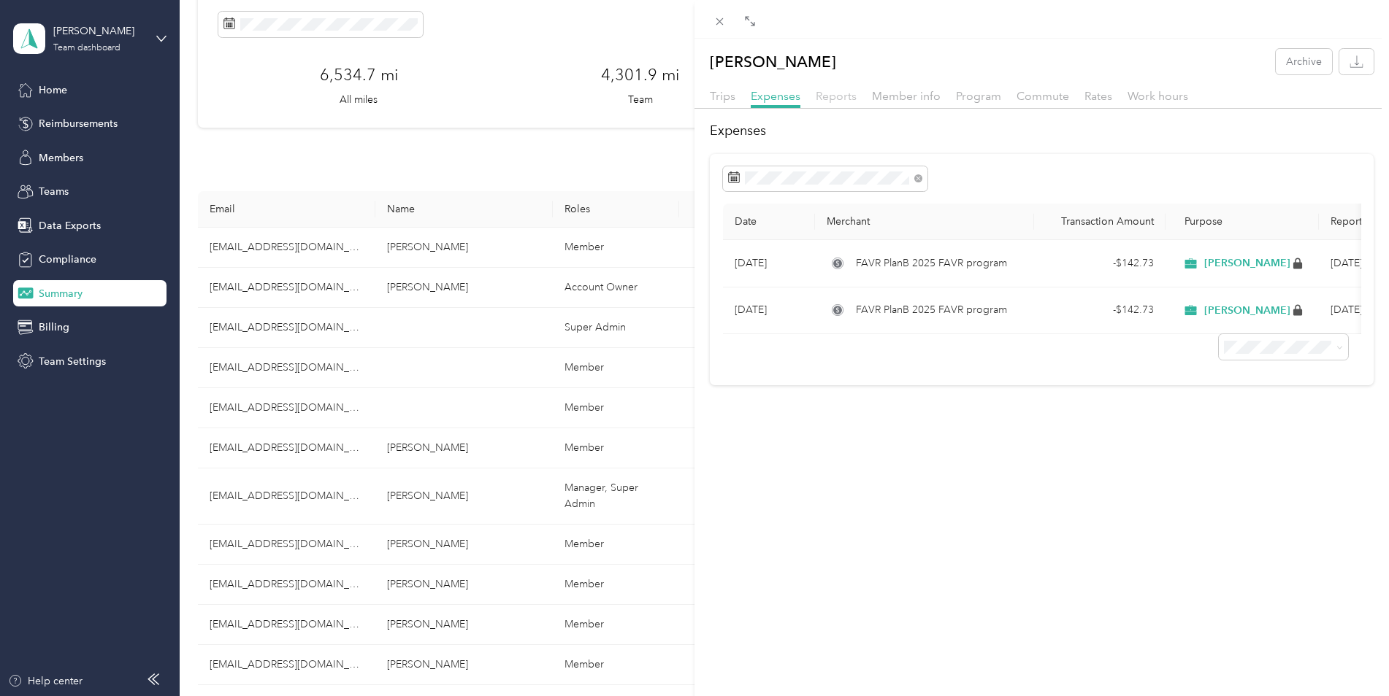
click at [837, 96] on span "Reports" at bounding box center [835, 96] width 41 height 14
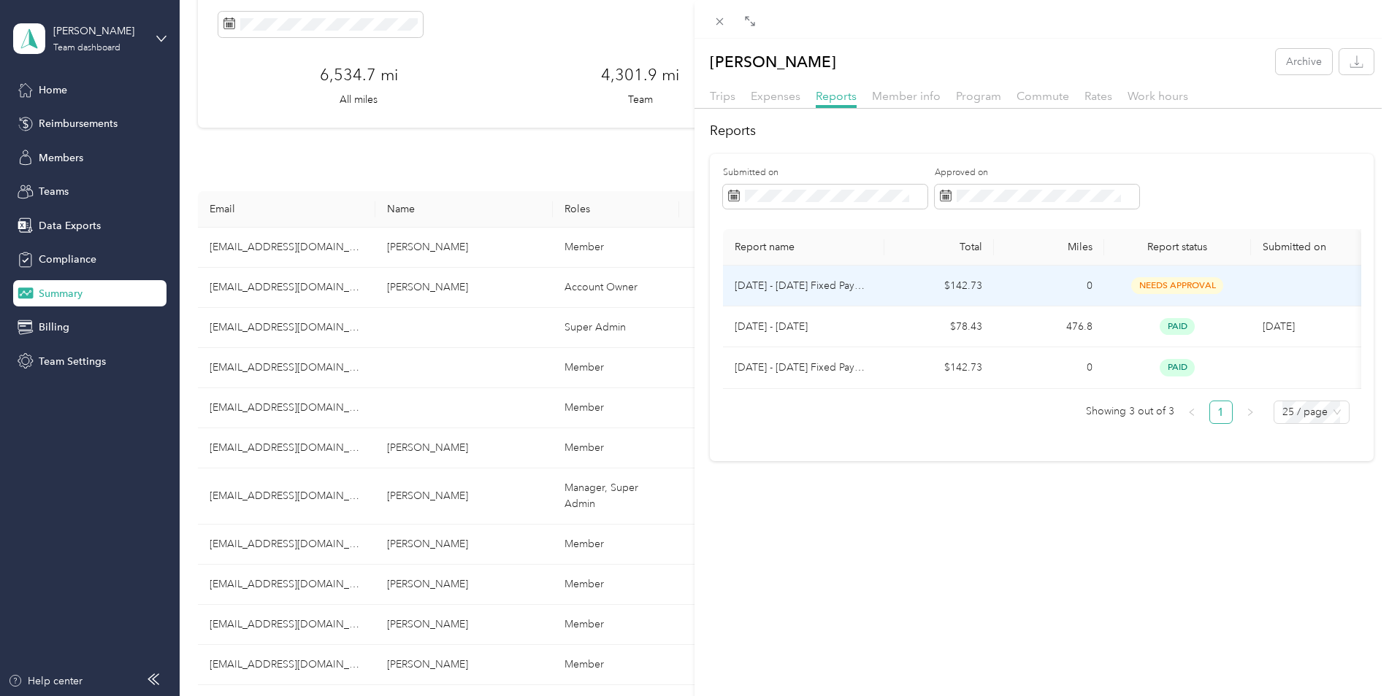
click at [848, 283] on p "[DATE] - [DATE] Fixed Payment" at bounding box center [803, 286] width 138 height 16
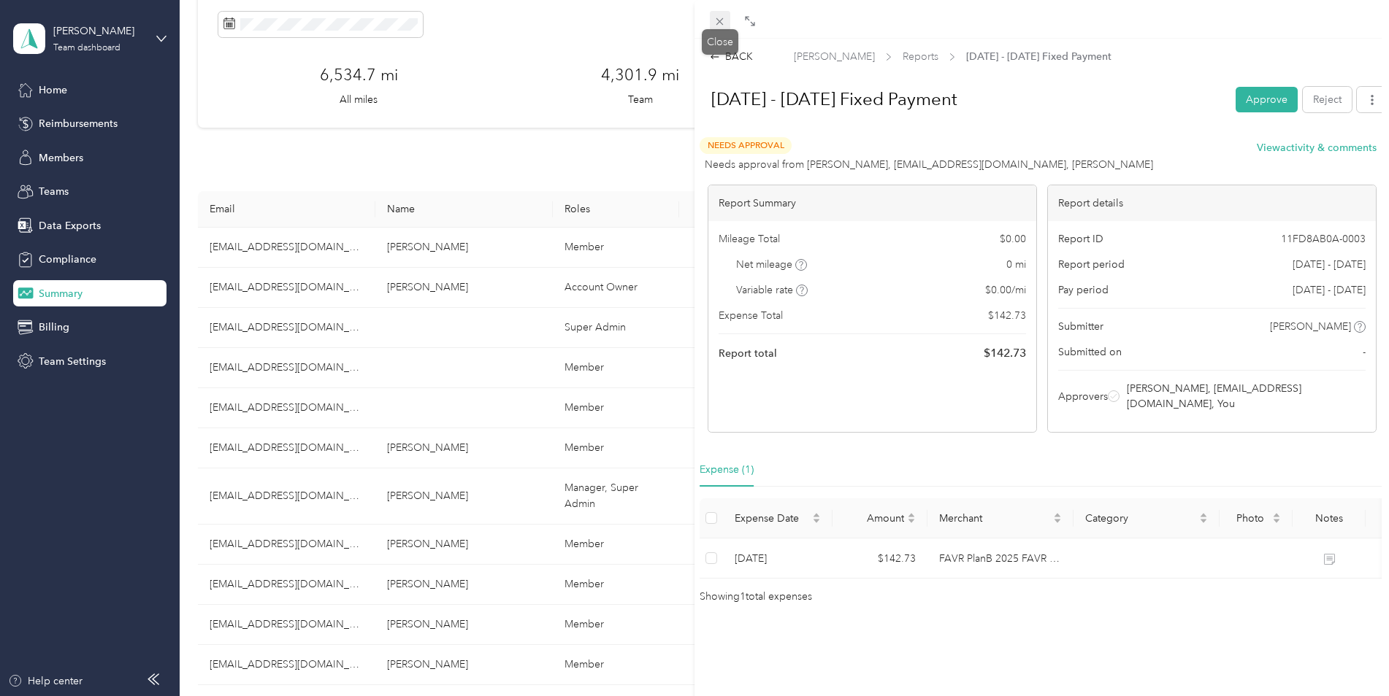
click at [723, 20] on icon at bounding box center [719, 21] width 12 height 12
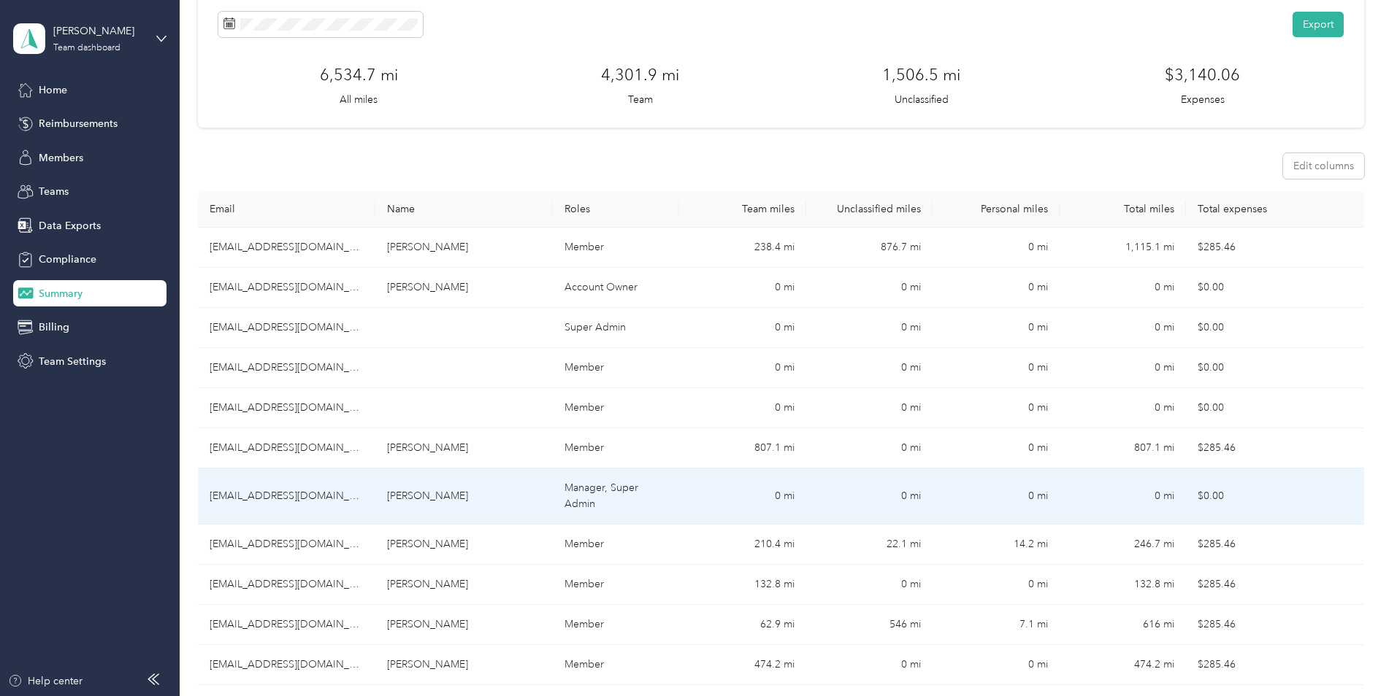
click at [767, 445] on td "807.1 mi" at bounding box center [742, 449] width 127 height 40
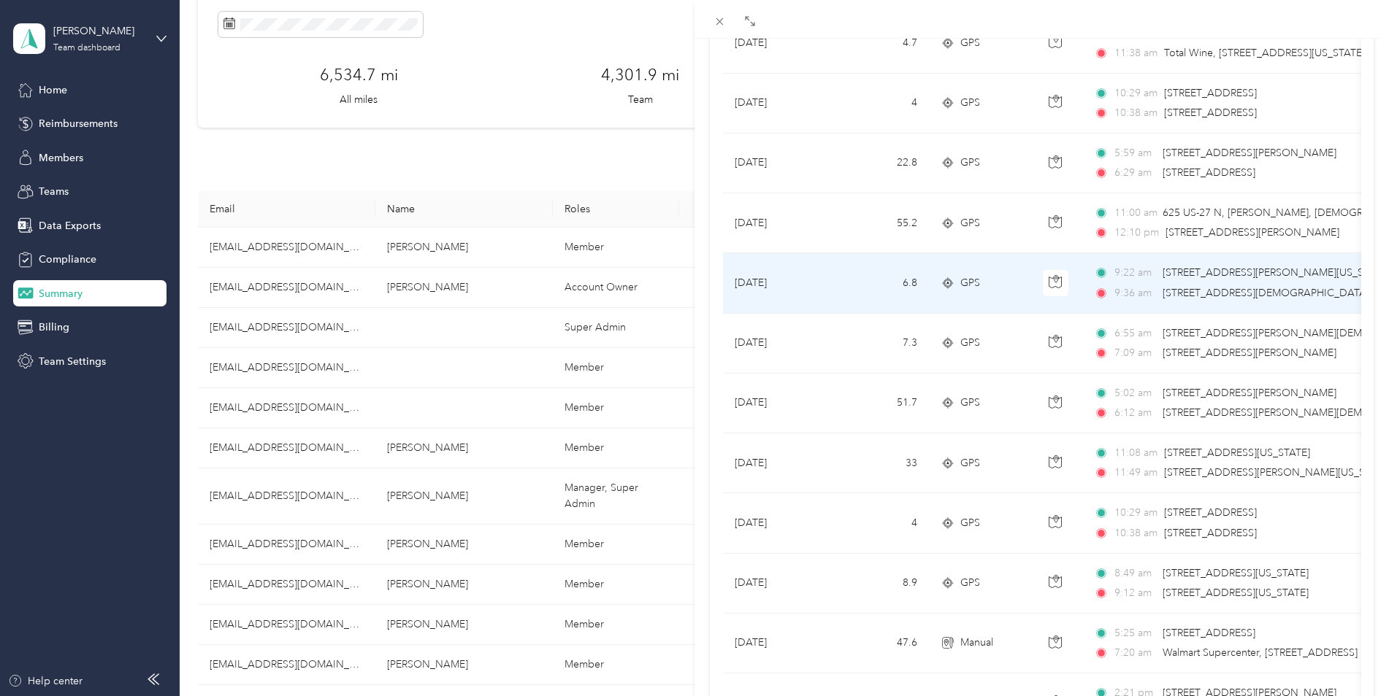
scroll to position [1169, 0]
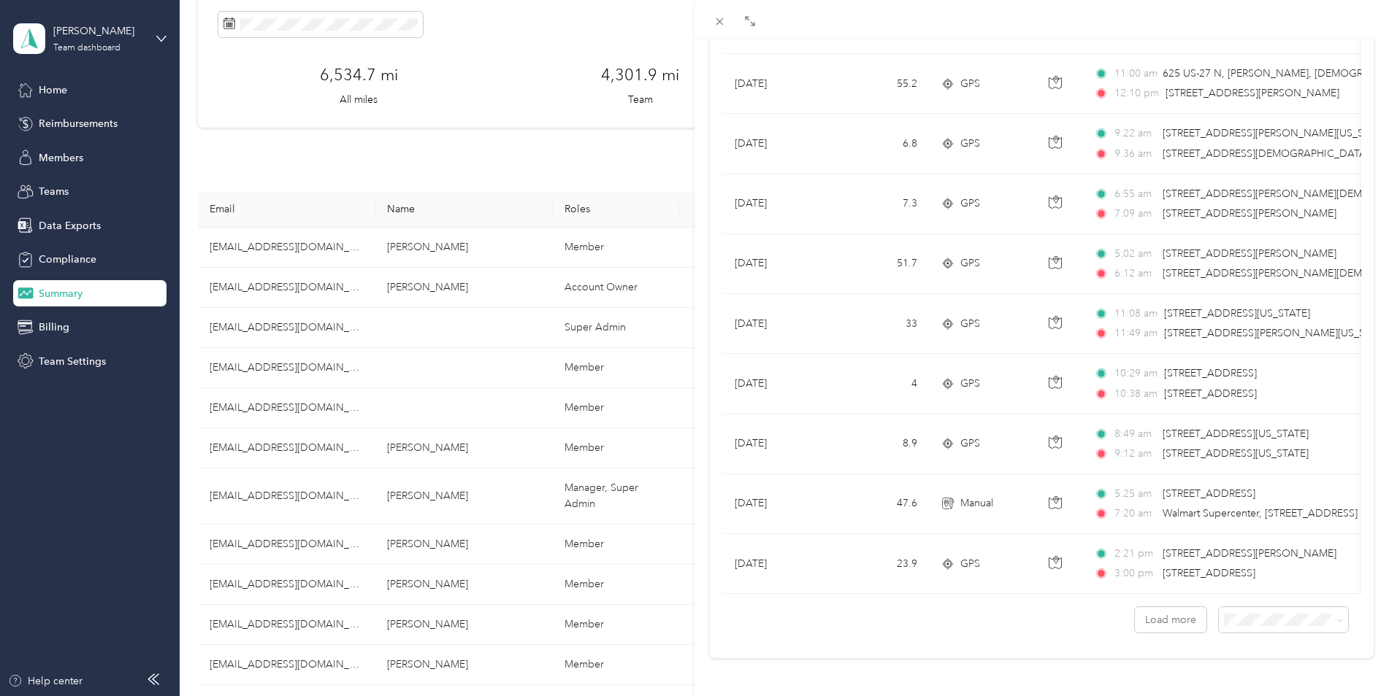
drag, startPoint x: 1328, startPoint y: 607, endPoint x: 1348, endPoint y: 597, distance: 22.2
click at [1348, 597] on div "Load more" at bounding box center [1042, 613] width 638 height 39
click at [1336, 618] on icon at bounding box center [1339, 621] width 7 height 7
click at [1253, 558] on li "50 per load" at bounding box center [1271, 554] width 129 height 26
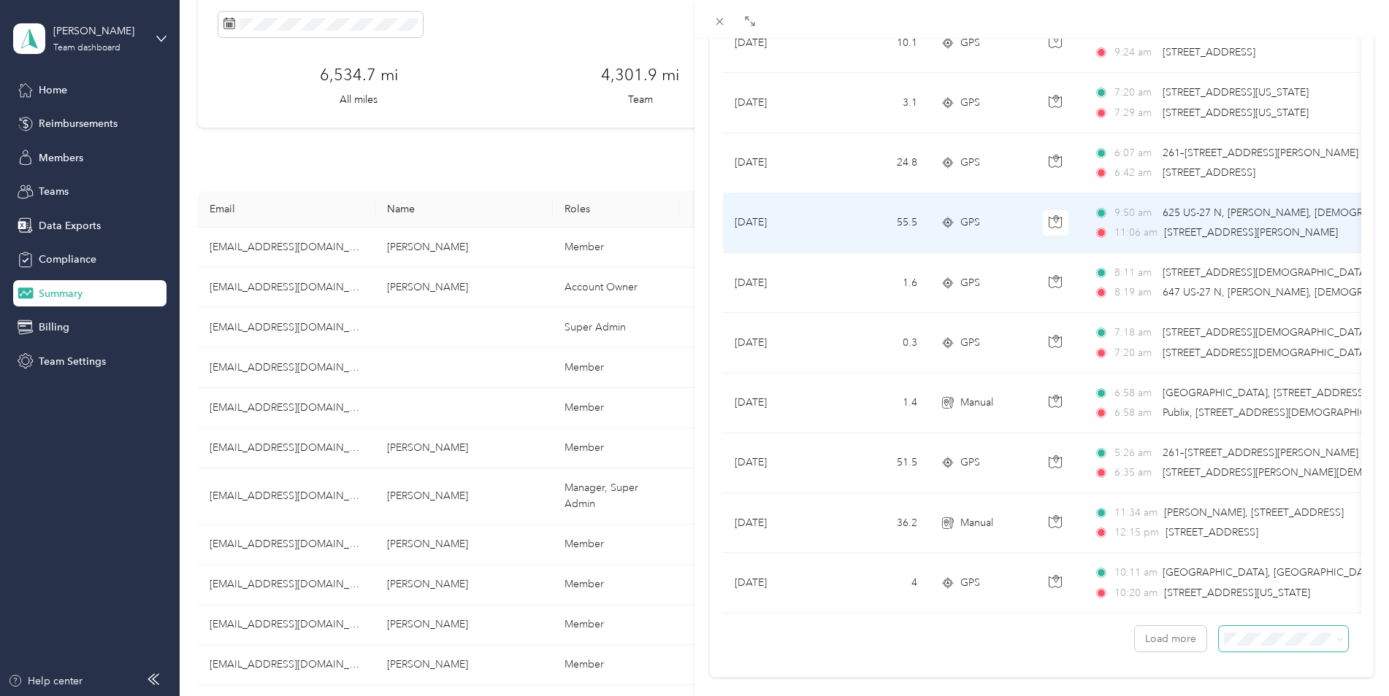
scroll to position [2670, 0]
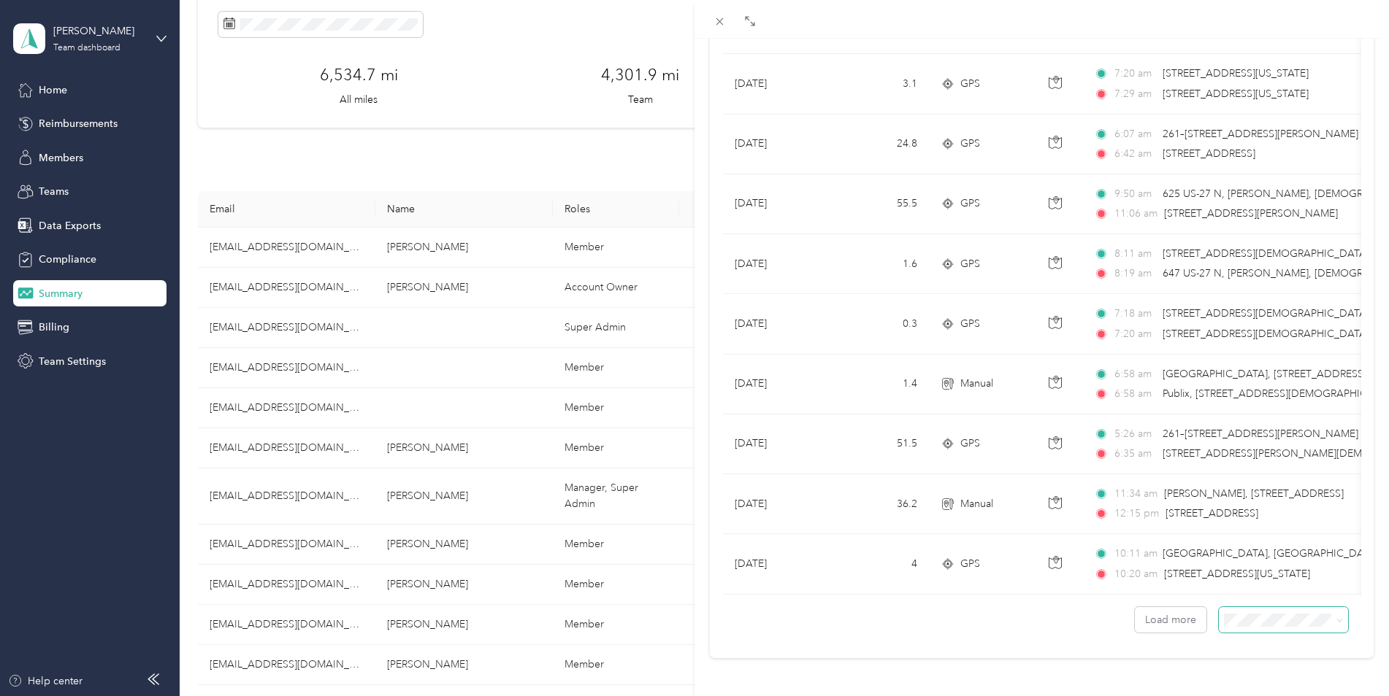
click at [1336, 618] on icon at bounding box center [1339, 621] width 7 height 7
click at [1274, 578] on span "100 per load" at bounding box center [1248, 582] width 60 height 12
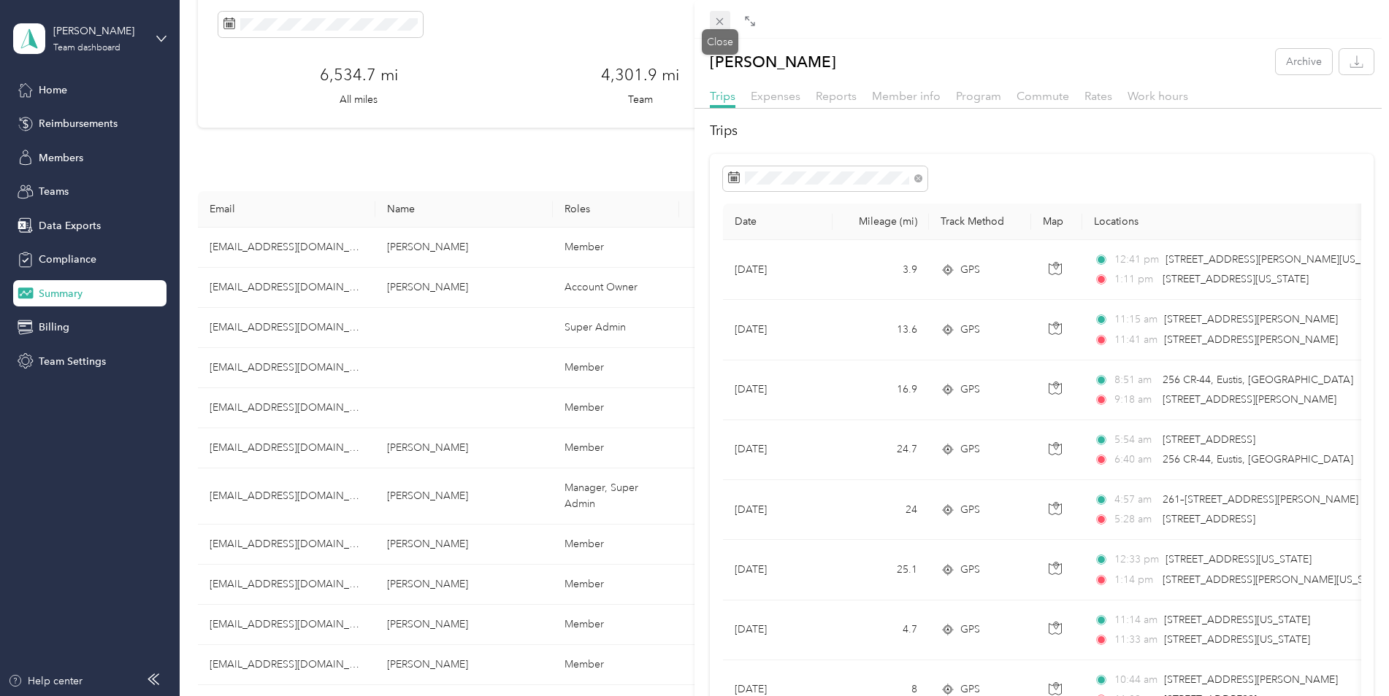
click at [724, 20] on icon at bounding box center [719, 21] width 12 height 12
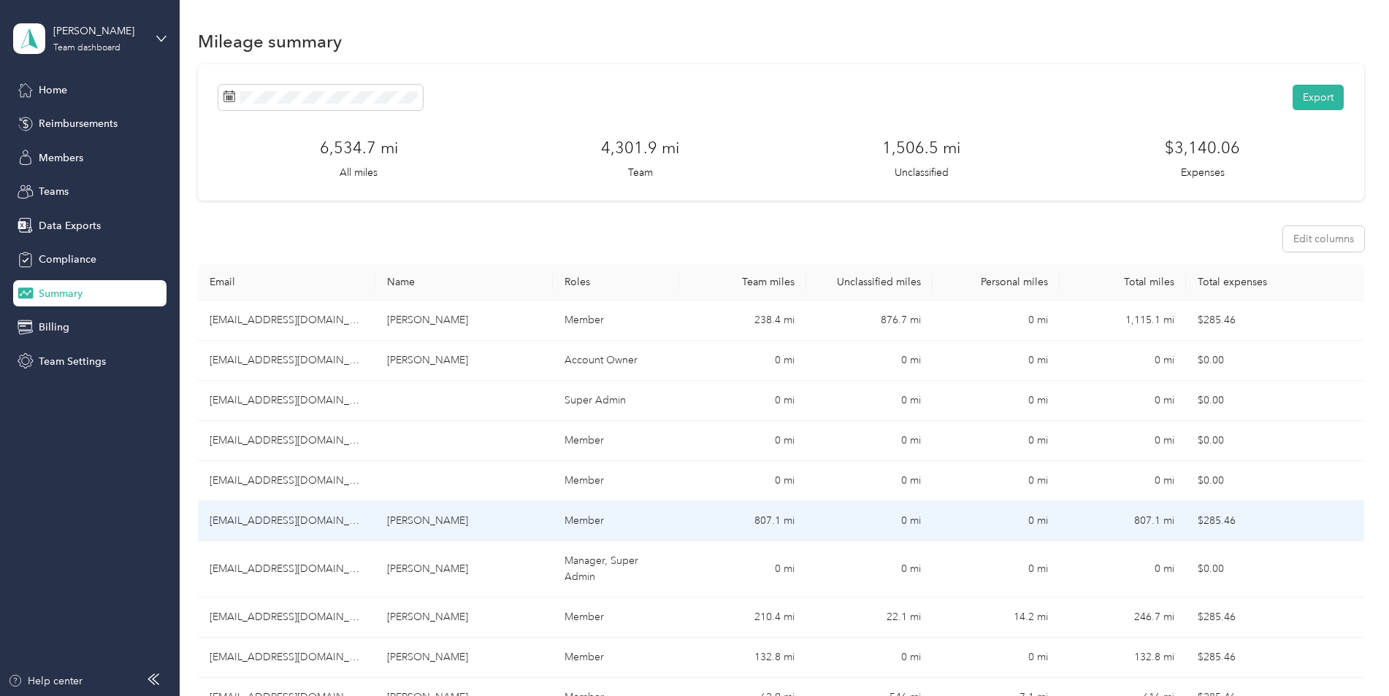
click at [281, 519] on td "[EMAIL_ADDRESS][DOMAIN_NAME]" at bounding box center [286, 522] width 177 height 40
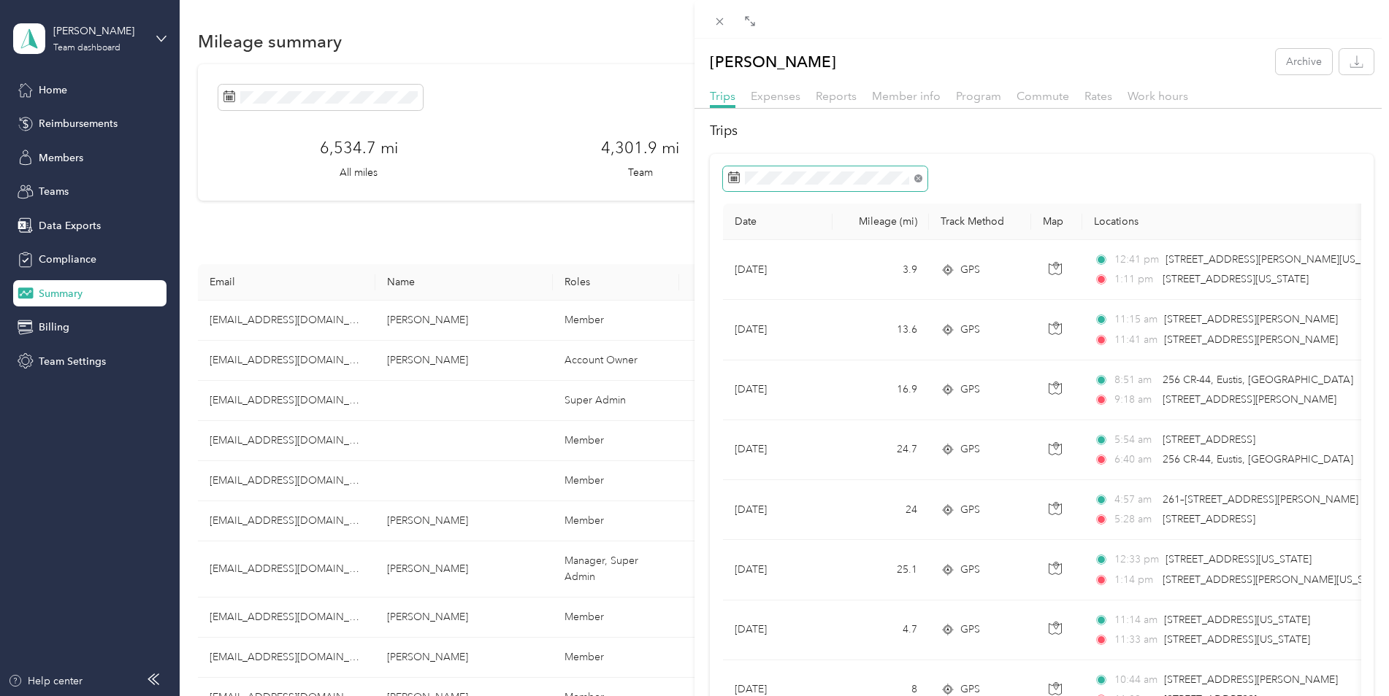
click at [919, 175] on icon at bounding box center [918, 178] width 8 height 8
click at [736, 174] on icon at bounding box center [734, 178] width 12 height 12
click at [749, 261] on icon at bounding box center [748, 262] width 15 height 15
click at [740, 379] on div "21" at bounding box center [742, 382] width 19 height 18
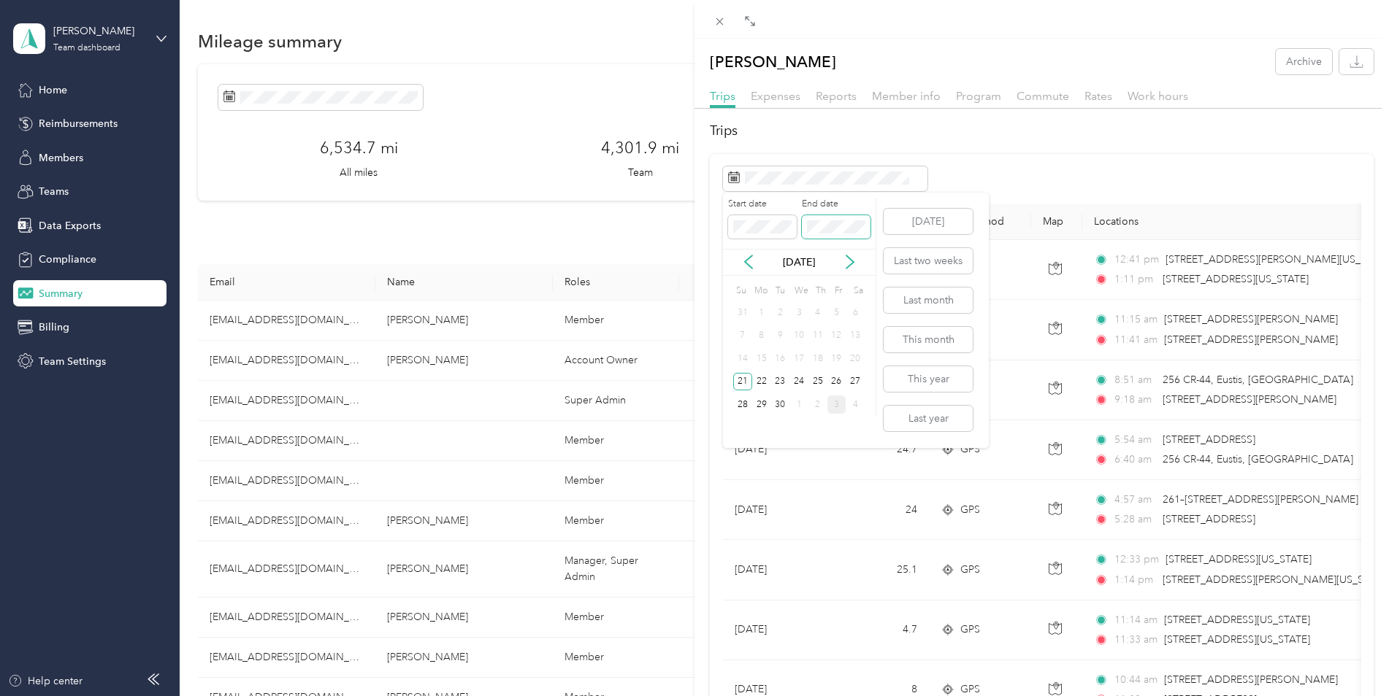
click at [834, 220] on span at bounding box center [836, 226] width 69 height 23
click at [747, 261] on icon at bounding box center [748, 262] width 15 height 15
click at [742, 380] on div "21" at bounding box center [742, 382] width 19 height 18
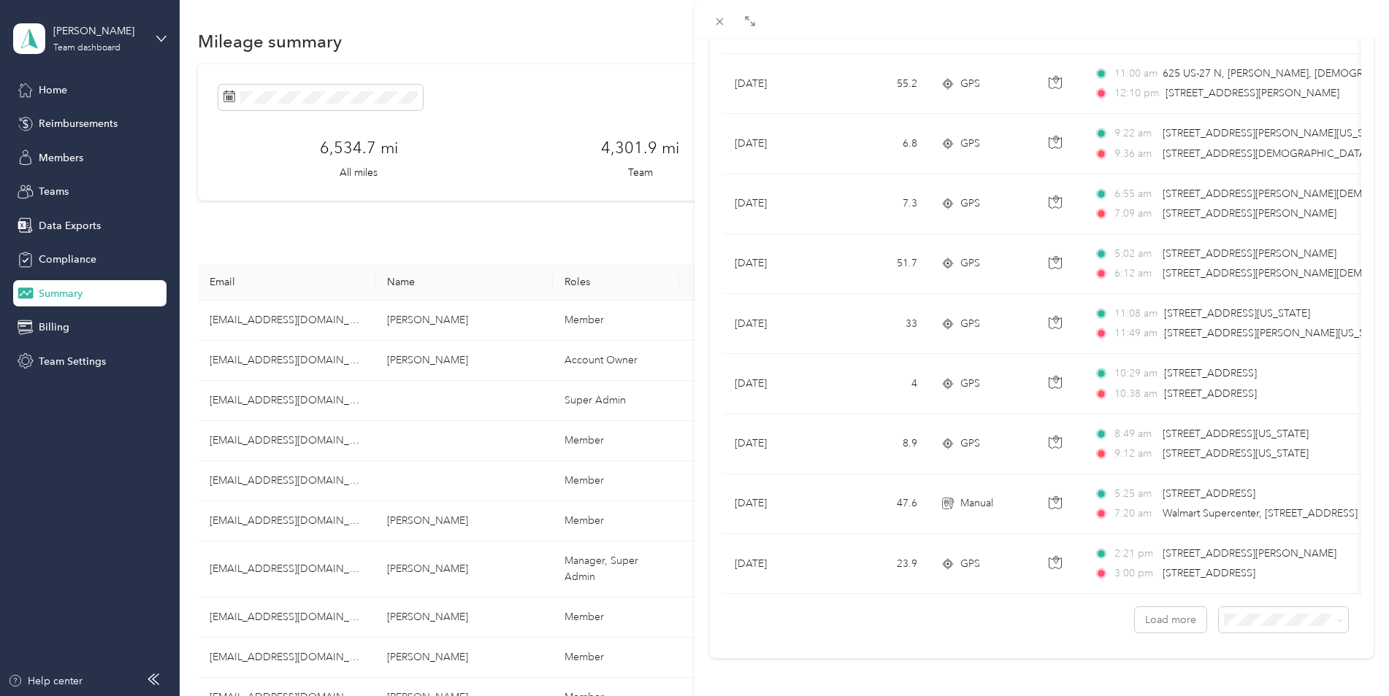
scroll to position [1169, 0]
click at [1336, 618] on icon at bounding box center [1339, 621] width 7 height 7
click at [1264, 578] on span "100 per load" at bounding box center [1248, 582] width 60 height 12
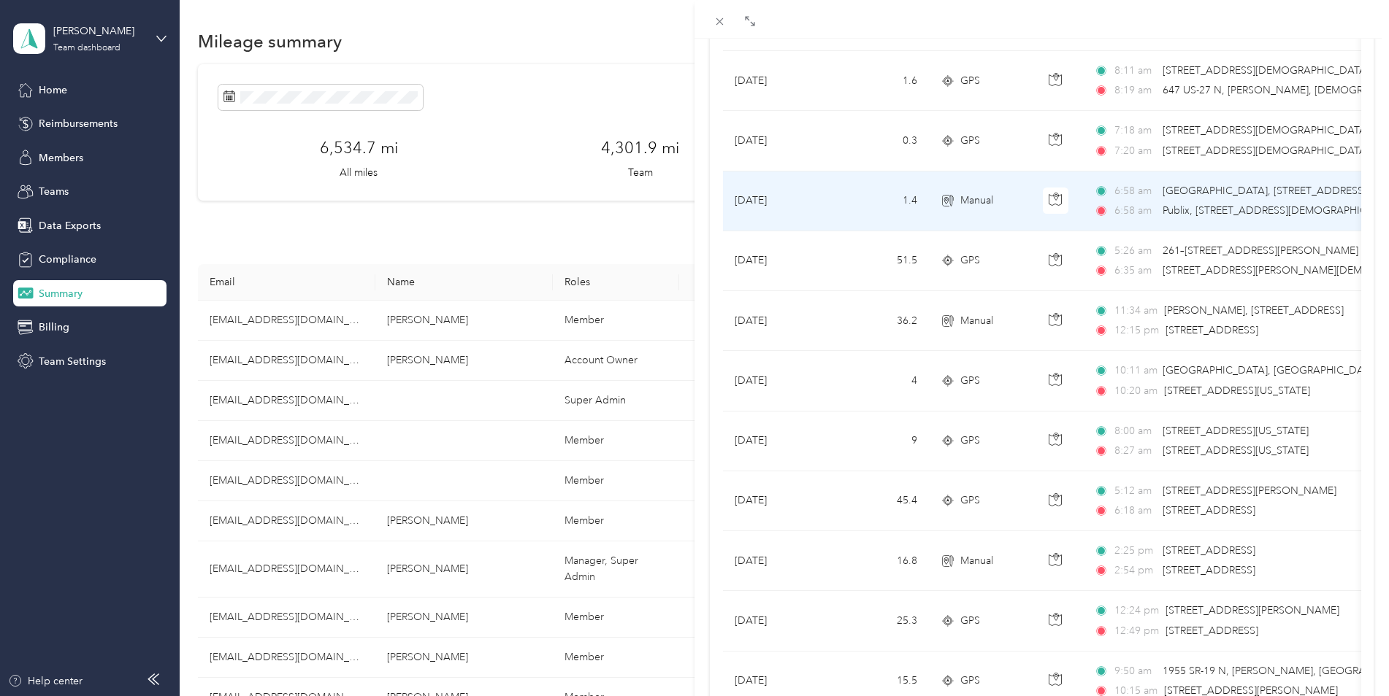
scroll to position [2629, 0]
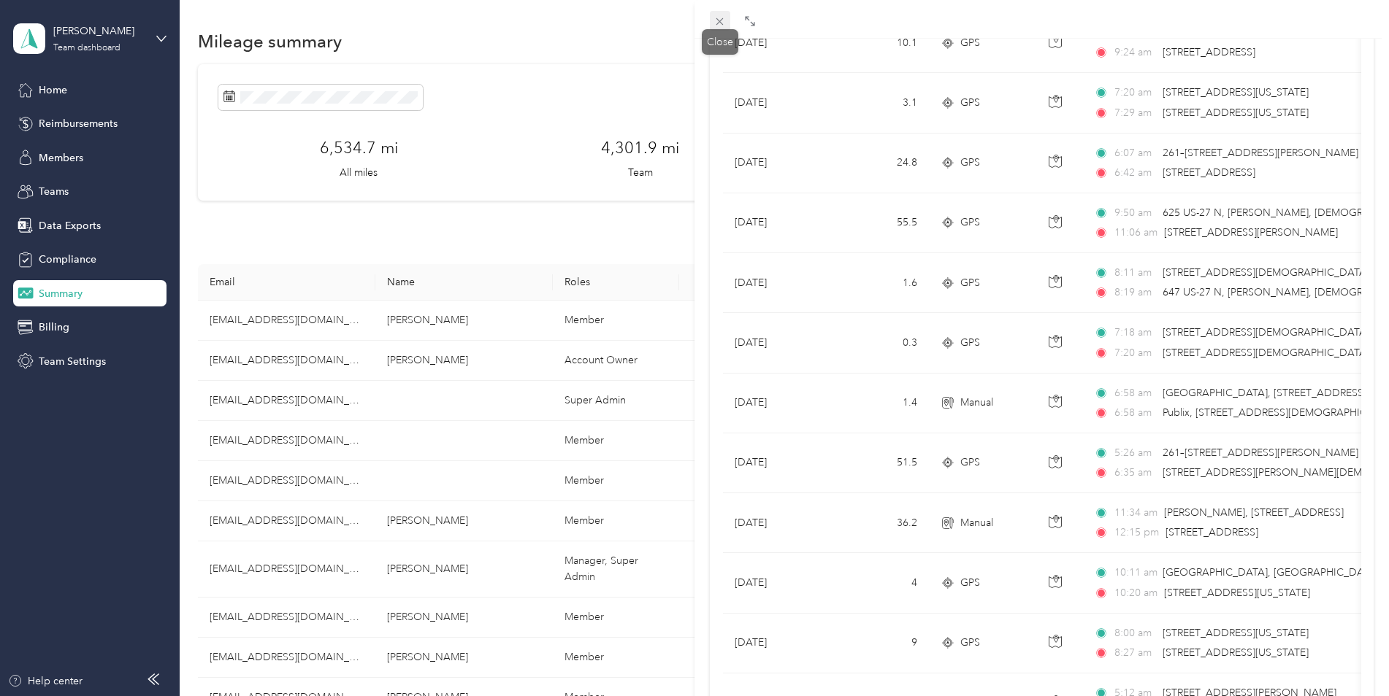
click at [715, 23] on icon at bounding box center [719, 21] width 12 height 12
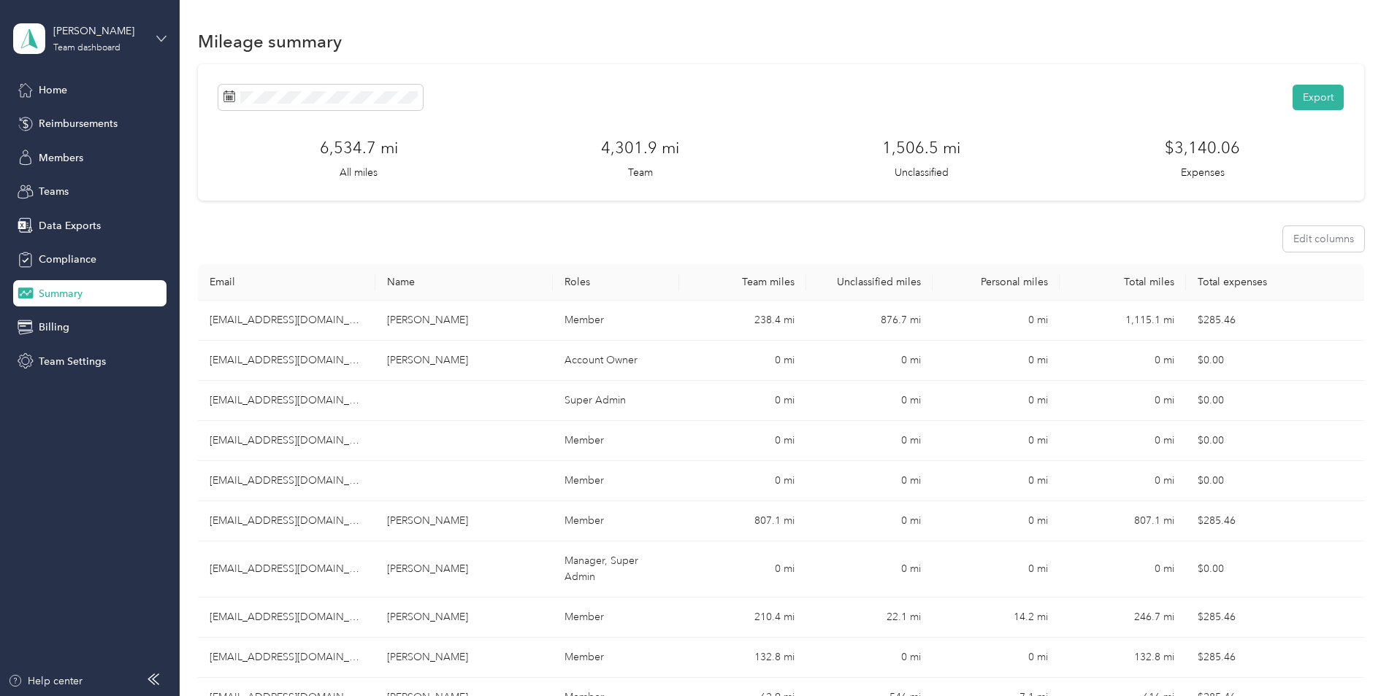
click at [156, 38] on icon at bounding box center [161, 39] width 10 height 10
click at [78, 118] on div "Team dashboard" at bounding box center [66, 119] width 80 height 15
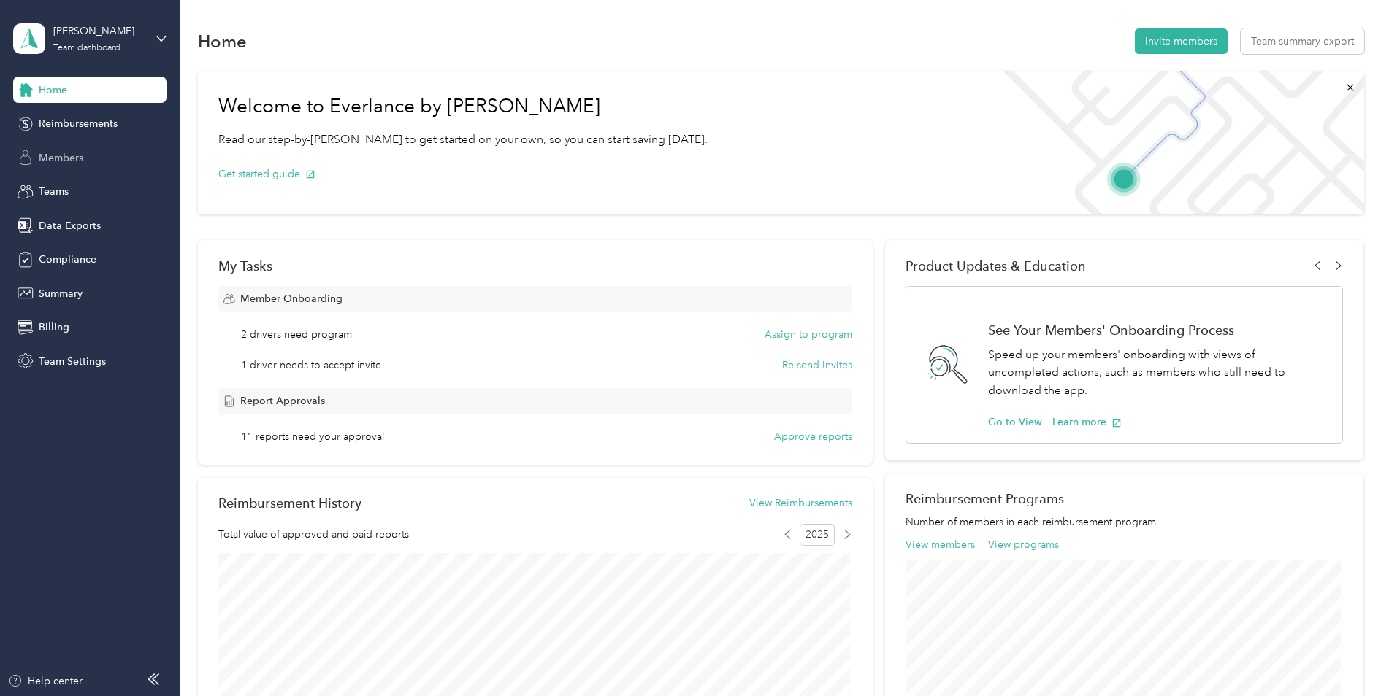
click at [50, 159] on span "Members" at bounding box center [61, 157] width 45 height 15
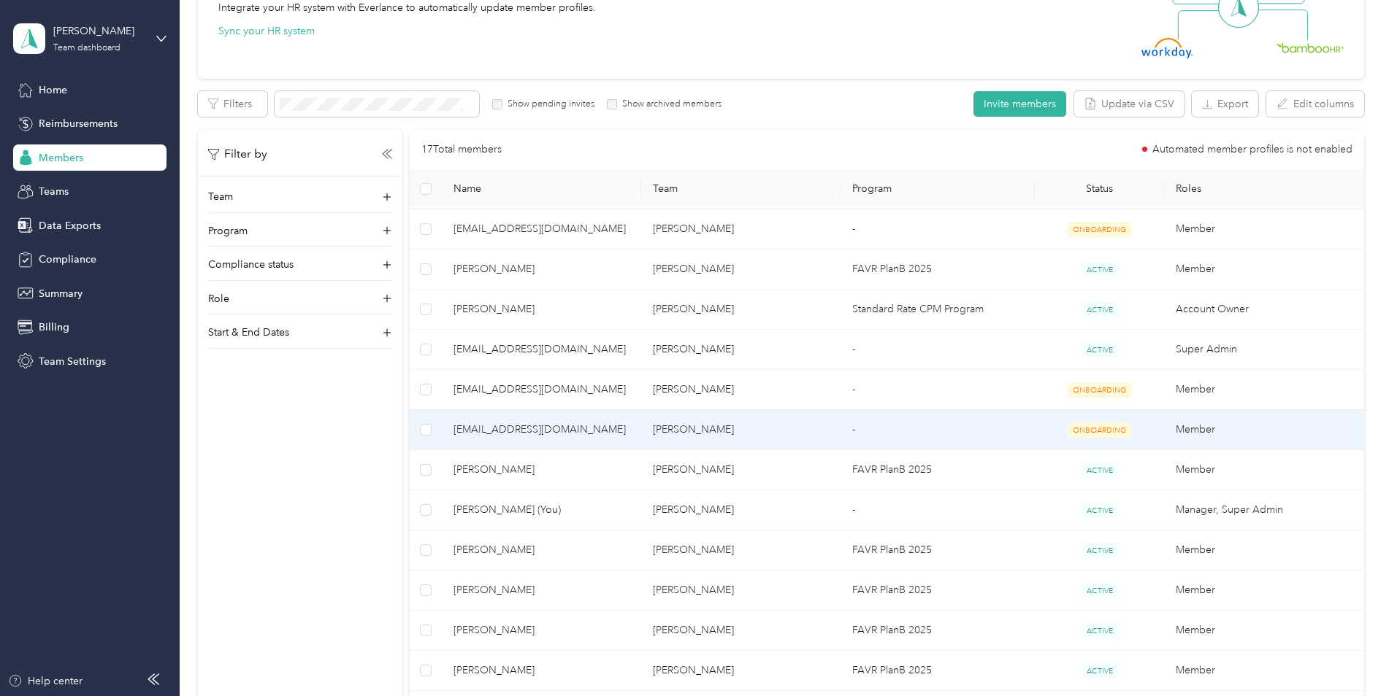
scroll to position [219, 0]
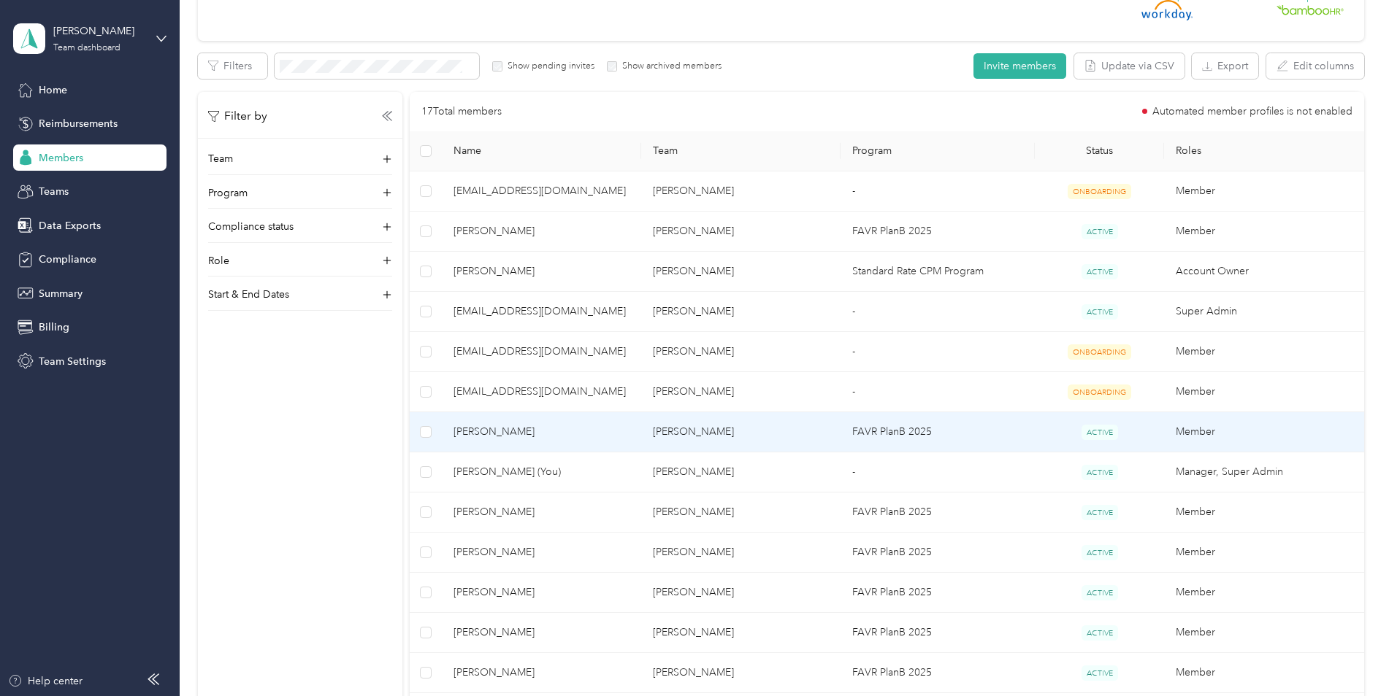
click at [495, 431] on span "[PERSON_NAME]" at bounding box center [541, 432] width 176 height 16
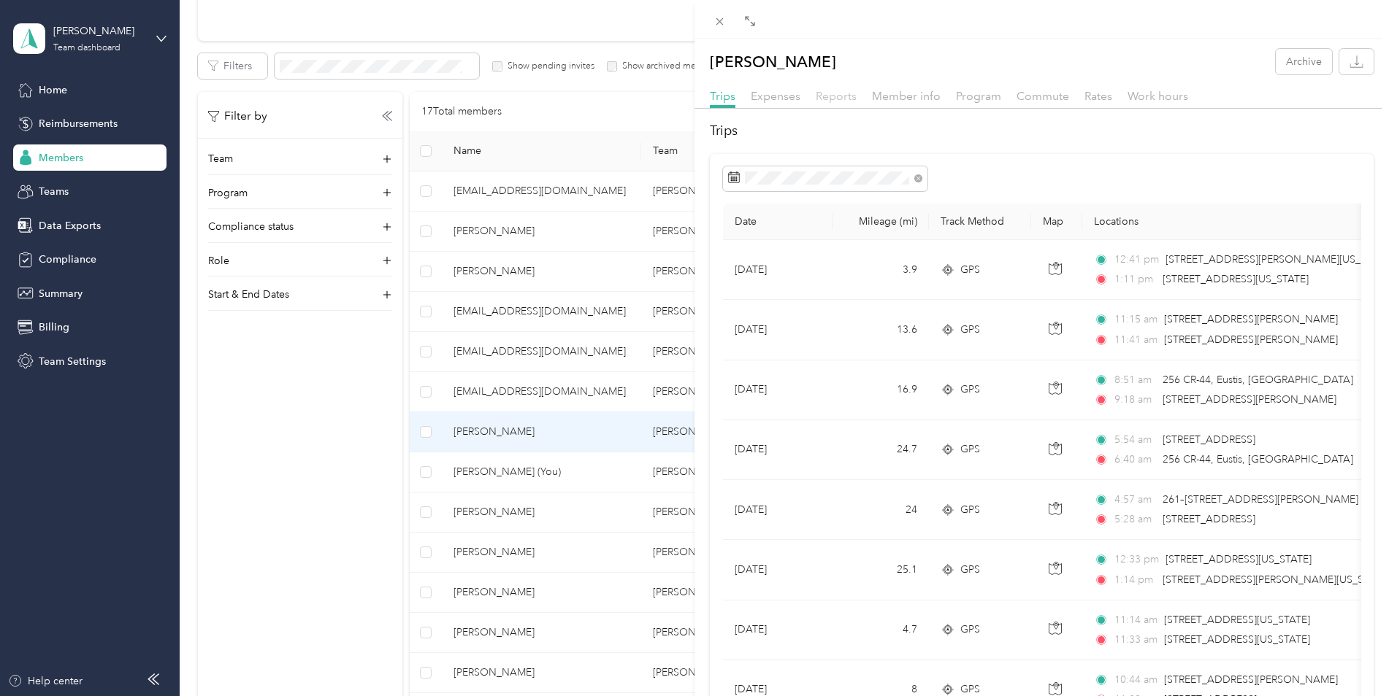
click at [833, 93] on span "Reports" at bounding box center [835, 96] width 41 height 14
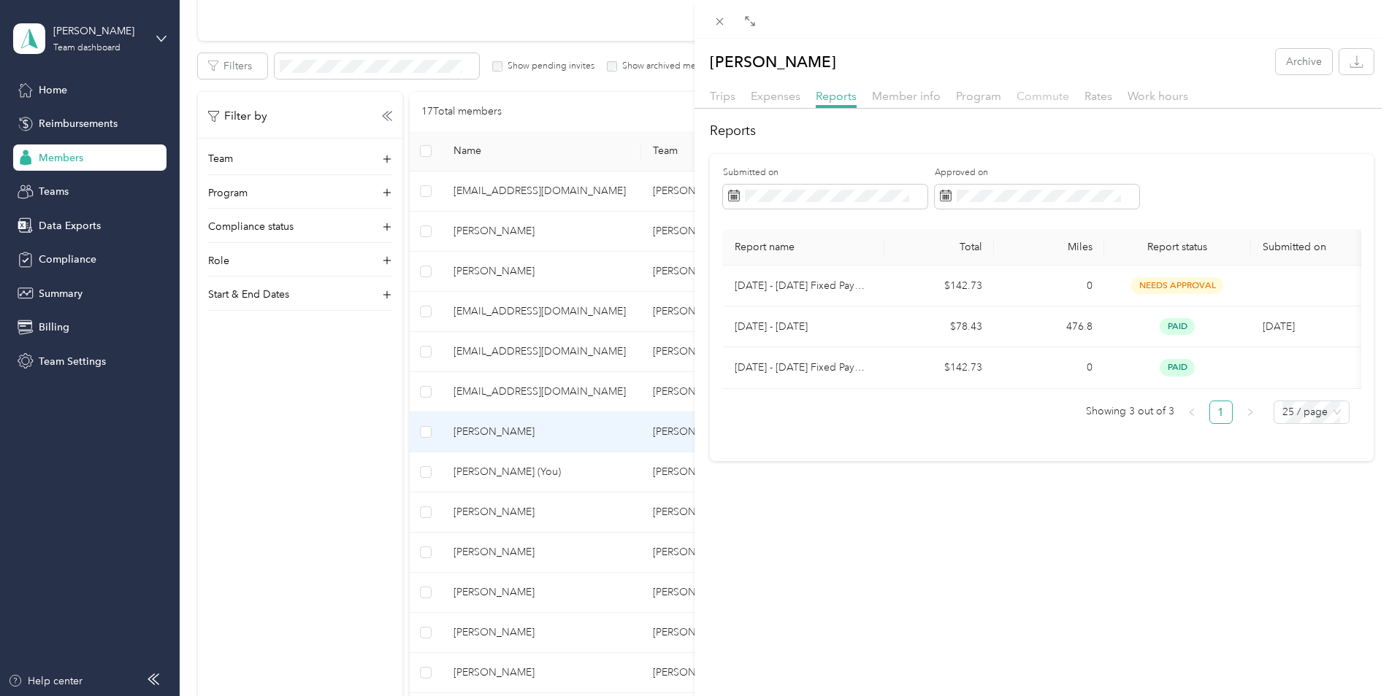
click at [1037, 97] on span "Commute" at bounding box center [1042, 96] width 53 height 14
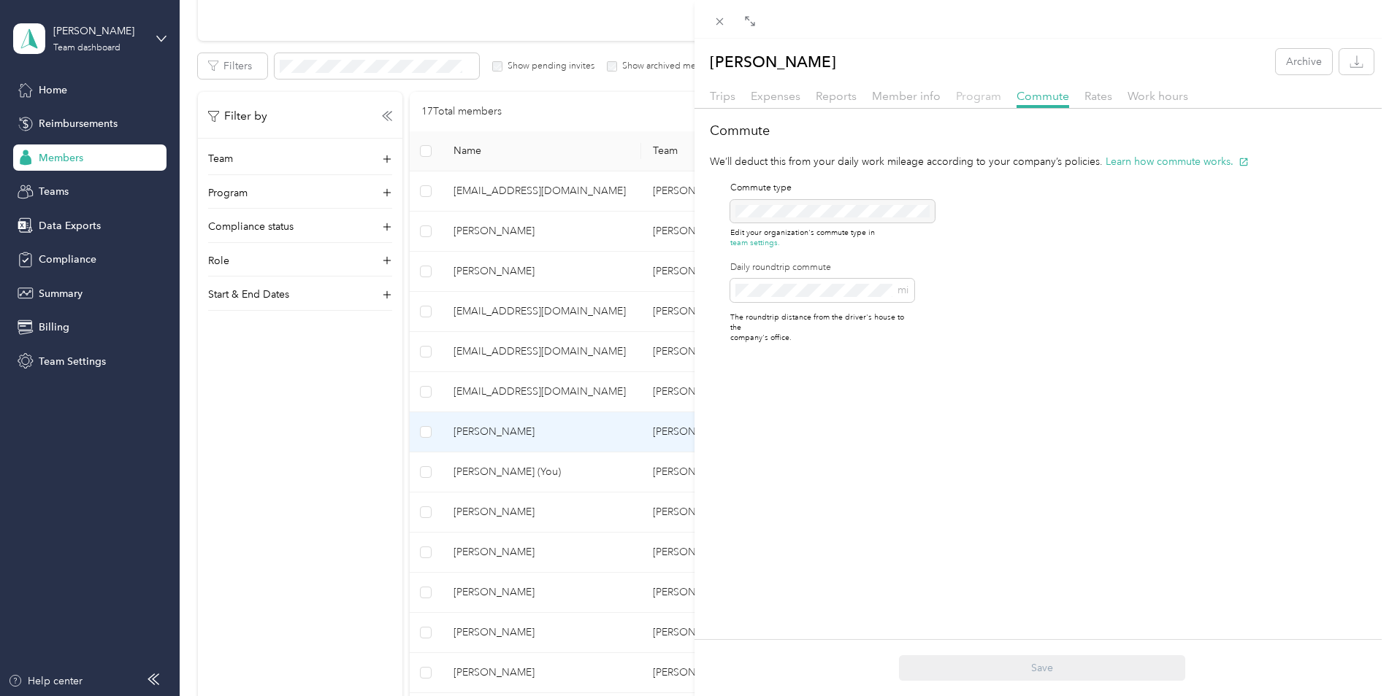
click at [975, 94] on span "Program" at bounding box center [978, 96] width 45 height 14
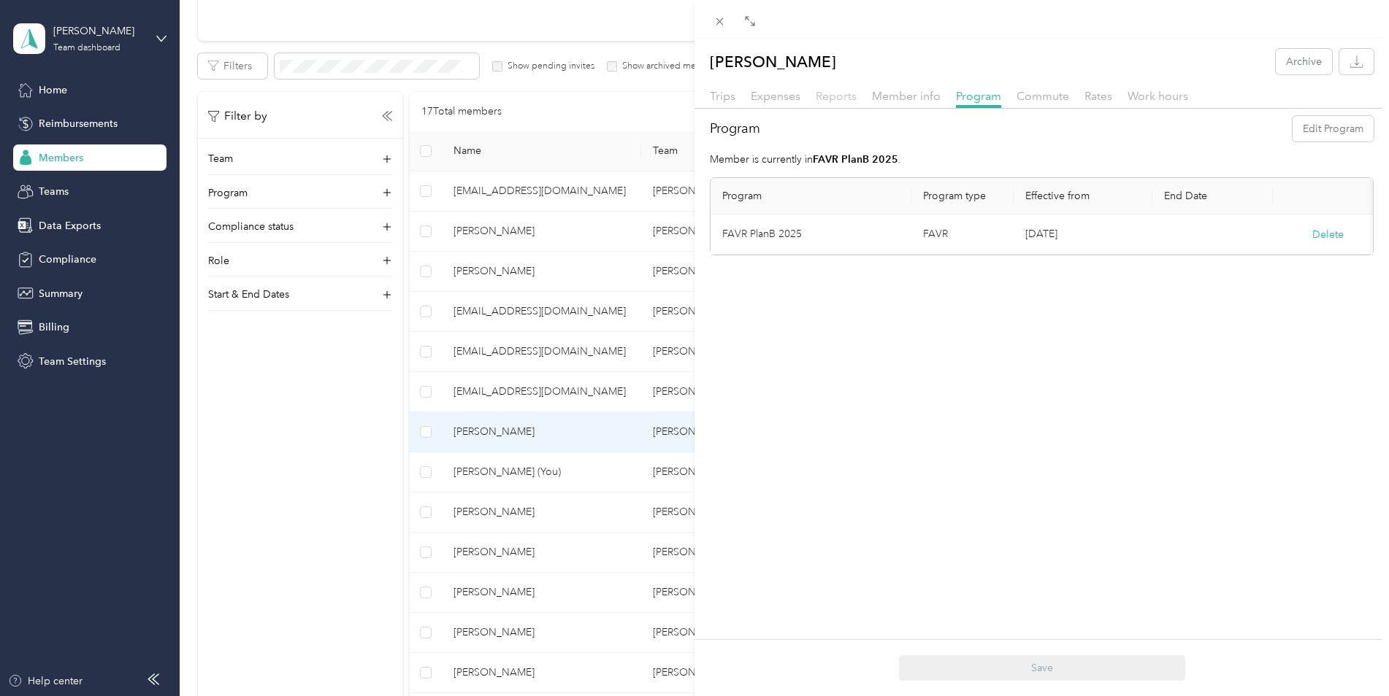
click at [829, 96] on span "Reports" at bounding box center [835, 96] width 41 height 14
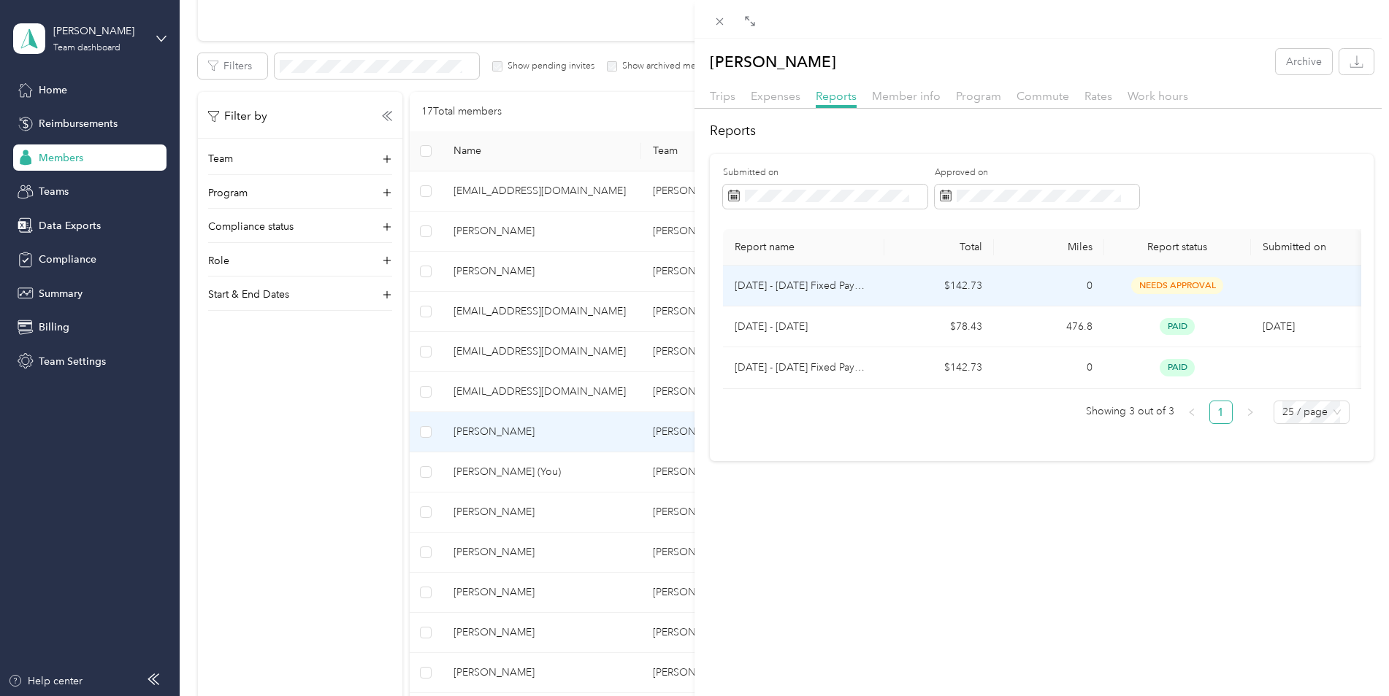
click at [811, 285] on p "[DATE] - [DATE] Fixed Payment" at bounding box center [803, 286] width 138 height 16
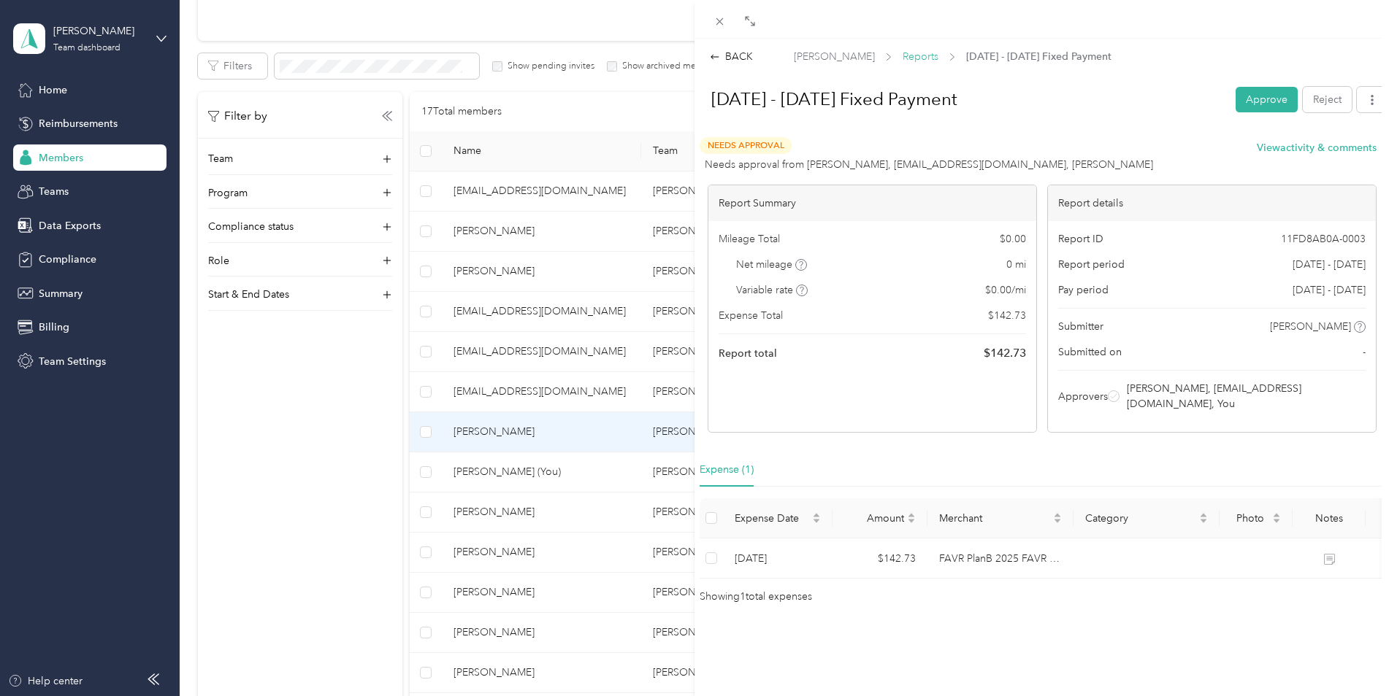
click at [902, 57] on span "Reports" at bounding box center [920, 56] width 36 height 15
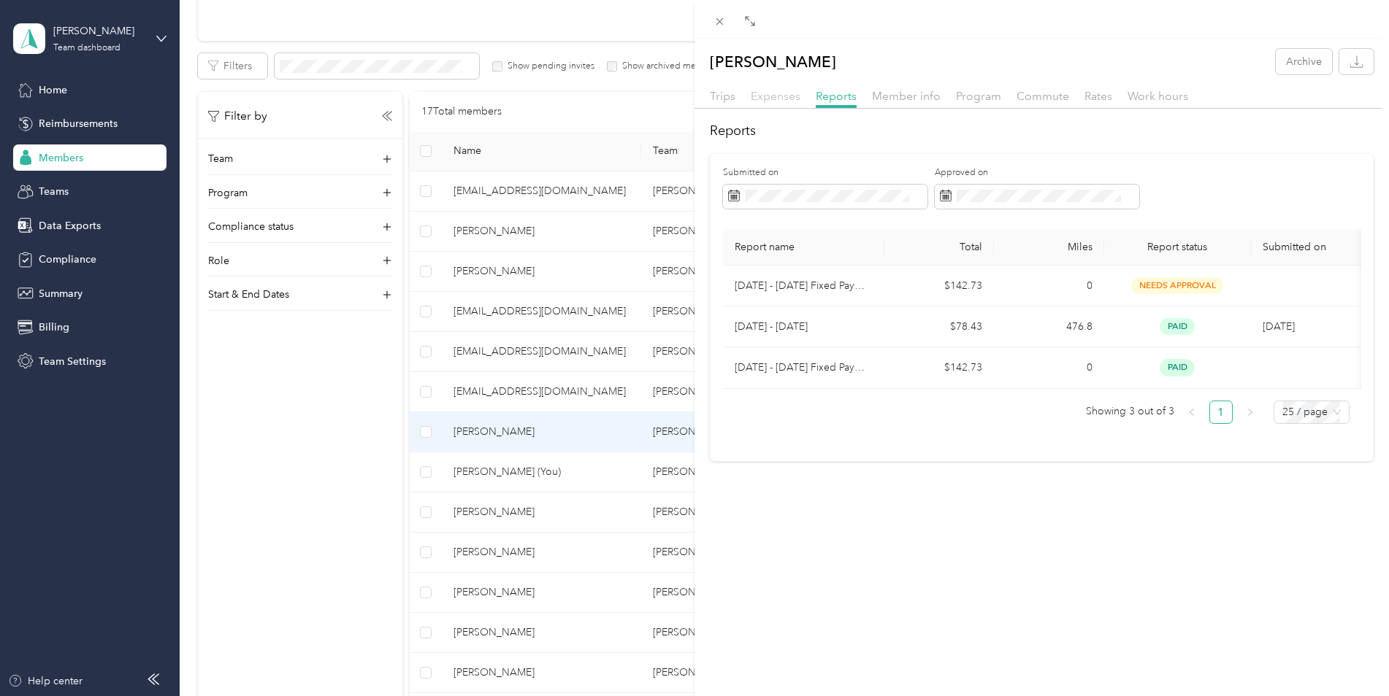
click at [780, 97] on span "Expenses" at bounding box center [775, 96] width 50 height 14
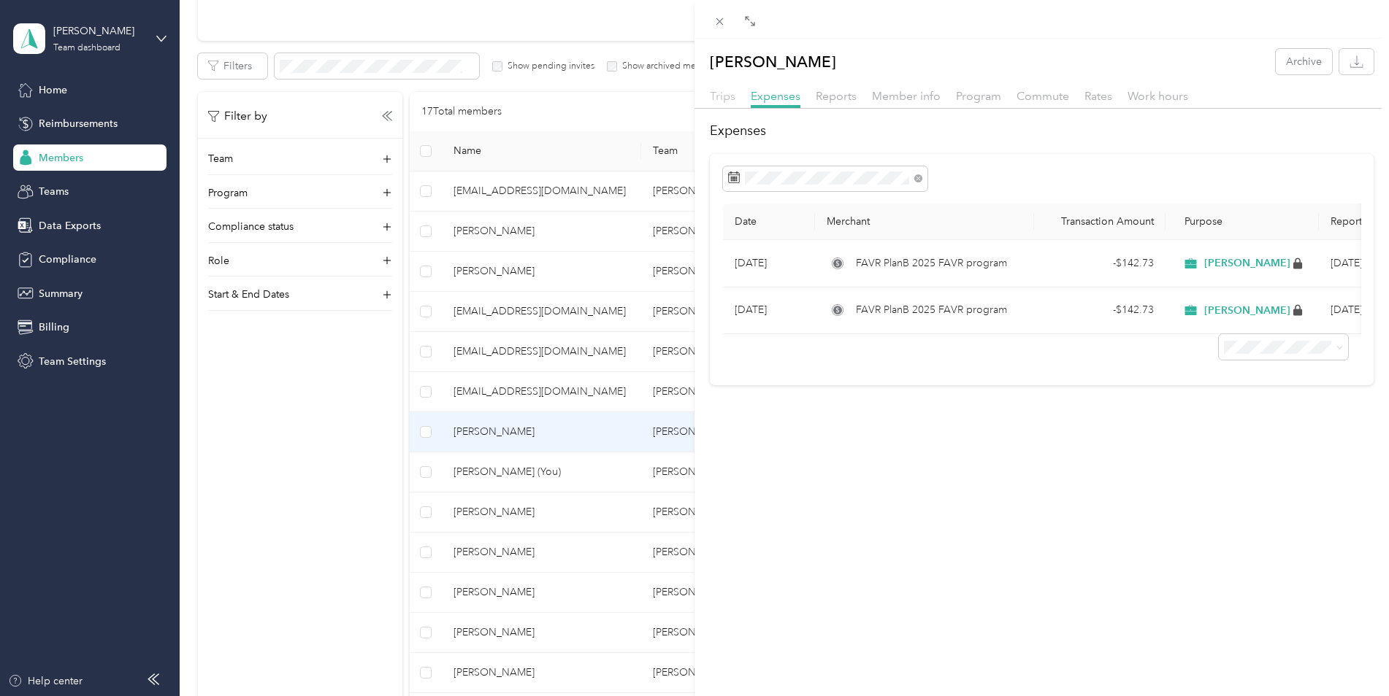
click at [718, 99] on span "Trips" at bounding box center [723, 96] width 26 height 14
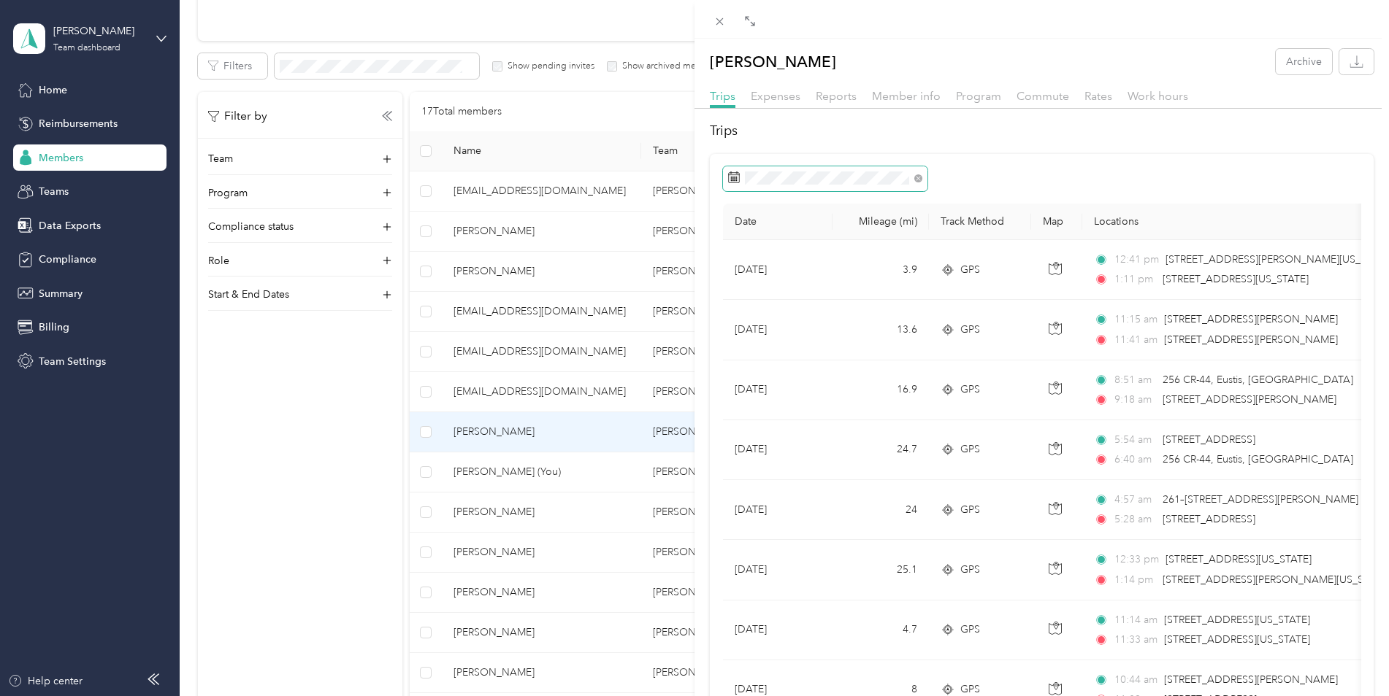
click at [735, 177] on icon at bounding box center [734, 178] width 12 height 12
click at [734, 176] on icon at bounding box center [734, 178] width 12 height 12
click at [747, 258] on icon at bounding box center [748, 262] width 15 height 15
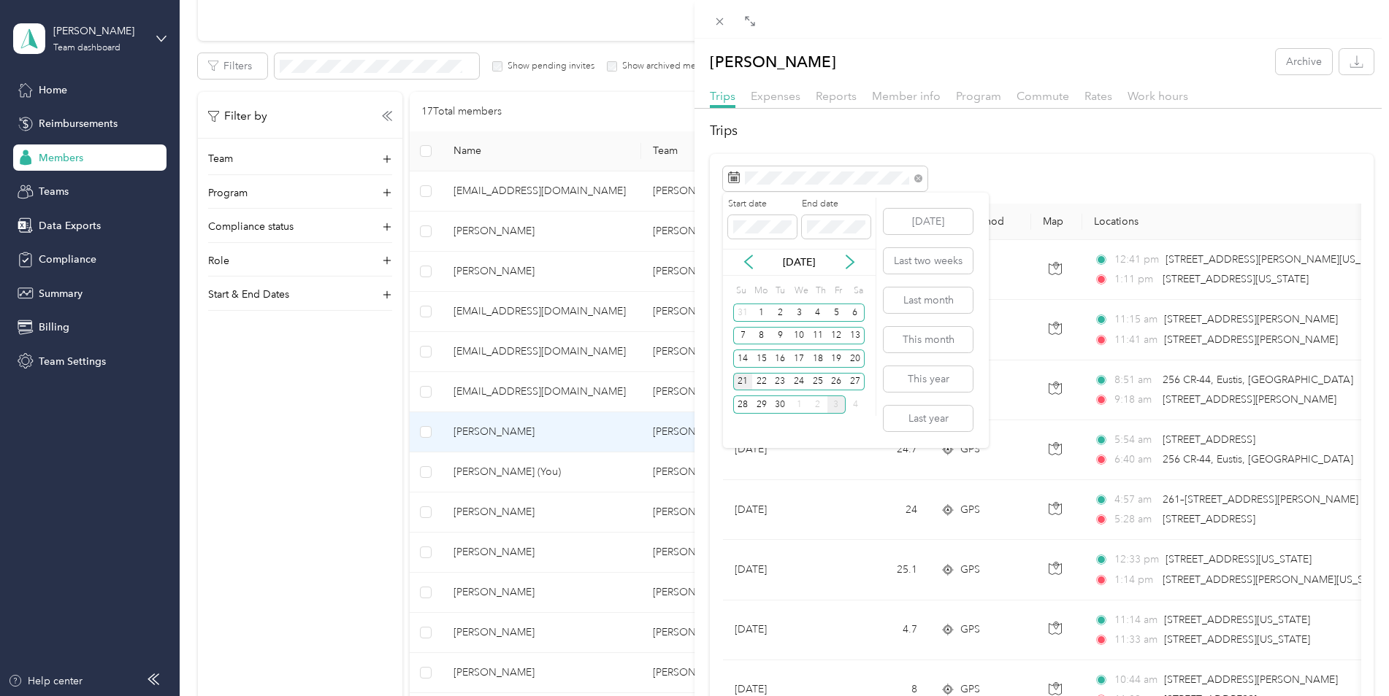
click at [745, 380] on div "21" at bounding box center [742, 382] width 19 height 18
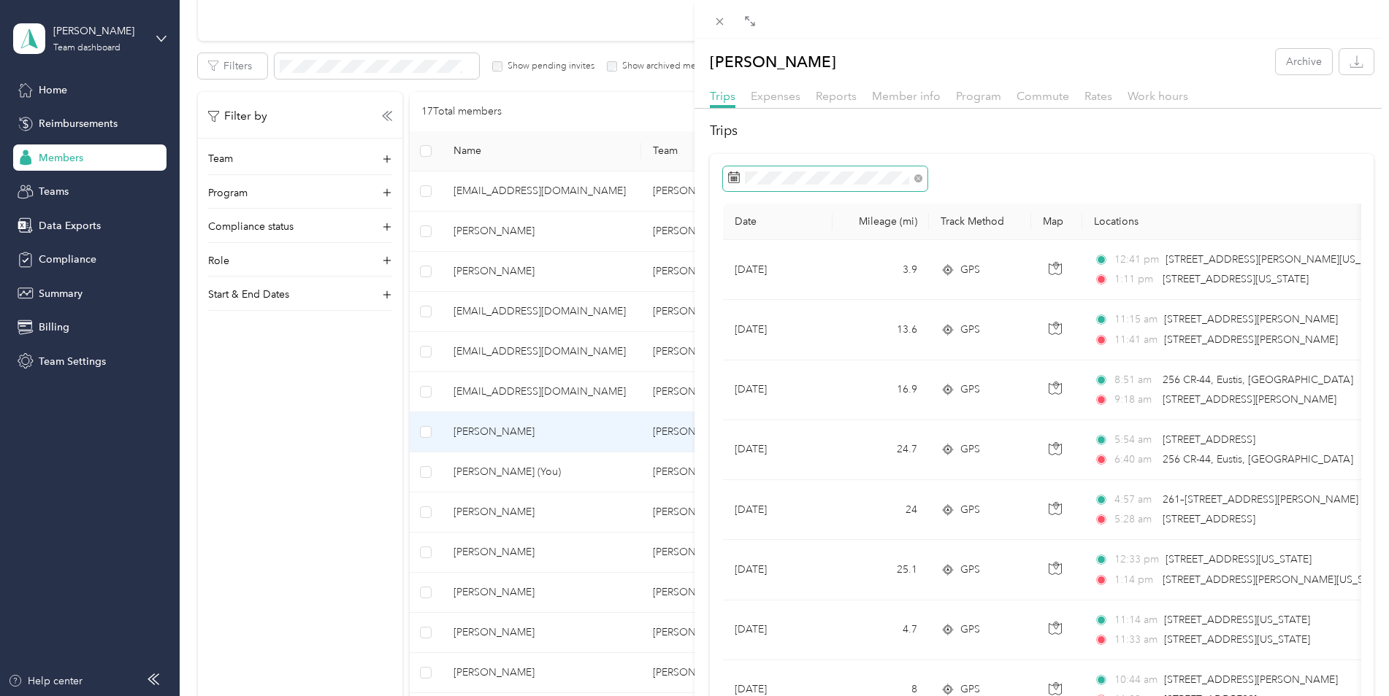
click at [867, 169] on span at bounding box center [825, 178] width 204 height 25
click at [730, 177] on icon at bounding box center [734, 178] width 12 height 12
click at [946, 221] on button "[DATE]" at bounding box center [927, 222] width 89 height 26
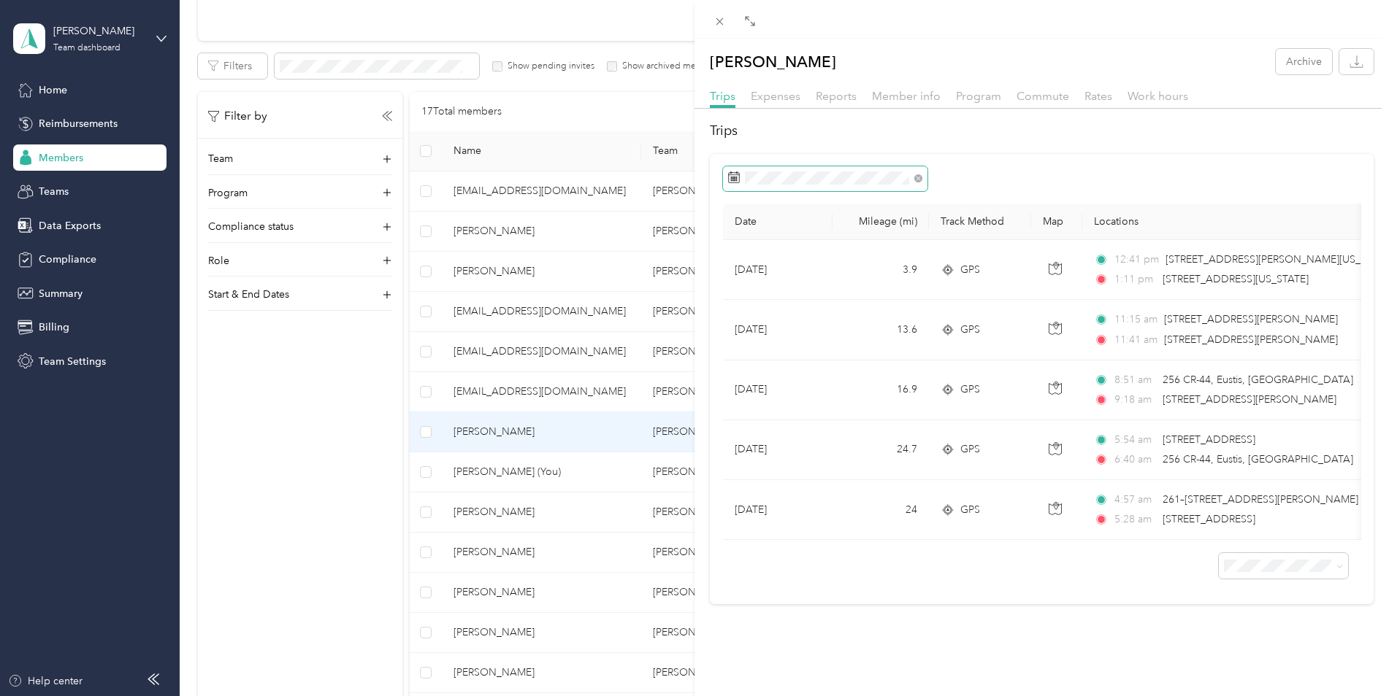
click at [729, 174] on icon at bounding box center [734, 178] width 12 height 12
click at [778, 170] on span at bounding box center [825, 178] width 204 height 25
click at [745, 259] on icon at bounding box center [748, 262] width 15 height 15
click at [745, 380] on div "21" at bounding box center [742, 382] width 19 height 18
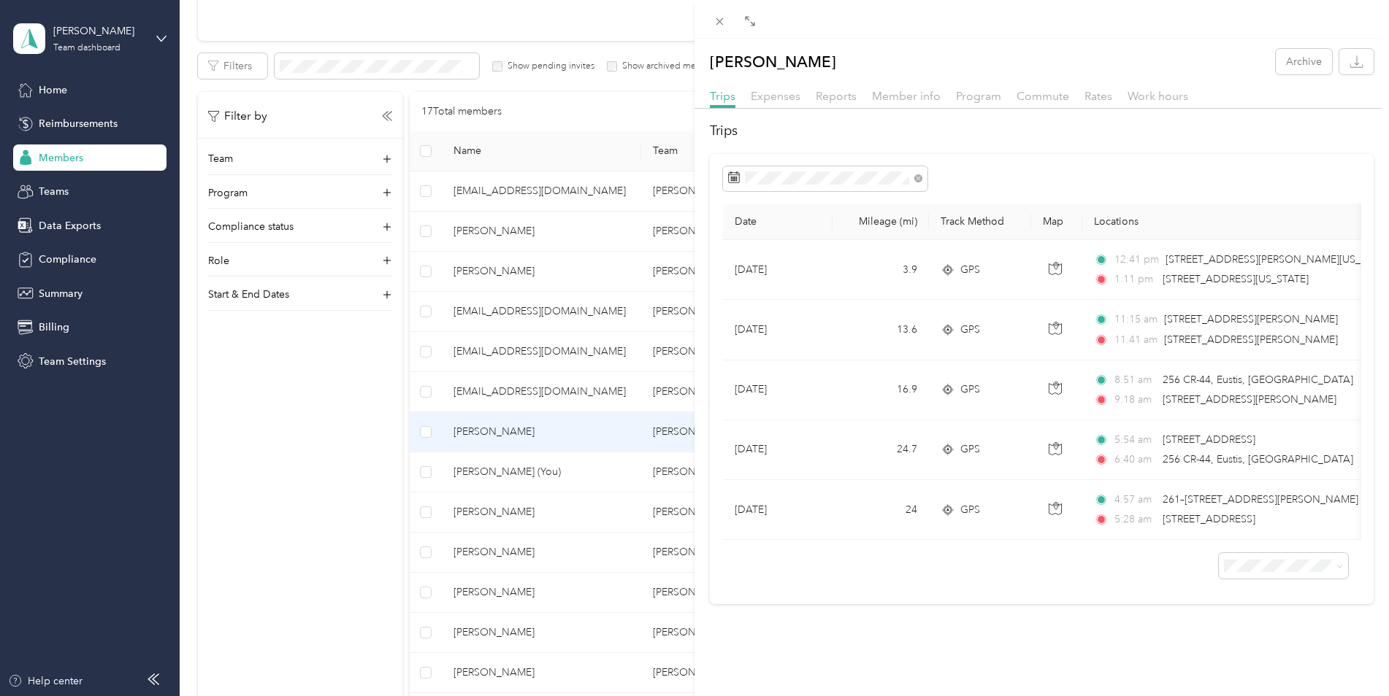
click at [1075, 171] on div at bounding box center [1042, 178] width 638 height 25
click at [732, 176] on icon at bounding box center [734, 178] width 12 height 12
click at [919, 174] on icon at bounding box center [918, 178] width 8 height 8
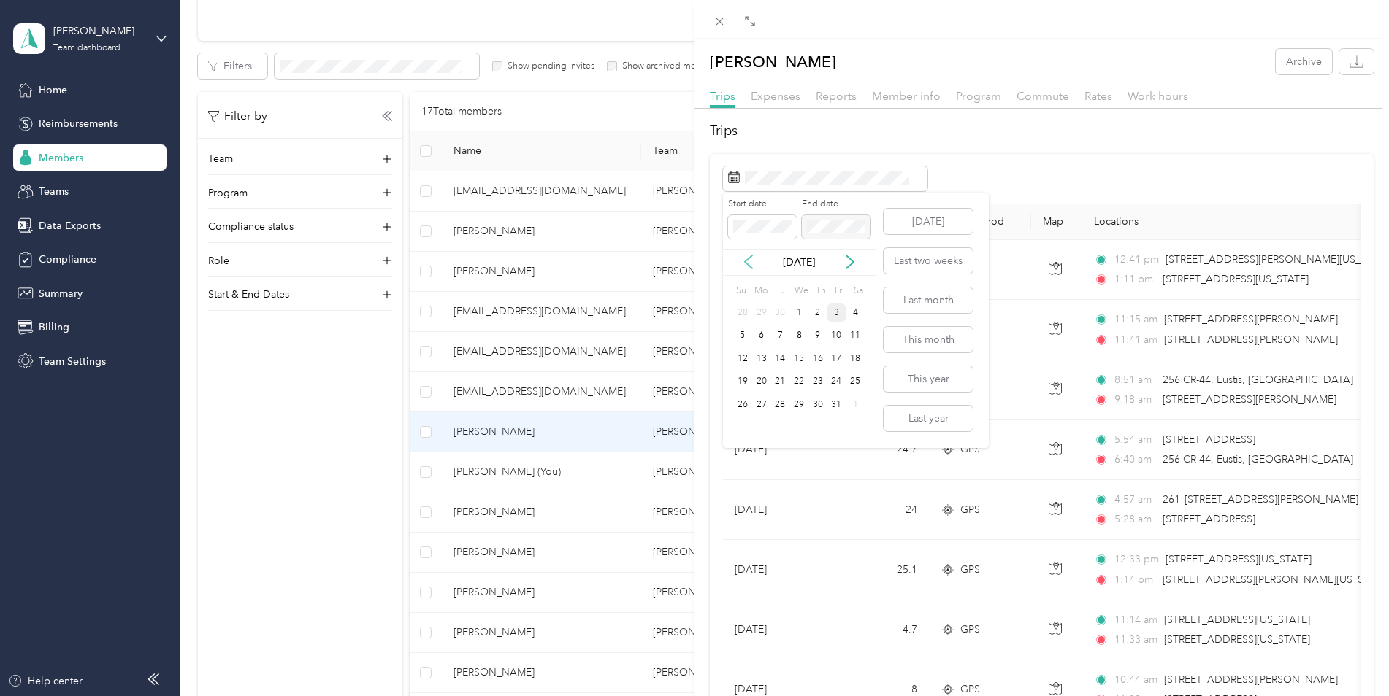
click at [748, 261] on icon at bounding box center [748, 262] width 15 height 15
click at [744, 381] on div "21" at bounding box center [742, 382] width 19 height 18
click at [732, 181] on rect at bounding box center [732, 180] width 1 height 1
click at [746, 264] on icon at bounding box center [748, 262] width 7 height 13
